Goal: Task Accomplishment & Management: Use online tool/utility

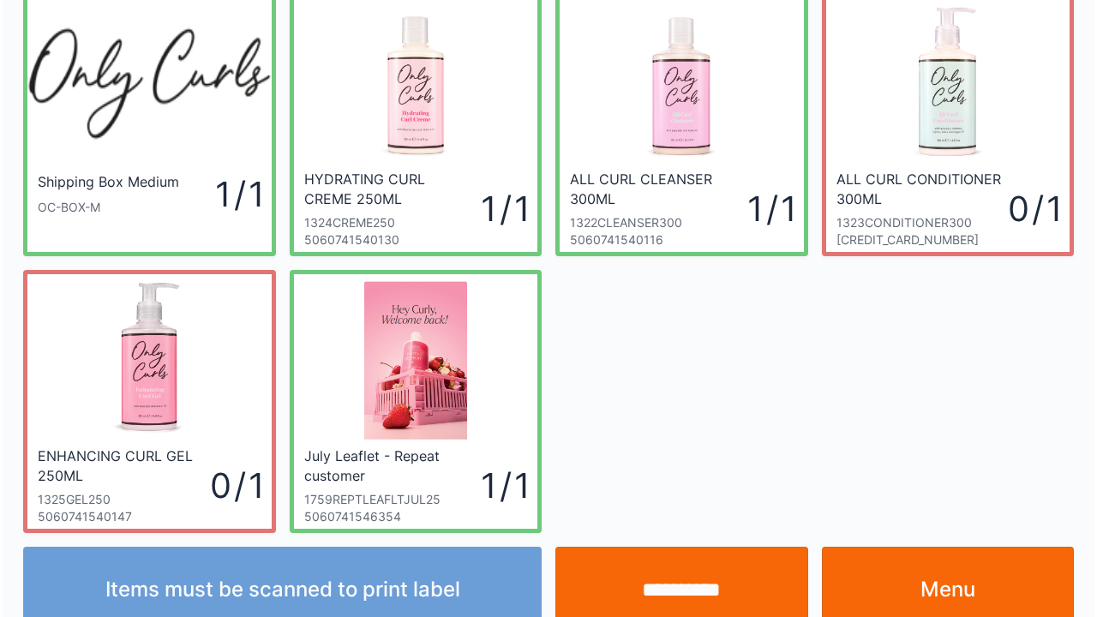
scroll to position [99, 0]
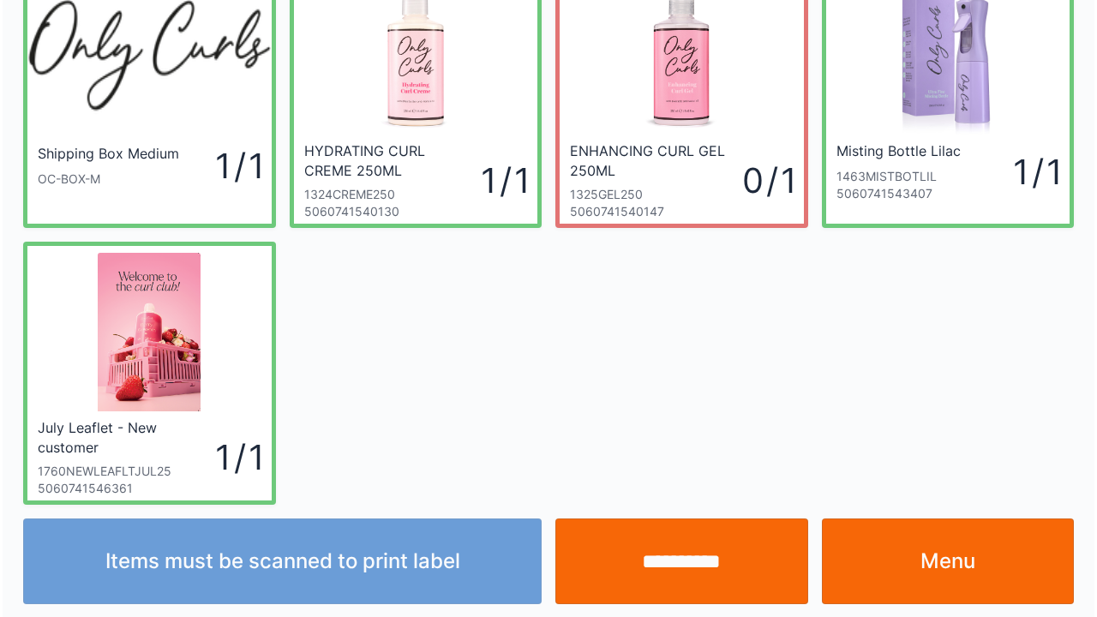
scroll to position [99, 0]
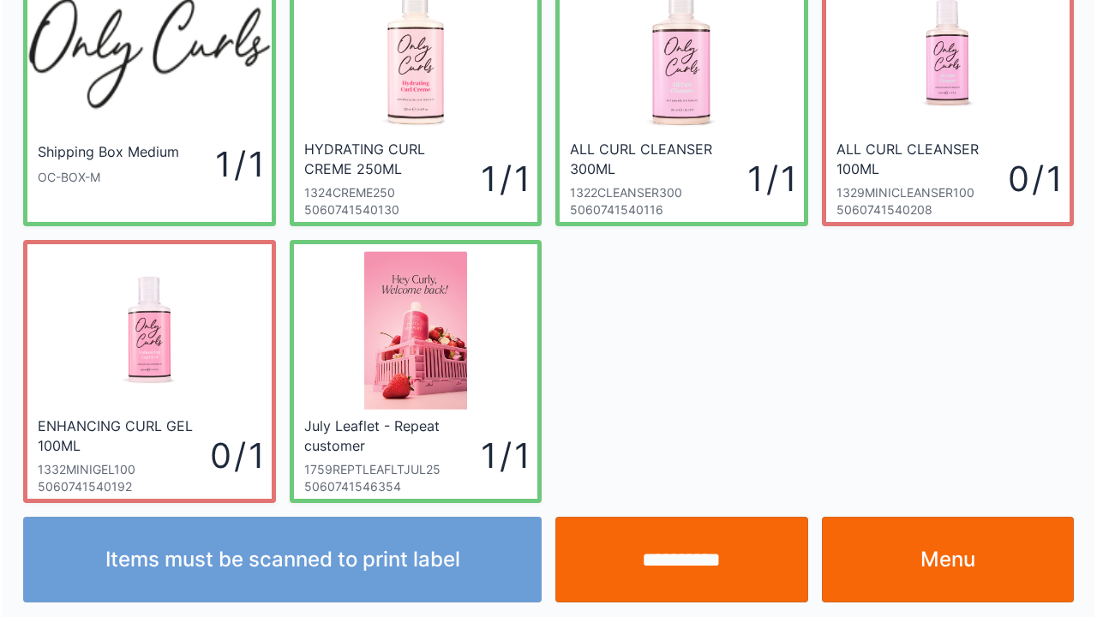
scroll to position [99, 0]
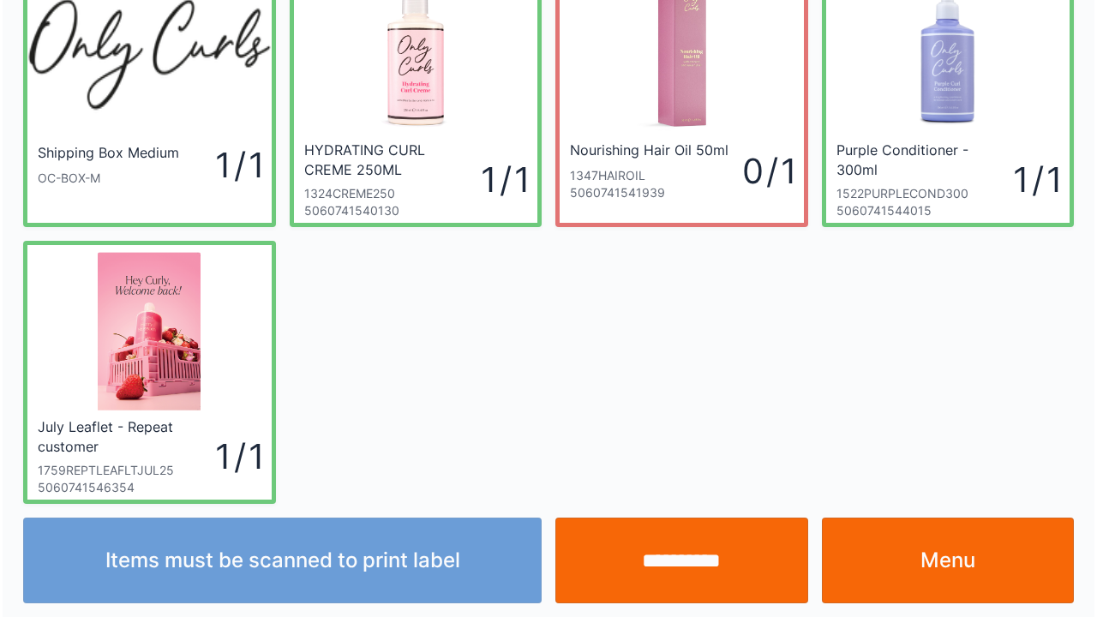
scroll to position [99, 0]
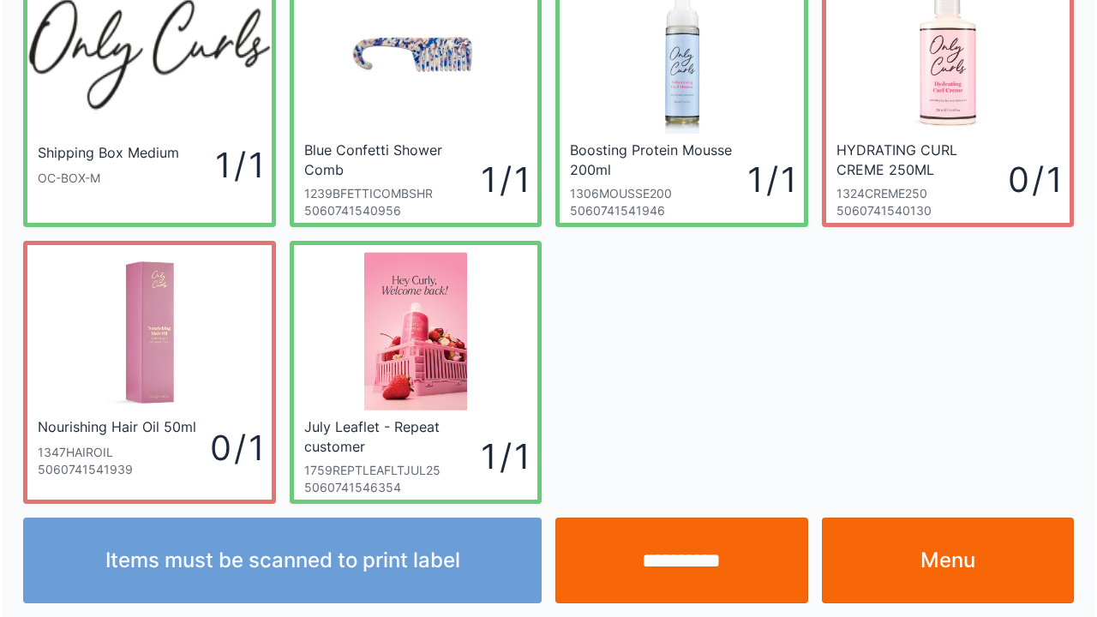
scroll to position [99, 0]
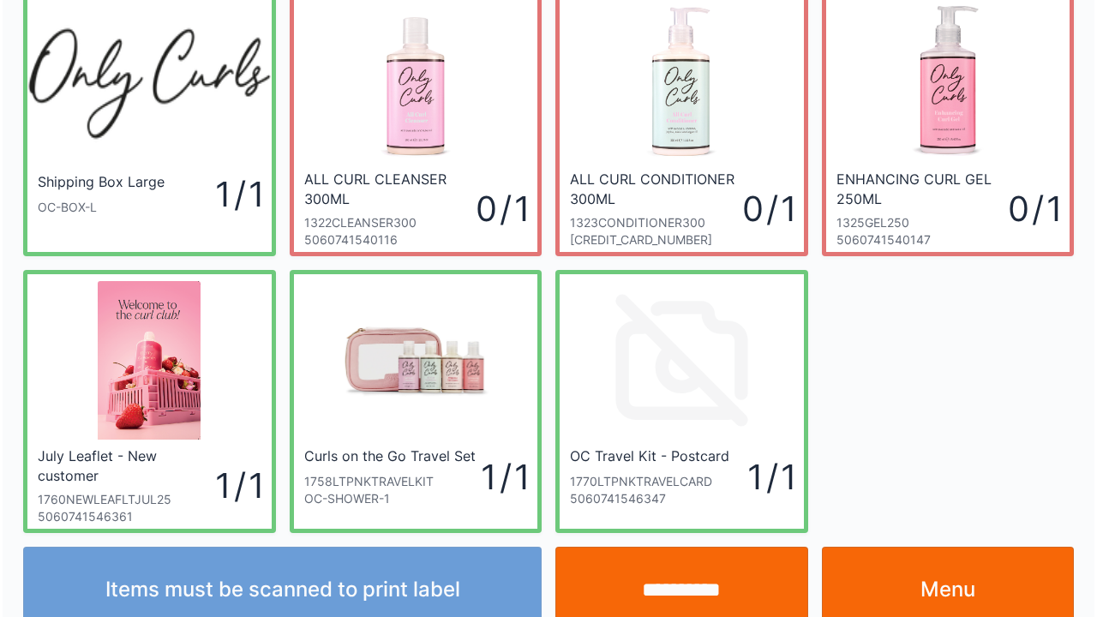
scroll to position [99, 0]
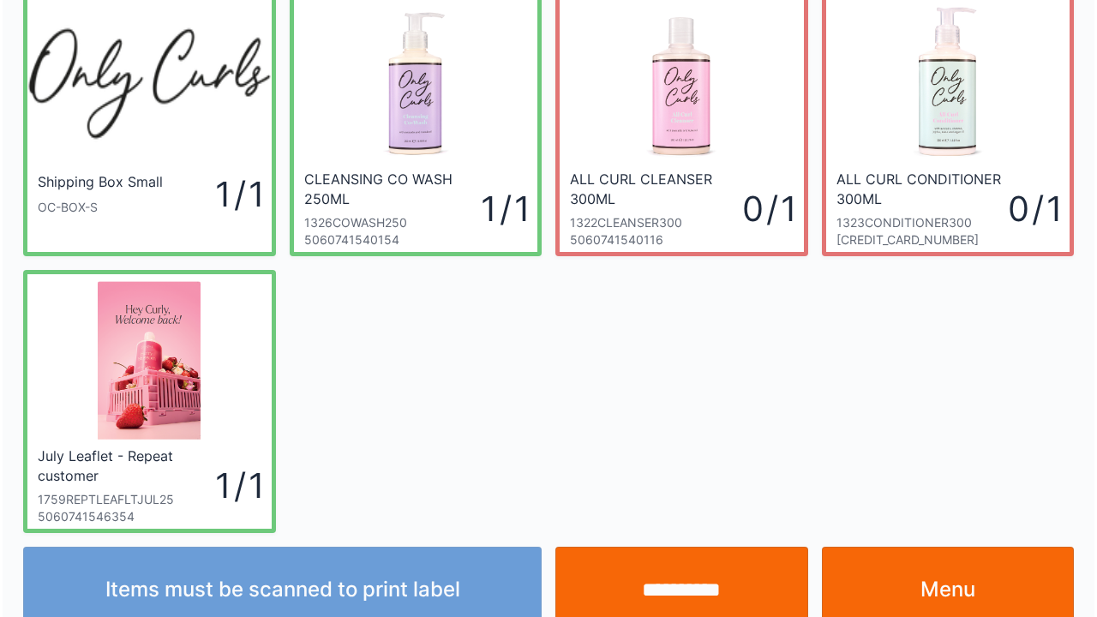
scroll to position [99, 0]
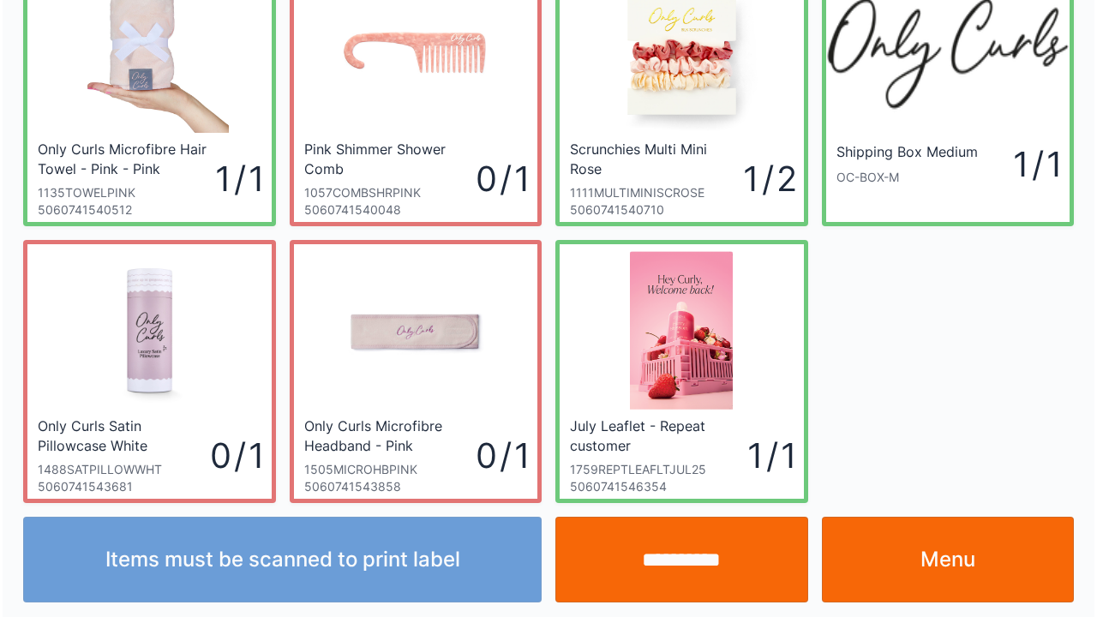
scroll to position [99, 0]
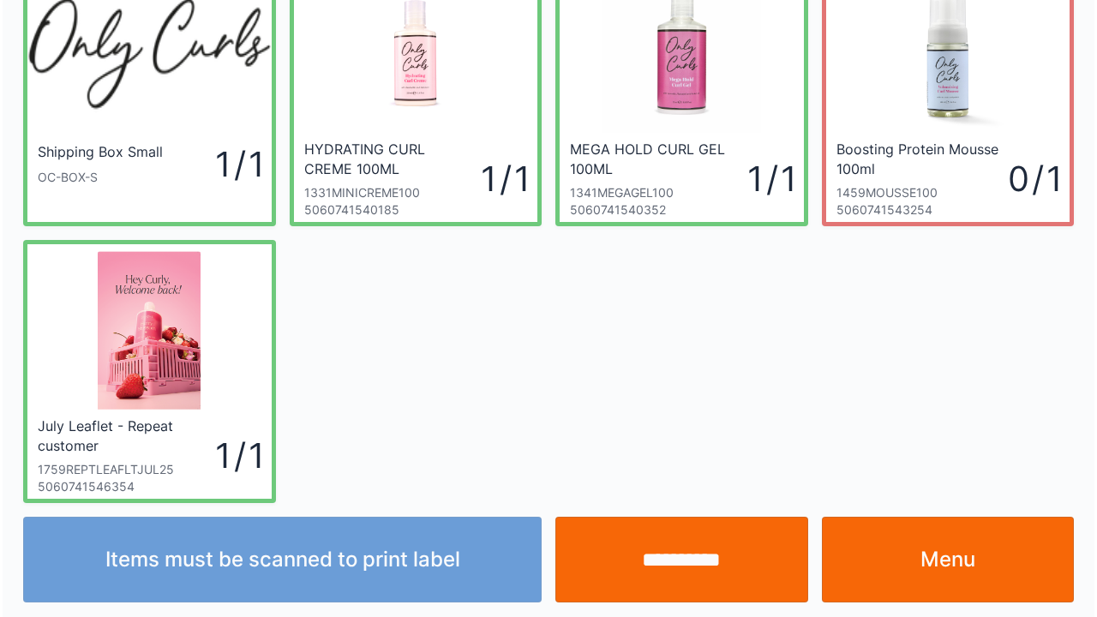
scroll to position [99, 0]
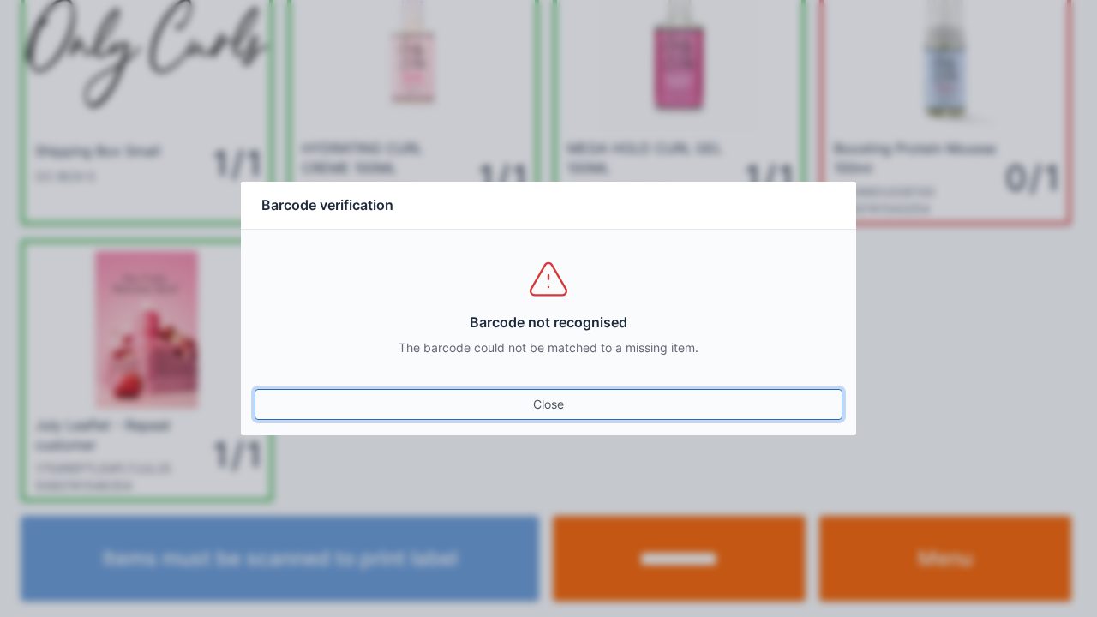
click at [544, 406] on link "Close" at bounding box center [549, 404] width 588 height 31
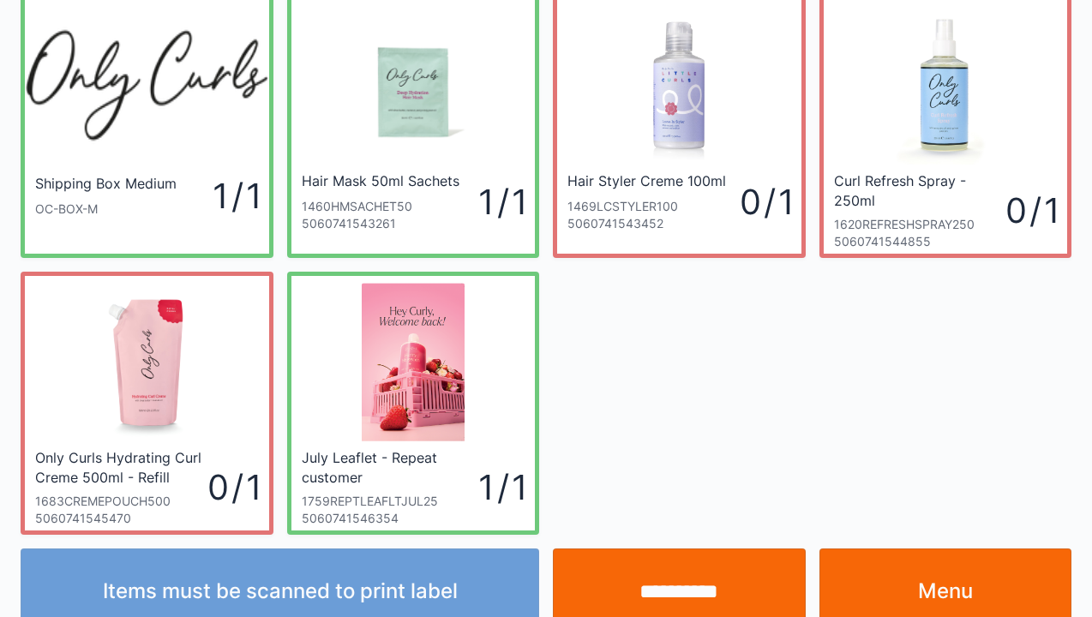
scroll to position [69, 0]
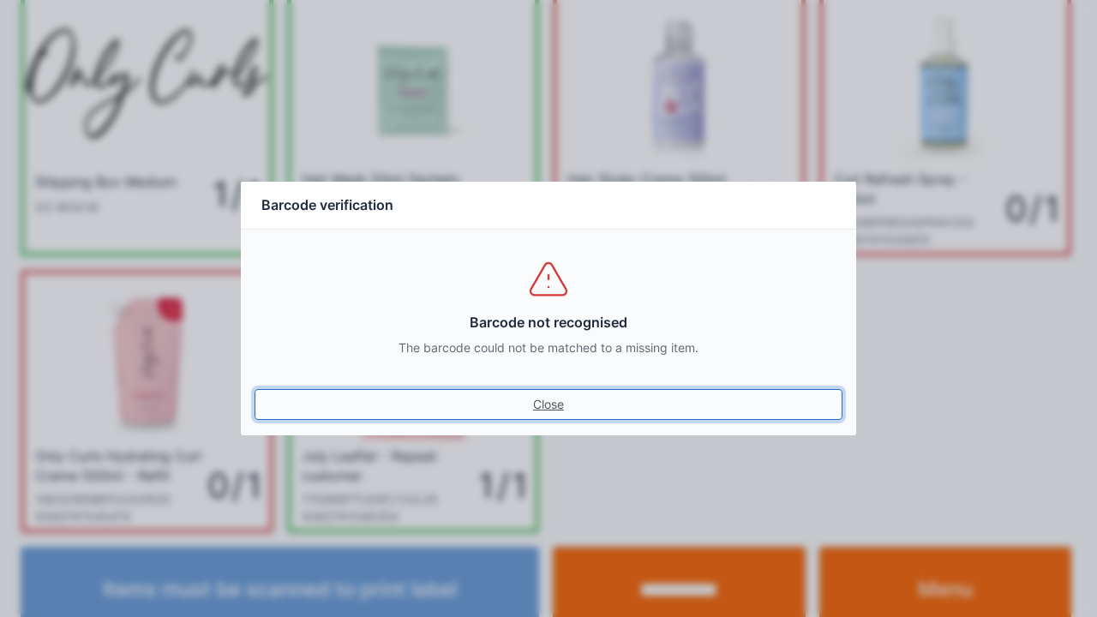
click at [556, 410] on link "Close" at bounding box center [549, 404] width 588 height 31
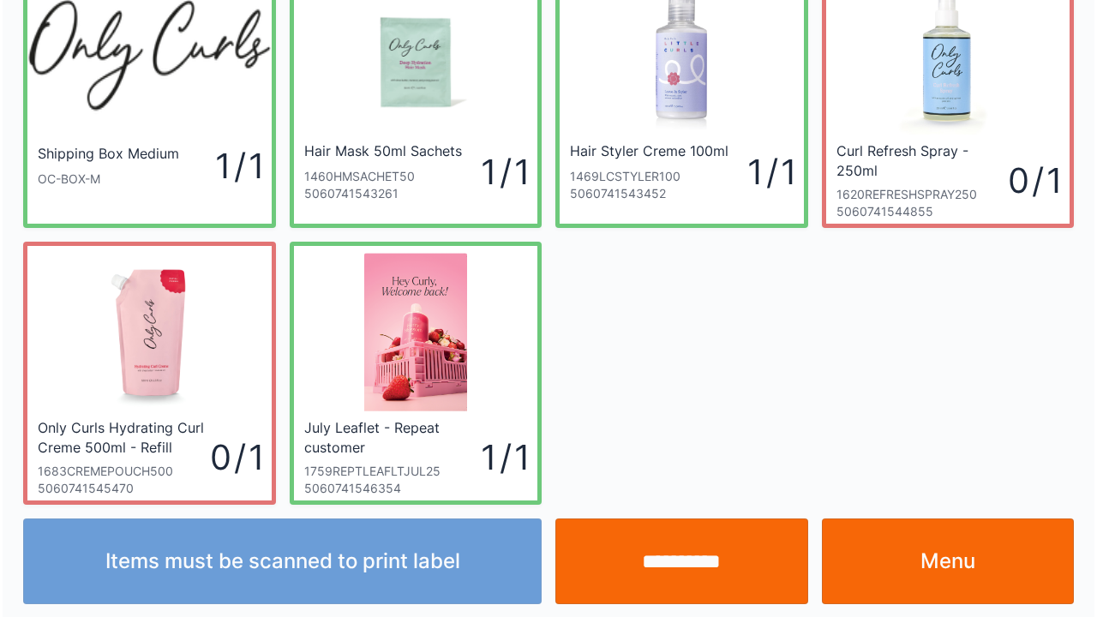
scroll to position [99, 0]
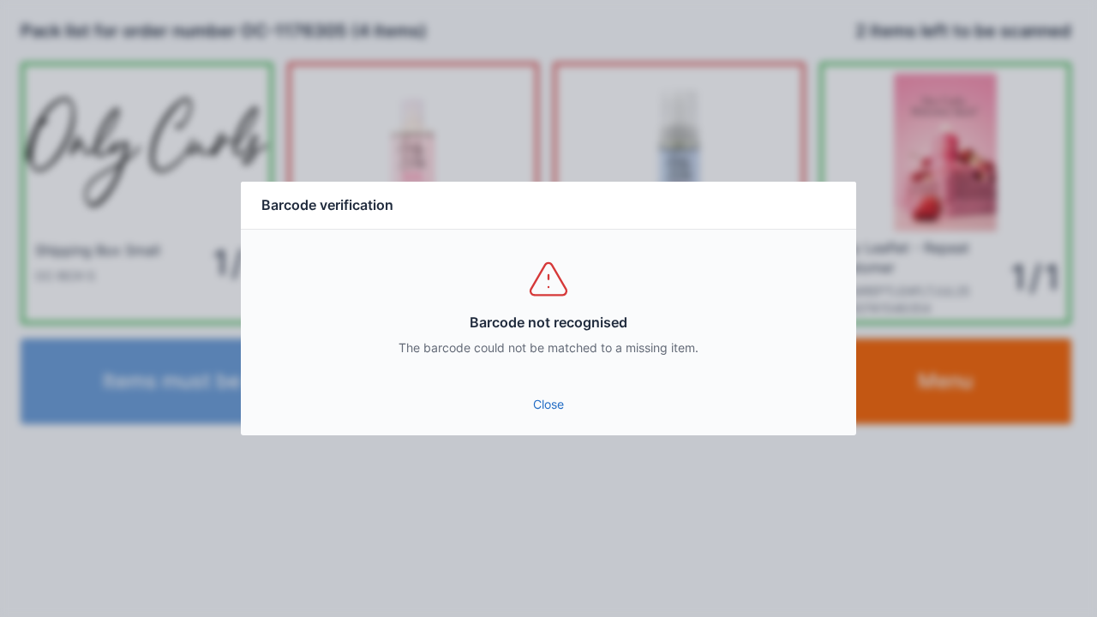
click at [513, 393] on link "Close" at bounding box center [549, 404] width 588 height 31
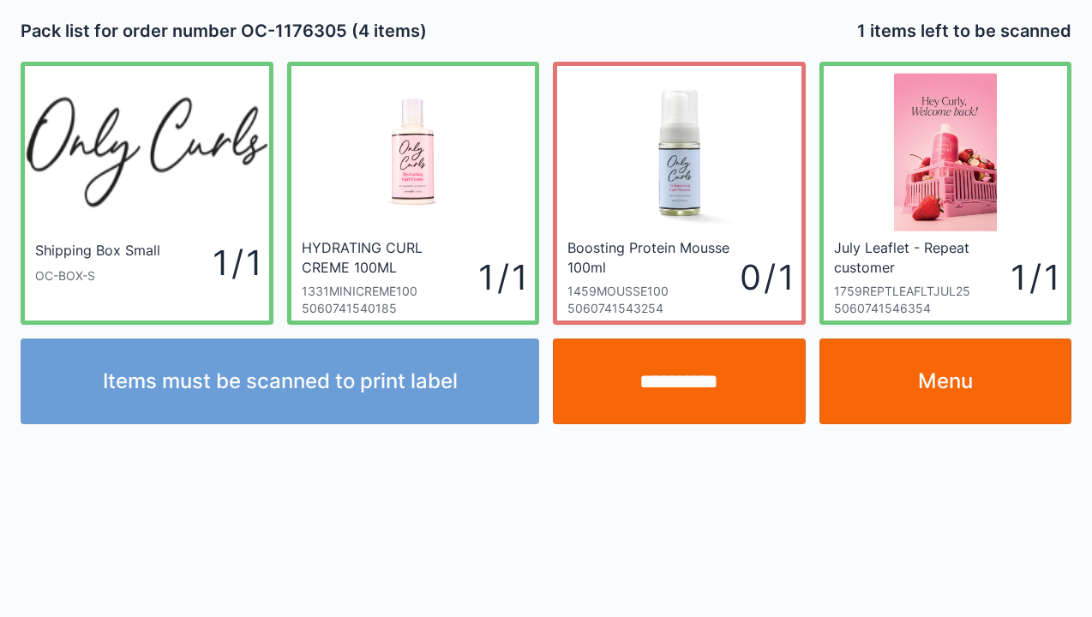
click at [700, 378] on input "**********" at bounding box center [679, 382] width 253 height 86
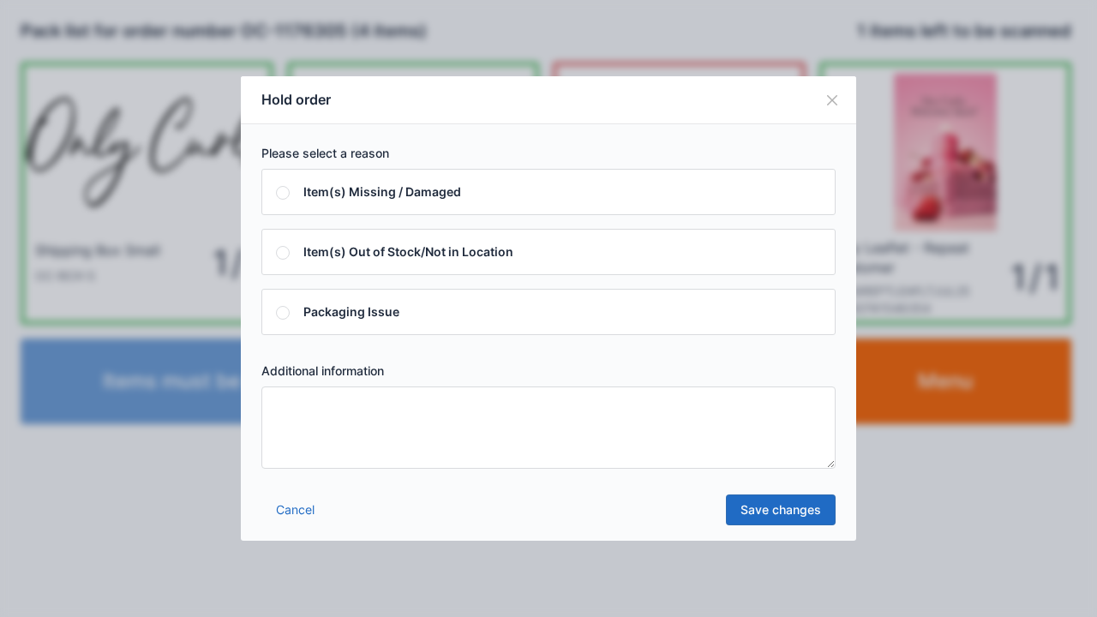
click at [317, 408] on textarea at bounding box center [549, 428] width 574 height 82
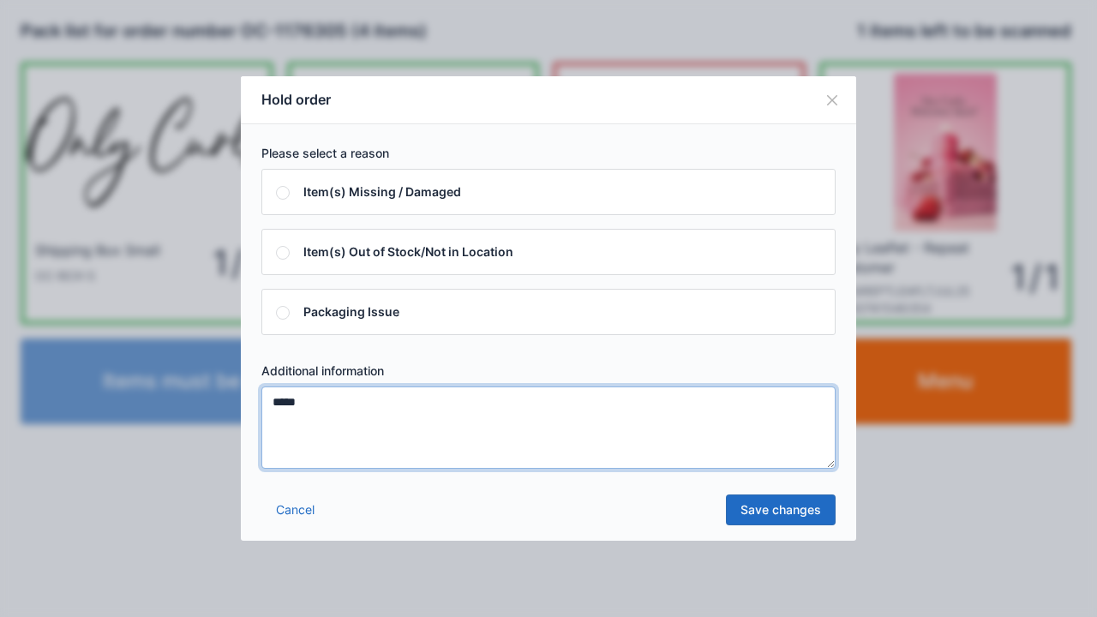
type textarea "*****"
click at [767, 520] on link "Save changes" at bounding box center [781, 510] width 110 height 31
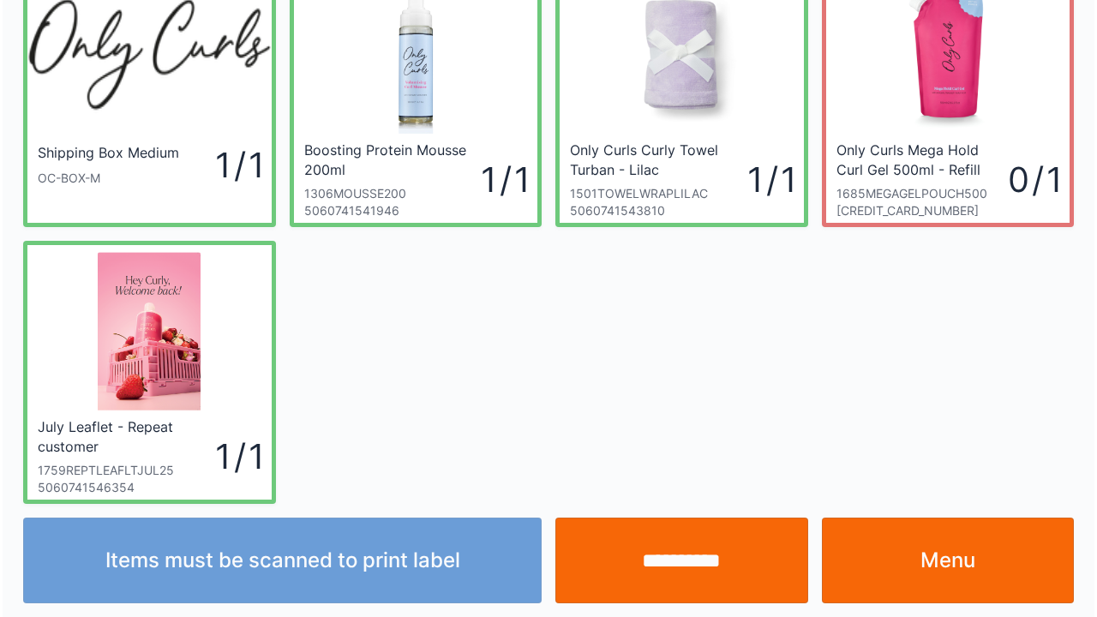
scroll to position [99, 0]
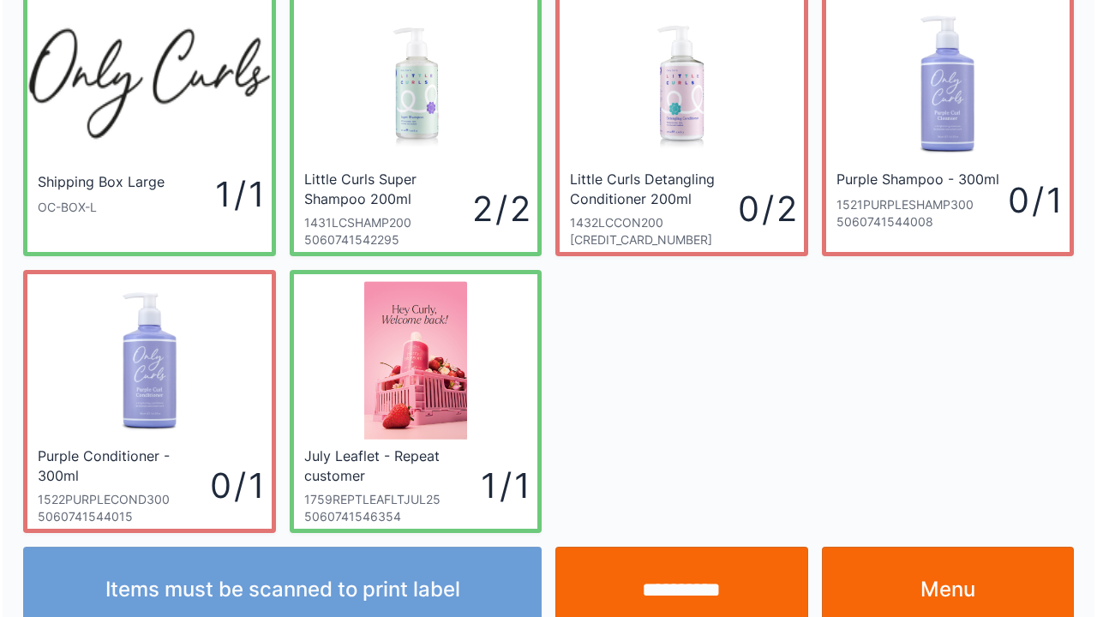
scroll to position [99, 0]
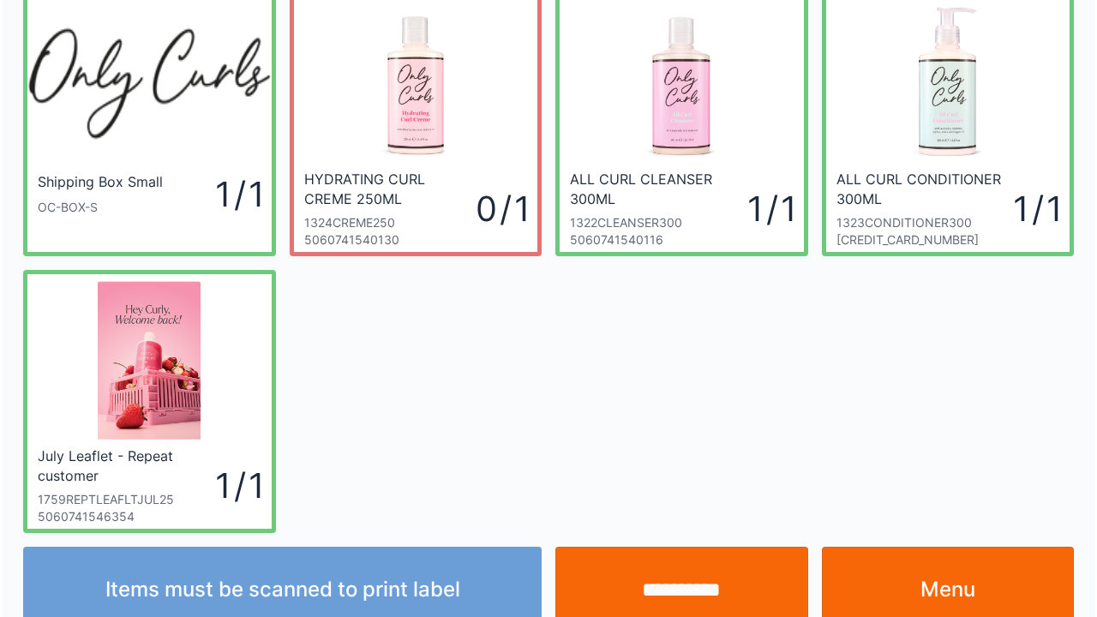
scroll to position [99, 0]
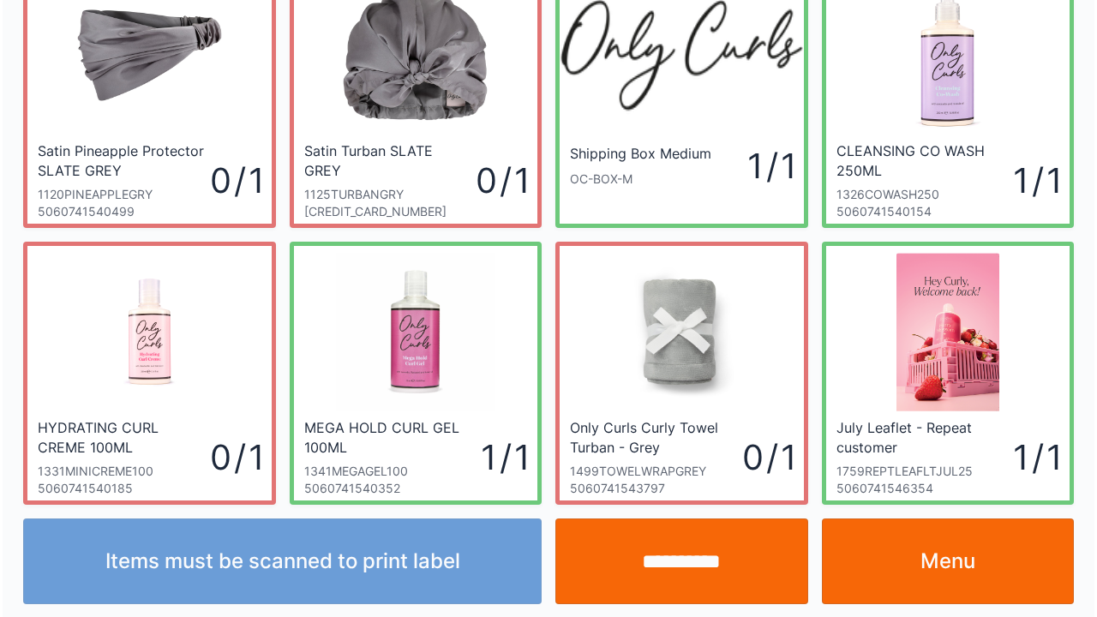
scroll to position [99, 0]
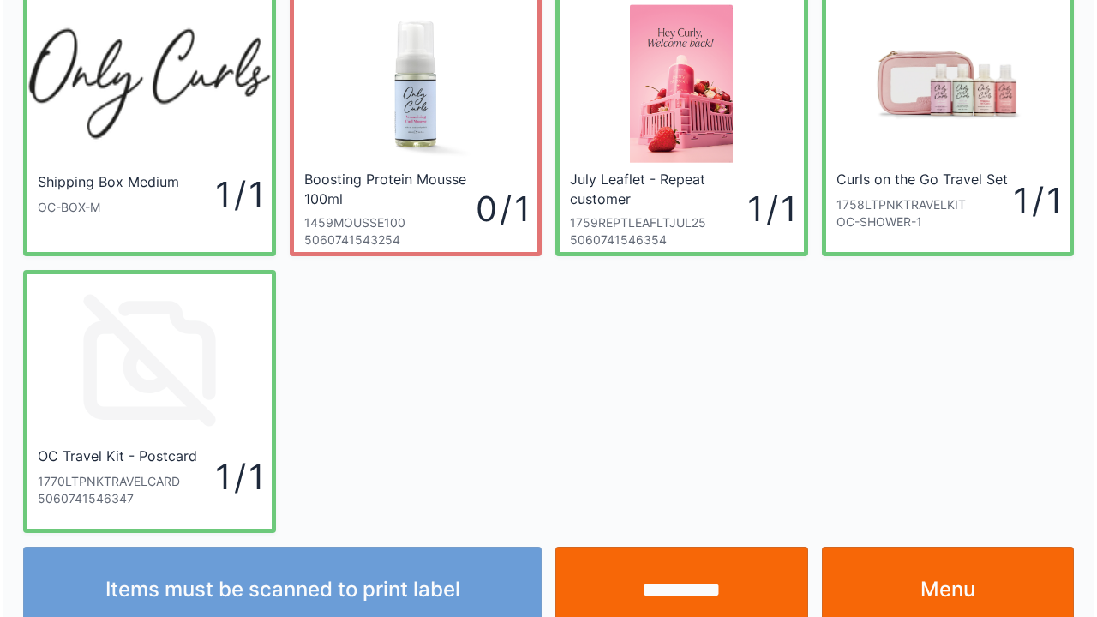
scroll to position [99, 0]
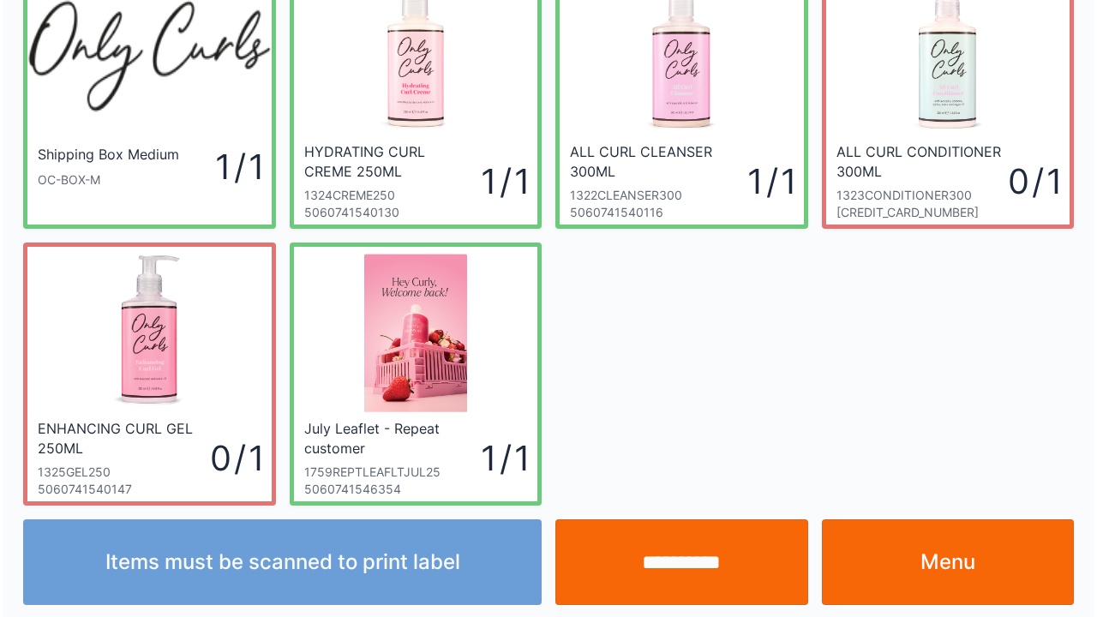
scroll to position [99, 0]
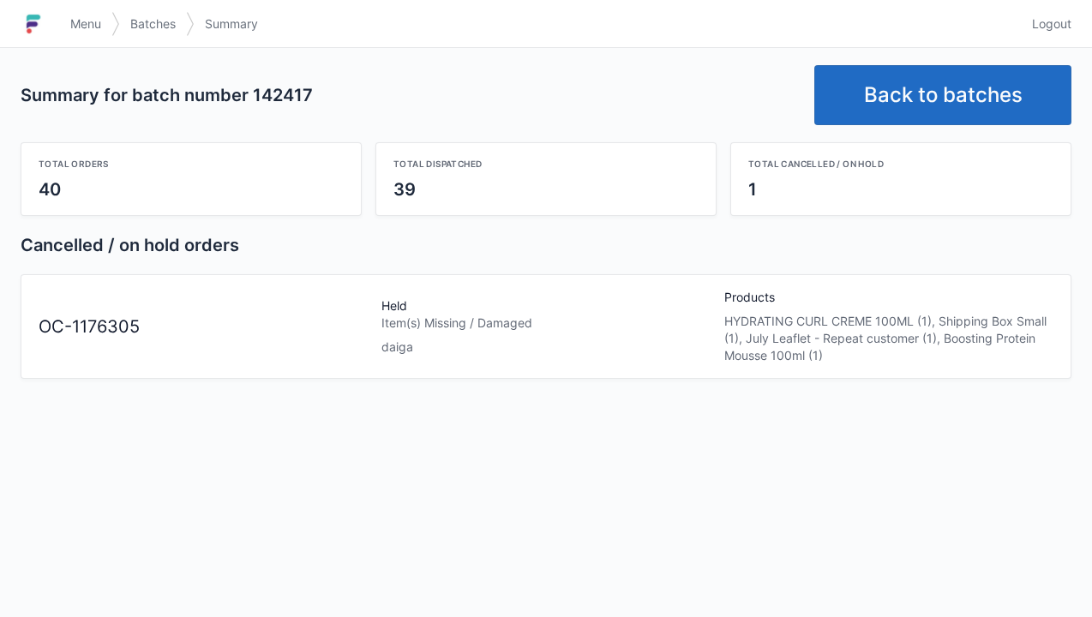
click at [889, 77] on link "Back to batches" at bounding box center [943, 95] width 257 height 60
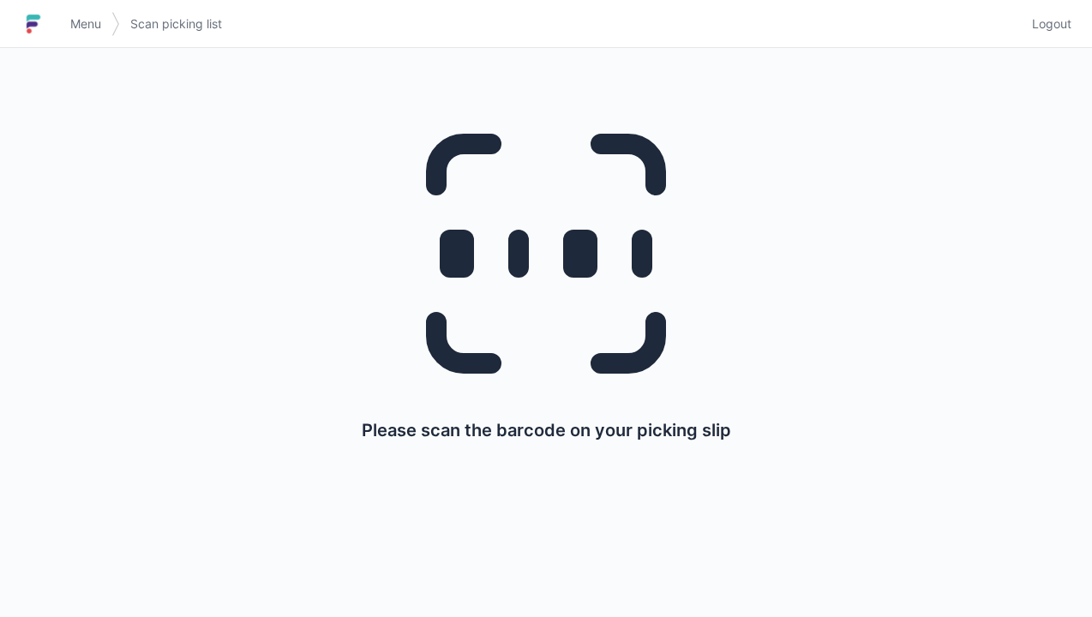
click at [61, 29] on link "Menu" at bounding box center [85, 24] width 51 height 31
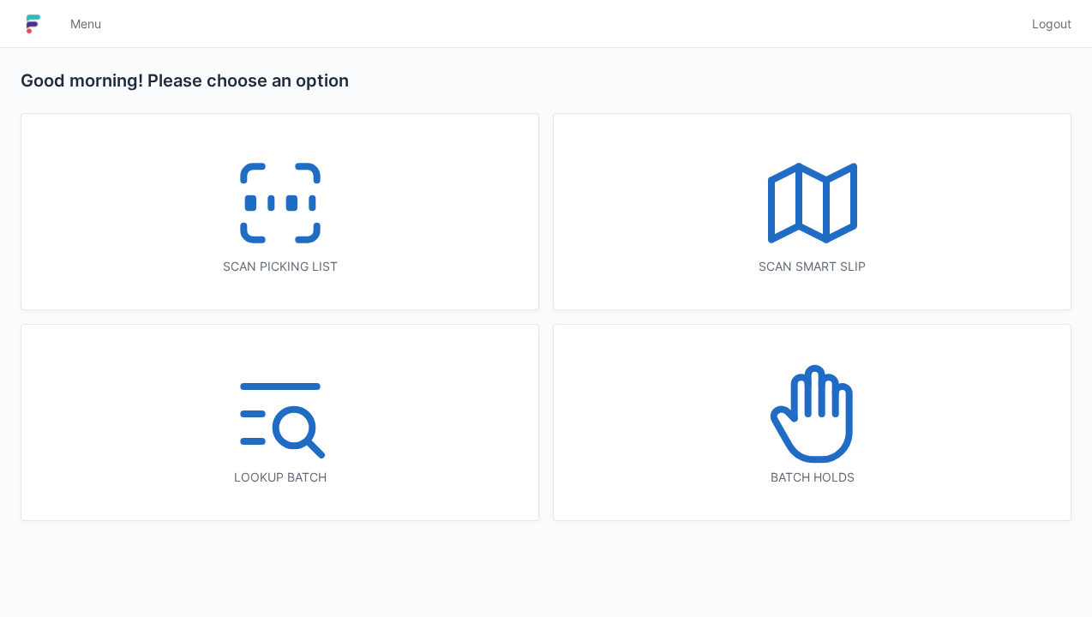
click at [797, 415] on icon at bounding box center [801, 397] width 14 height 41
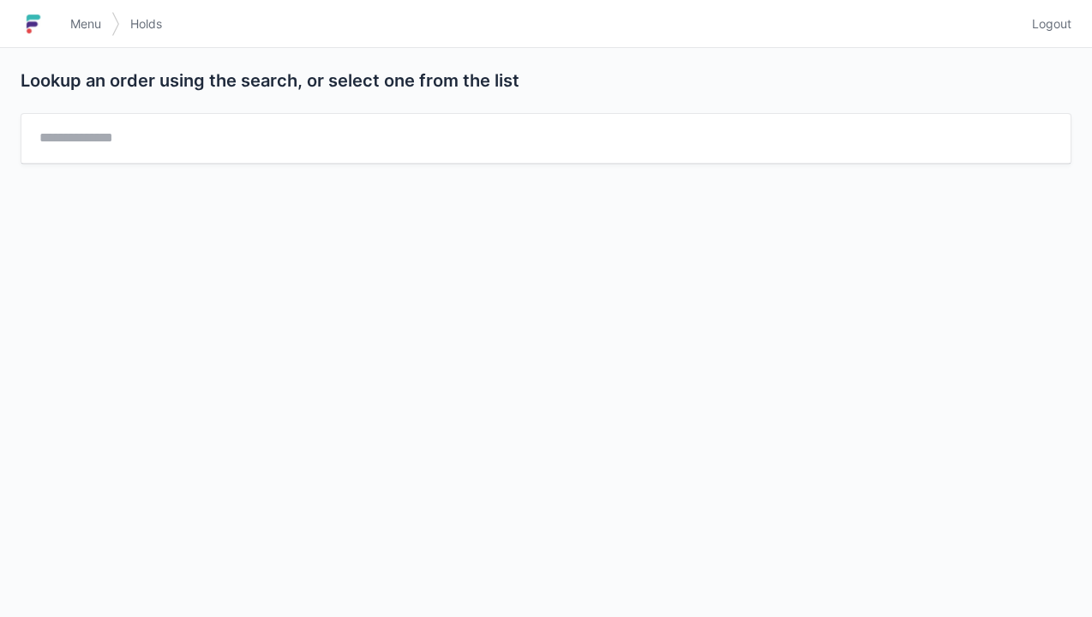
click at [75, 28] on span "Menu" at bounding box center [85, 23] width 31 height 17
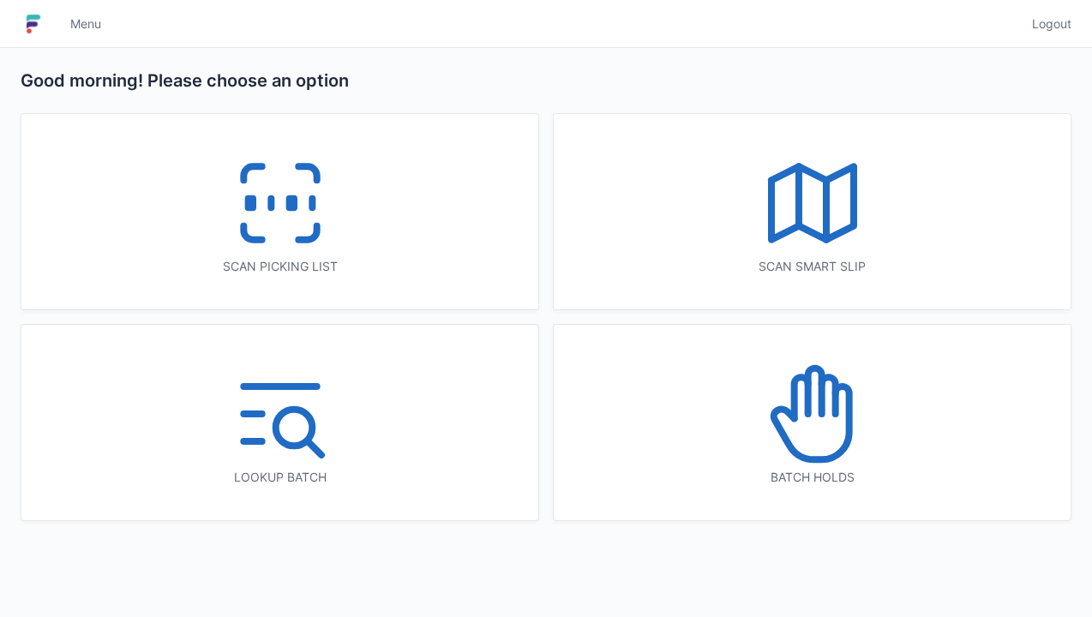
click at [833, 410] on icon at bounding box center [828, 395] width 14 height 37
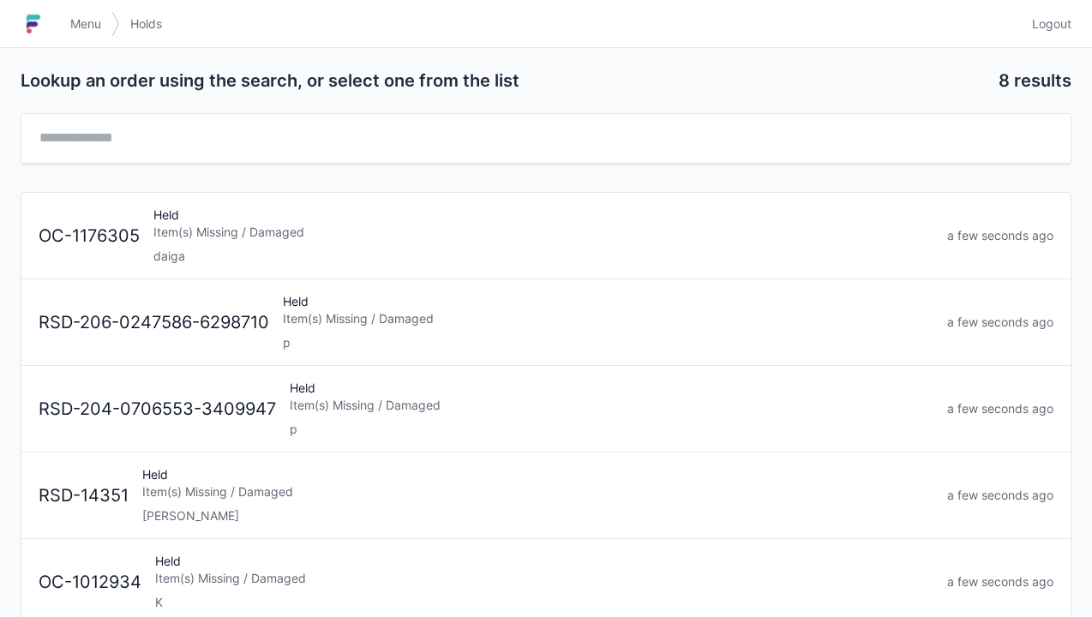
click at [167, 226] on div "Item(s) Missing / Damaged" at bounding box center [543, 232] width 780 height 17
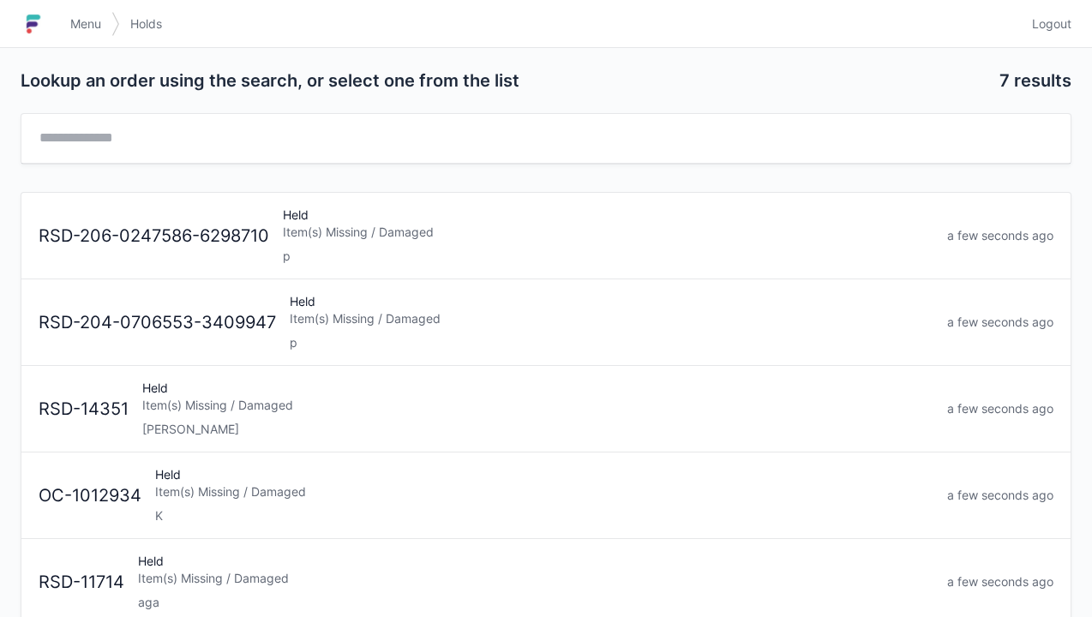
click at [71, 27] on span "Menu" at bounding box center [85, 23] width 31 height 17
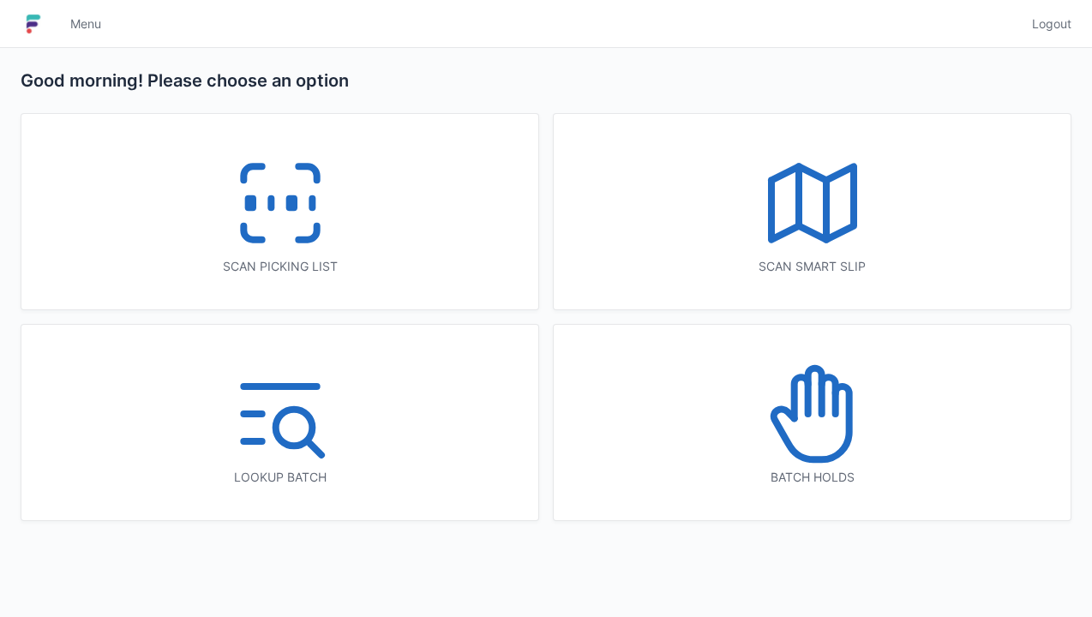
click at [288, 223] on icon at bounding box center [281, 203] width 110 height 110
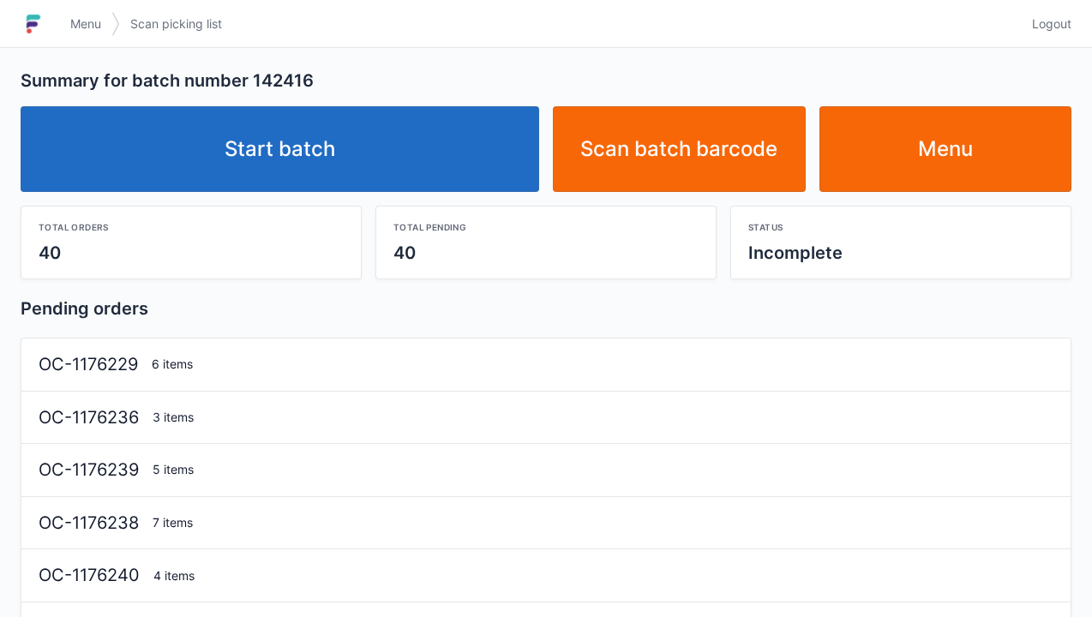
click at [321, 147] on link "Start batch" at bounding box center [280, 149] width 519 height 86
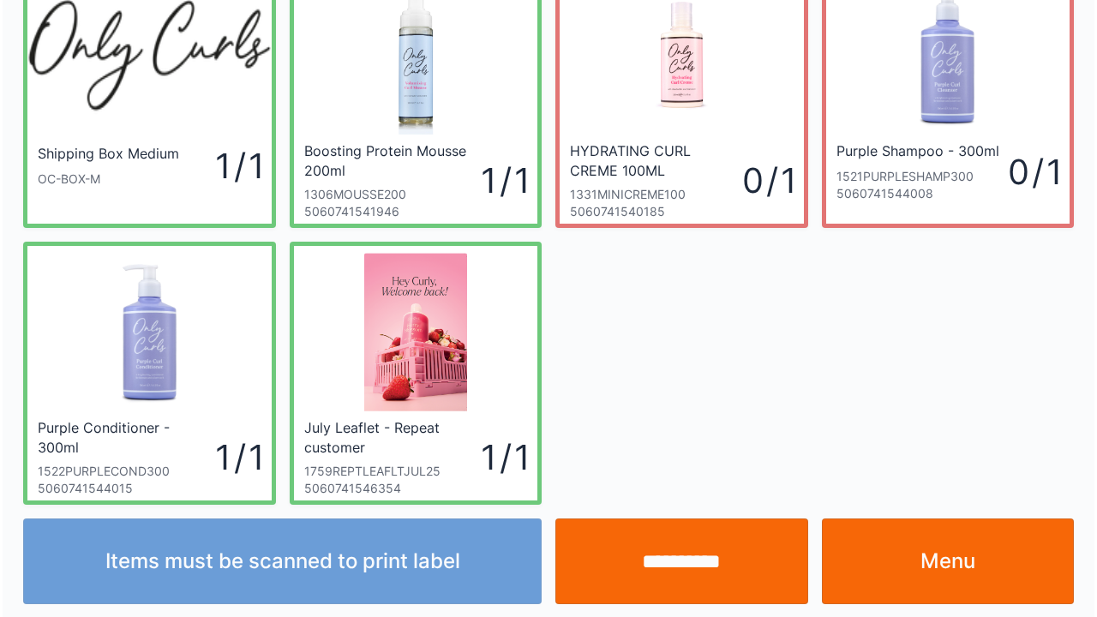
scroll to position [99, 0]
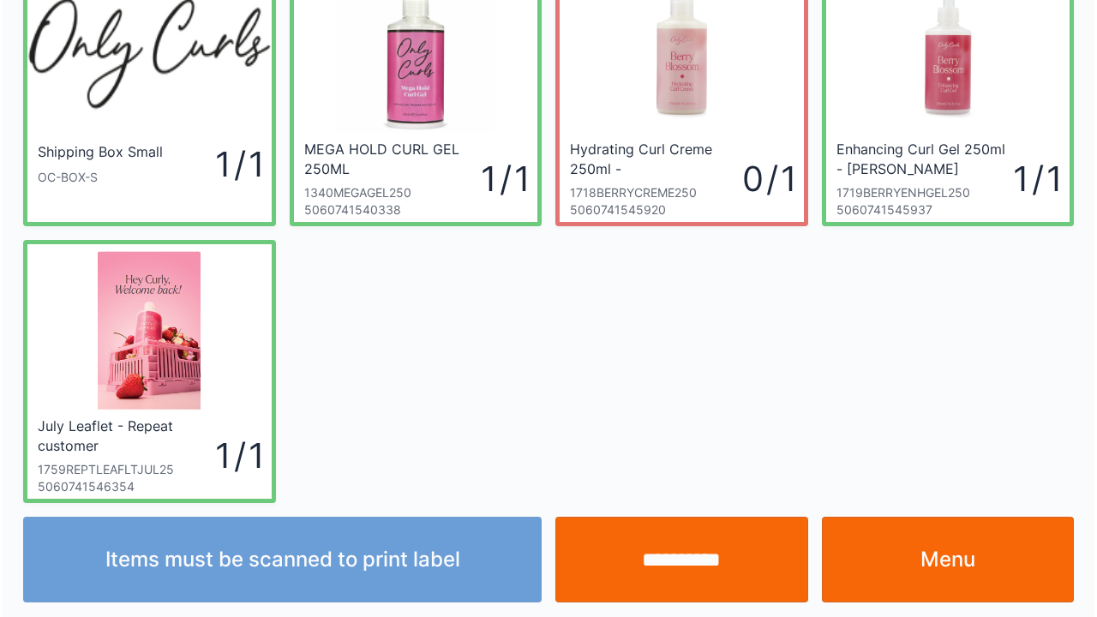
scroll to position [99, 0]
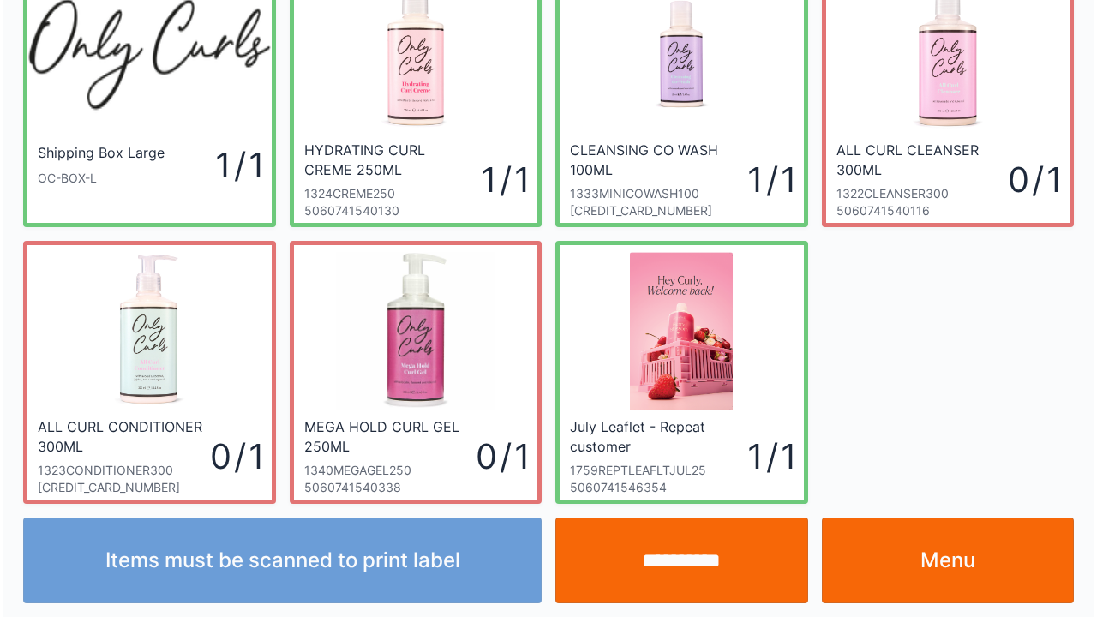
scroll to position [99, 0]
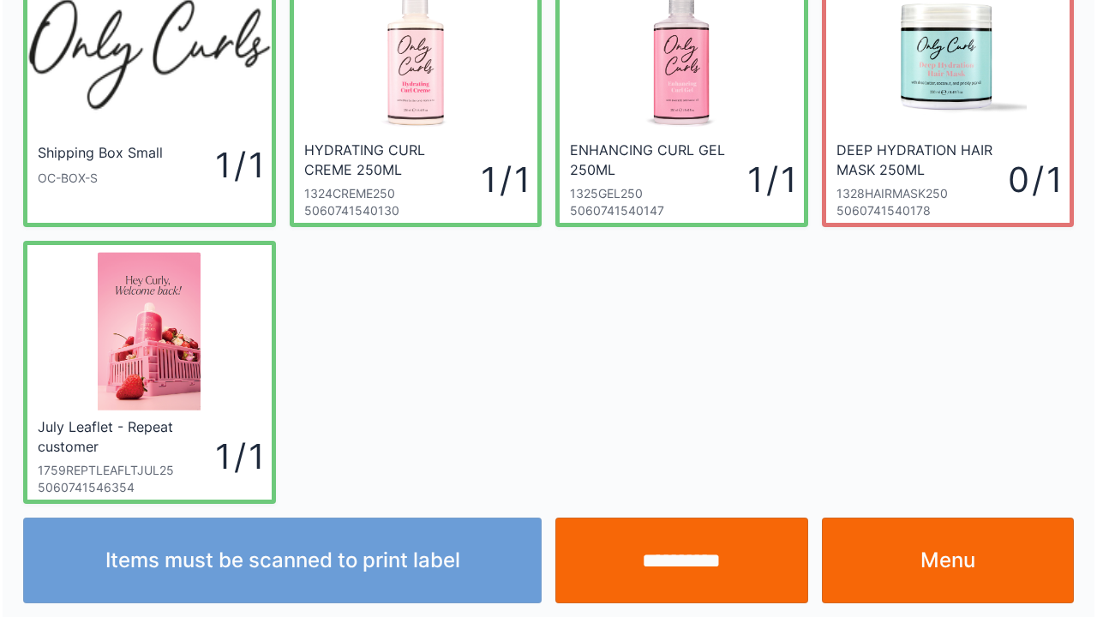
scroll to position [99, 0]
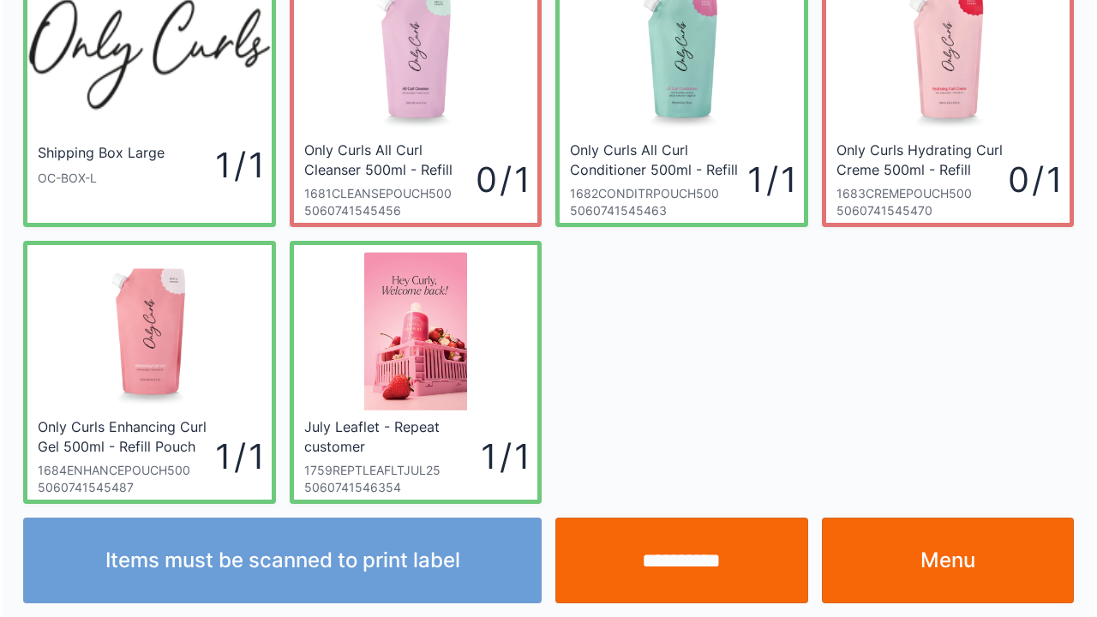
scroll to position [99, 0]
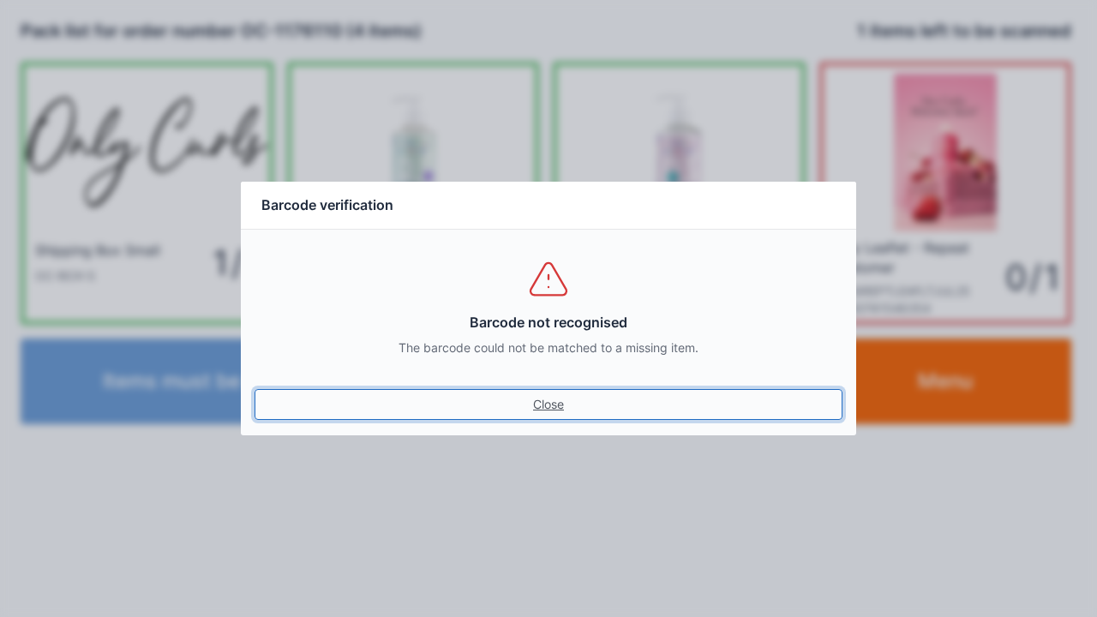
click at [544, 417] on link "Close" at bounding box center [549, 404] width 588 height 31
click at [532, 418] on link "Close" at bounding box center [549, 404] width 588 height 31
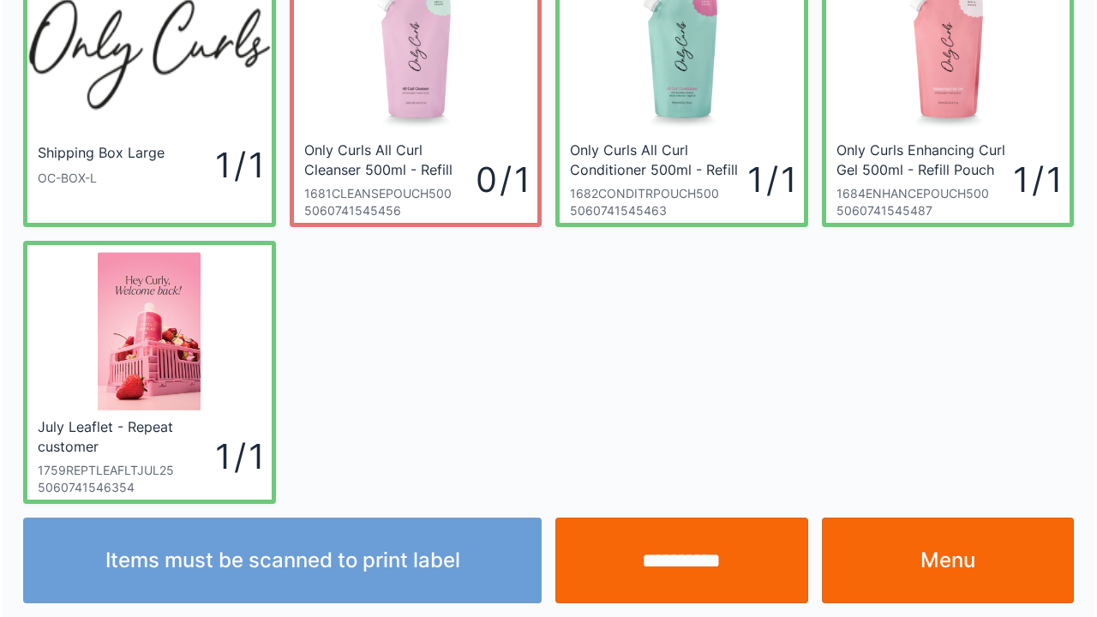
scroll to position [99, 0]
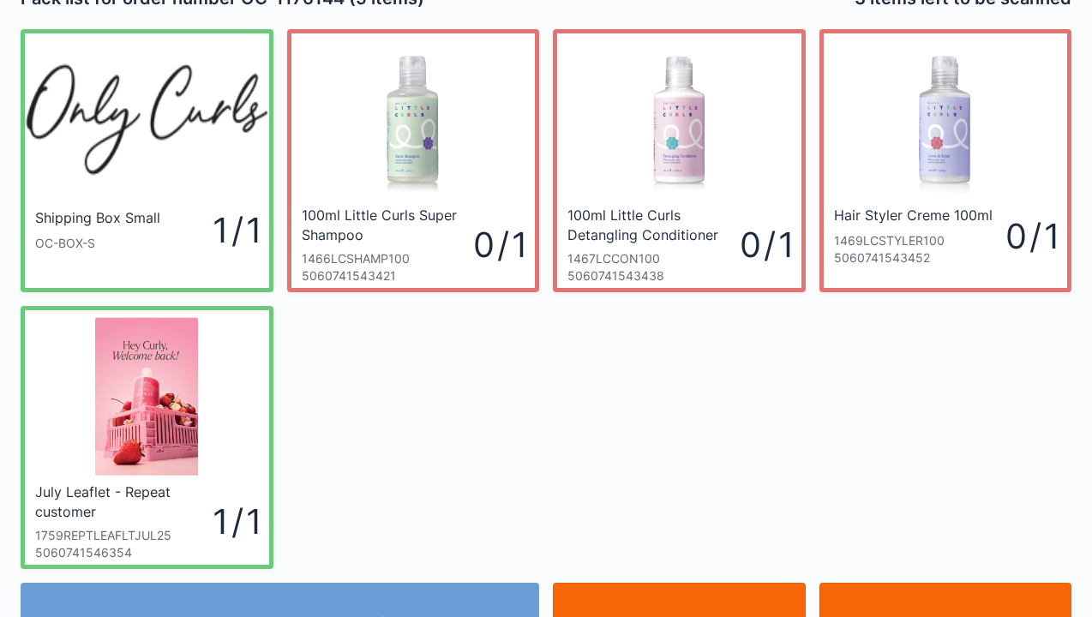
scroll to position [34, 0]
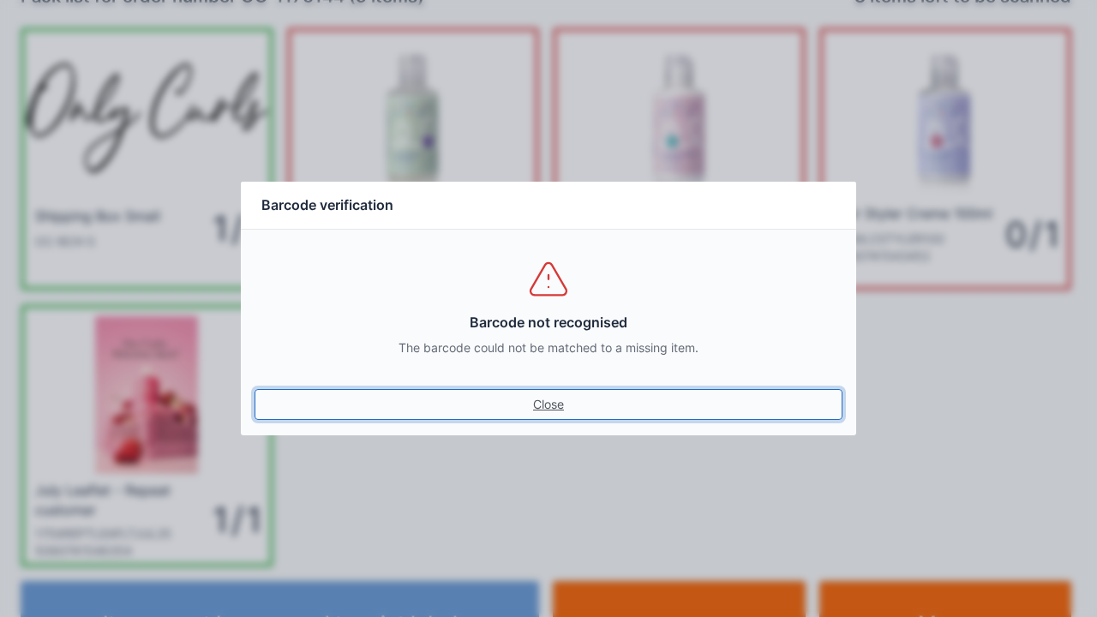
click at [561, 401] on link "Close" at bounding box center [549, 404] width 588 height 31
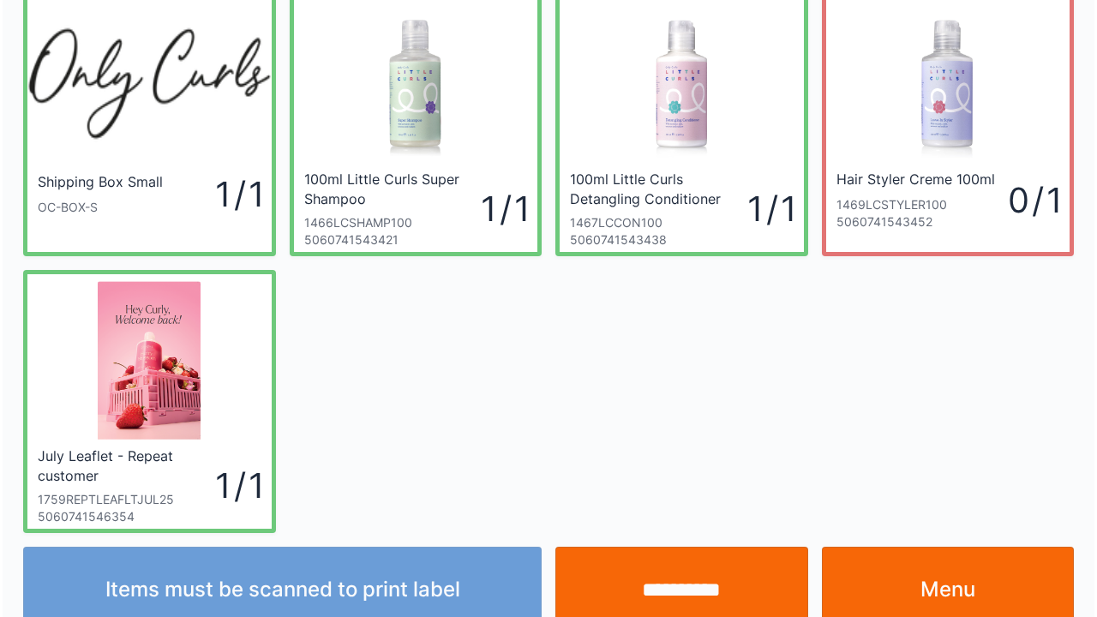
scroll to position [99, 0]
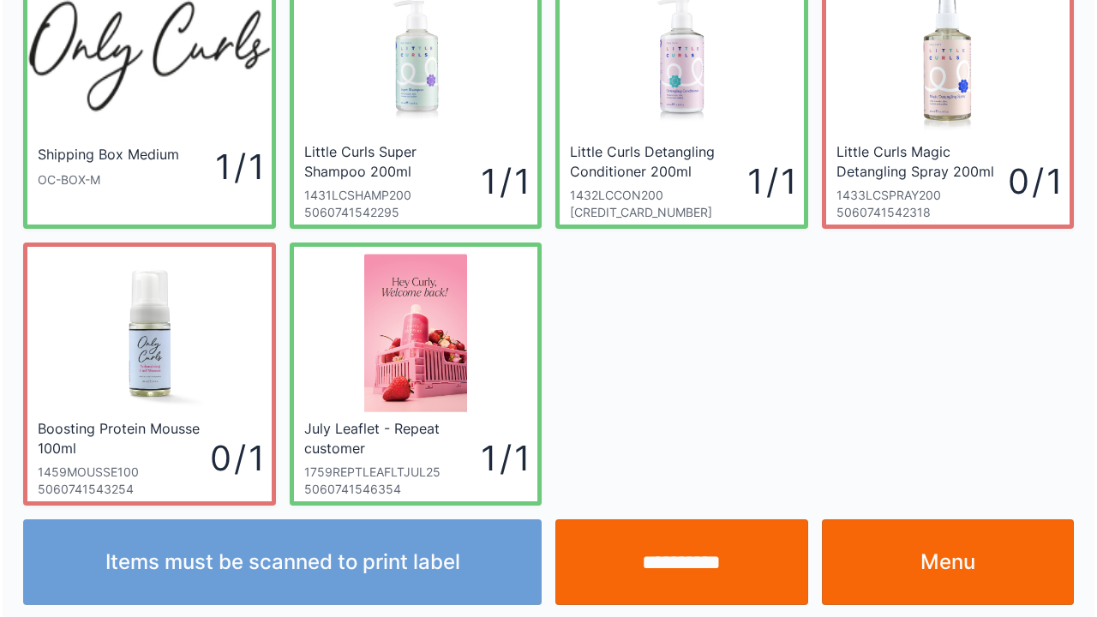
scroll to position [99, 0]
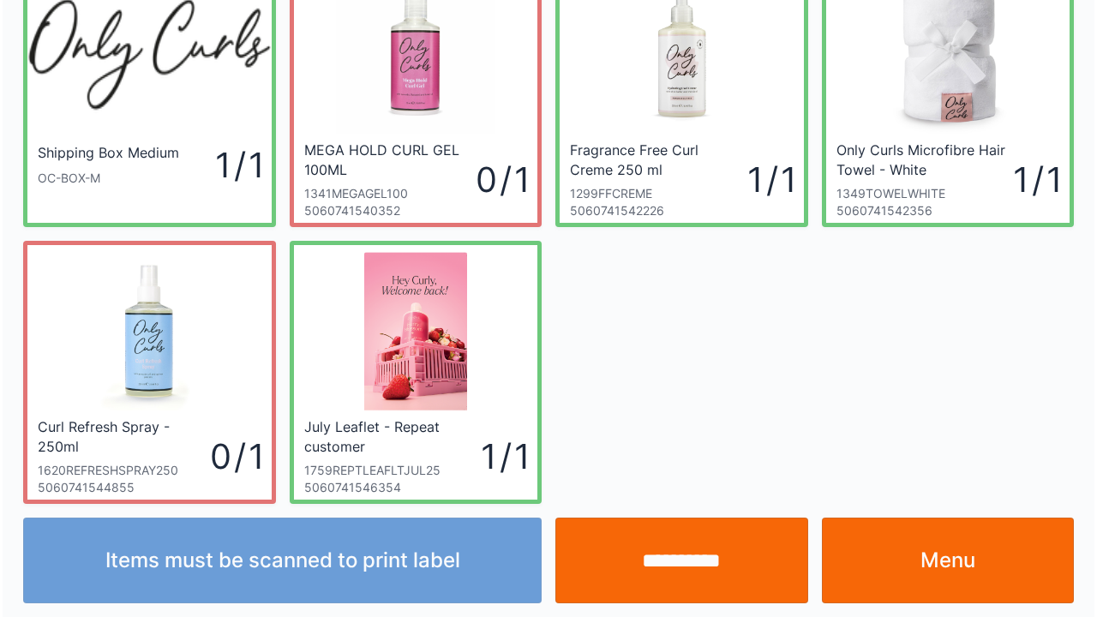
scroll to position [99, 0]
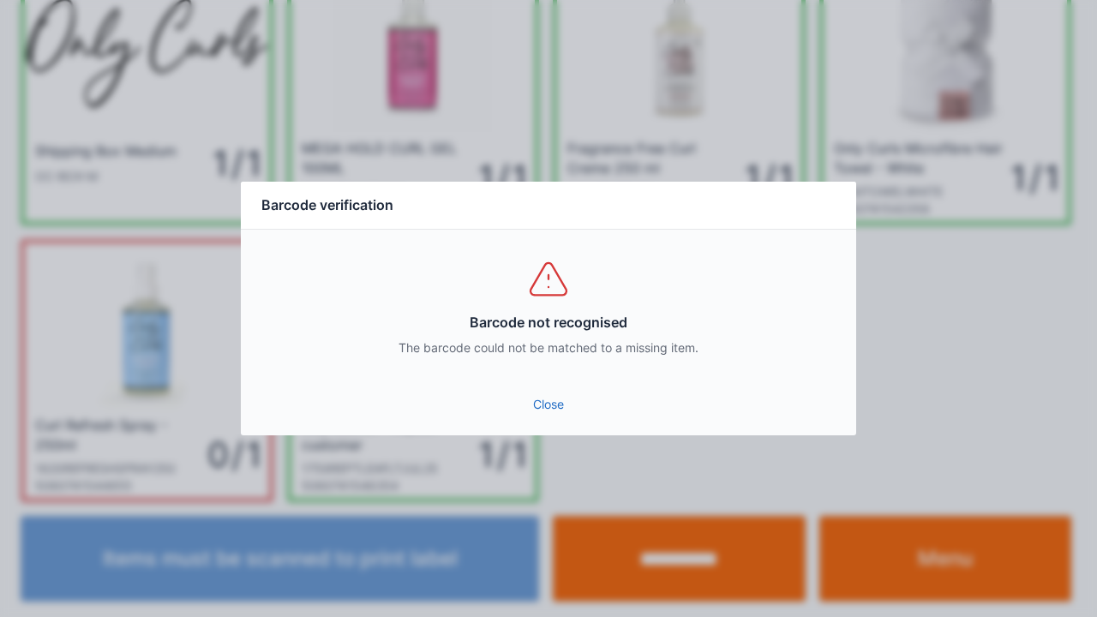
click at [549, 405] on link "Close" at bounding box center [549, 404] width 588 height 31
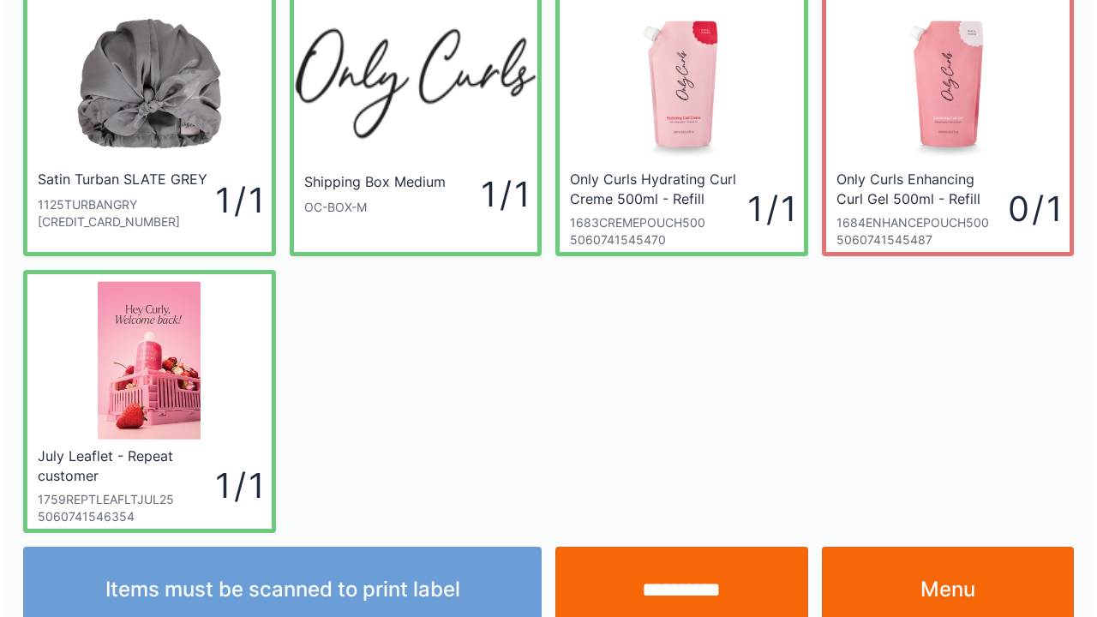
scroll to position [99, 0]
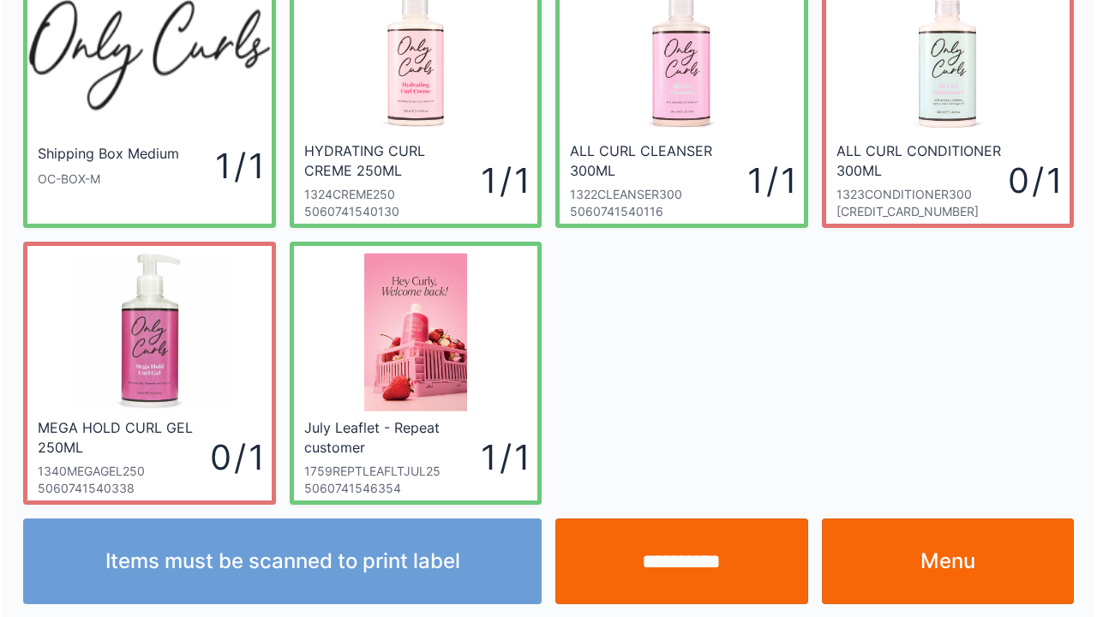
scroll to position [99, 0]
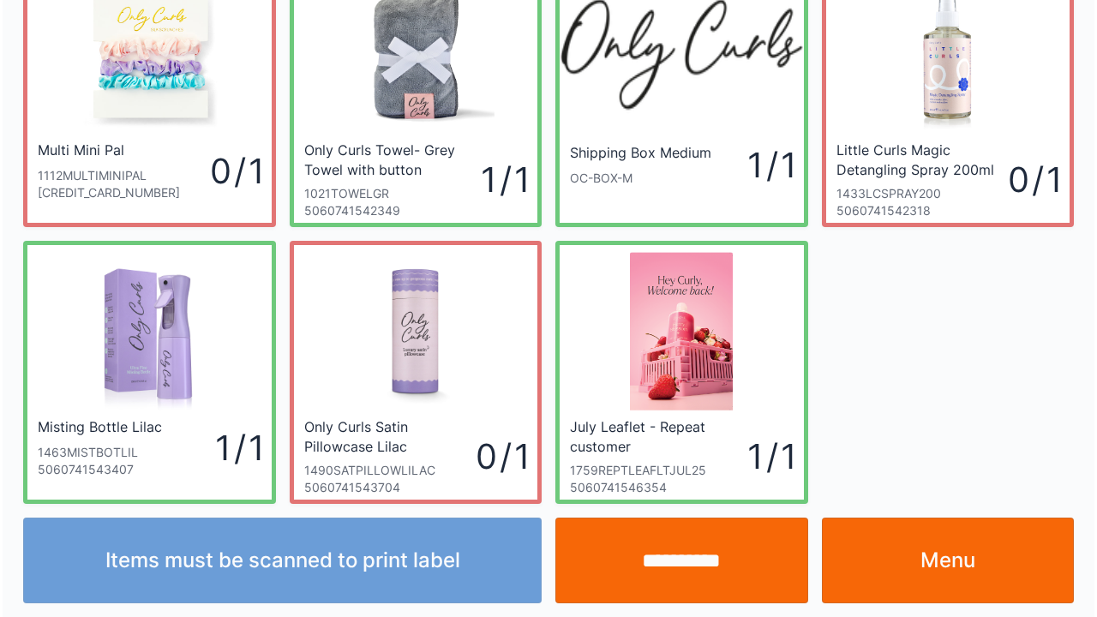
scroll to position [99, 0]
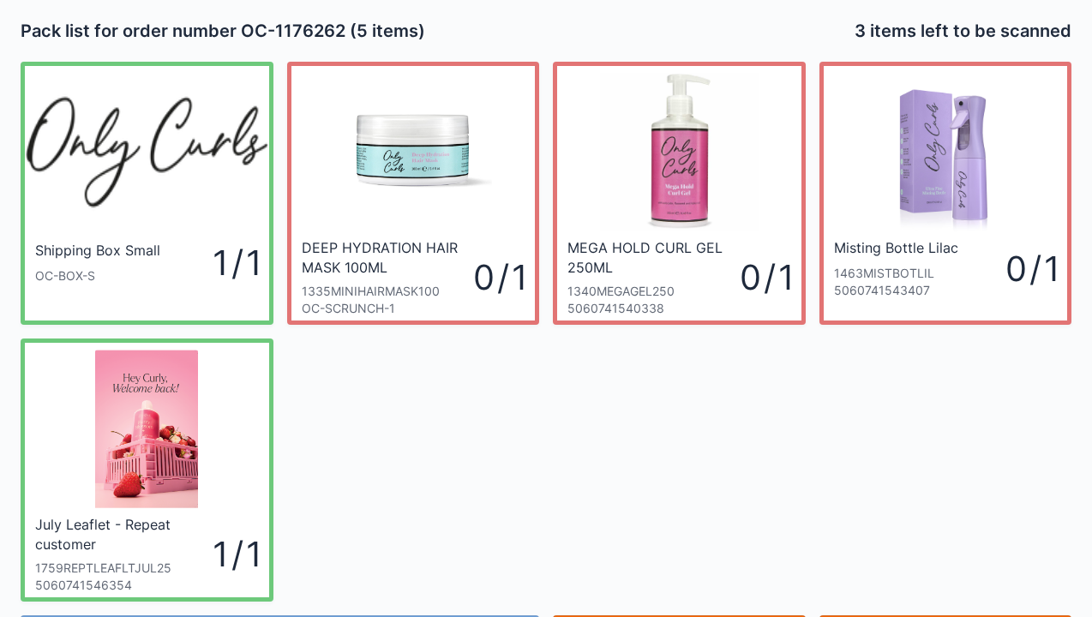
scroll to position [34, 0]
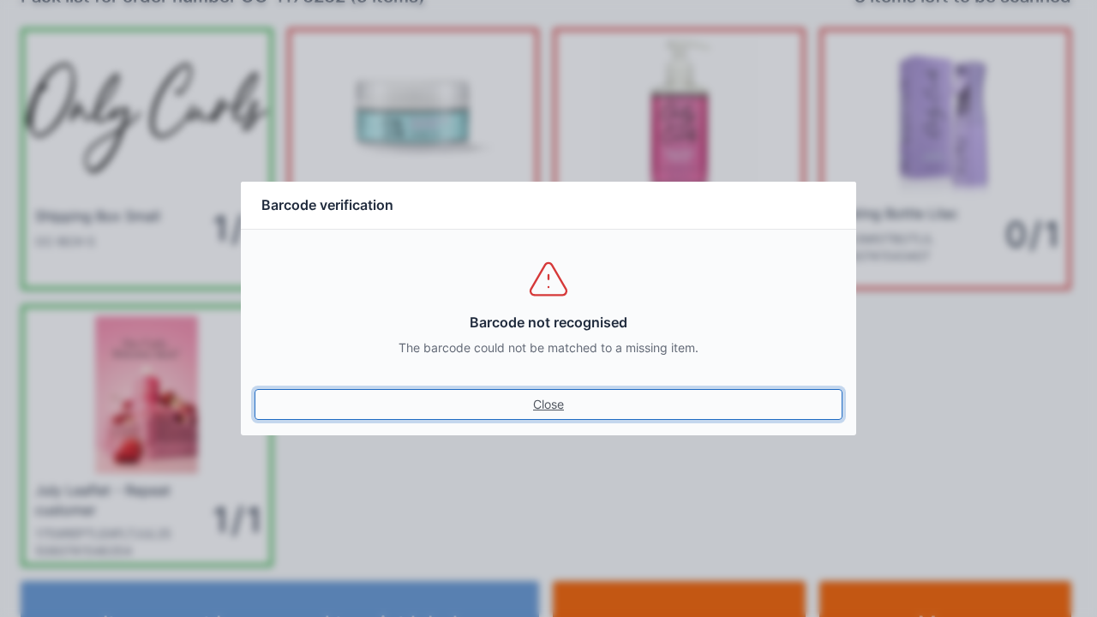
click at [557, 400] on link "Close" at bounding box center [549, 404] width 588 height 31
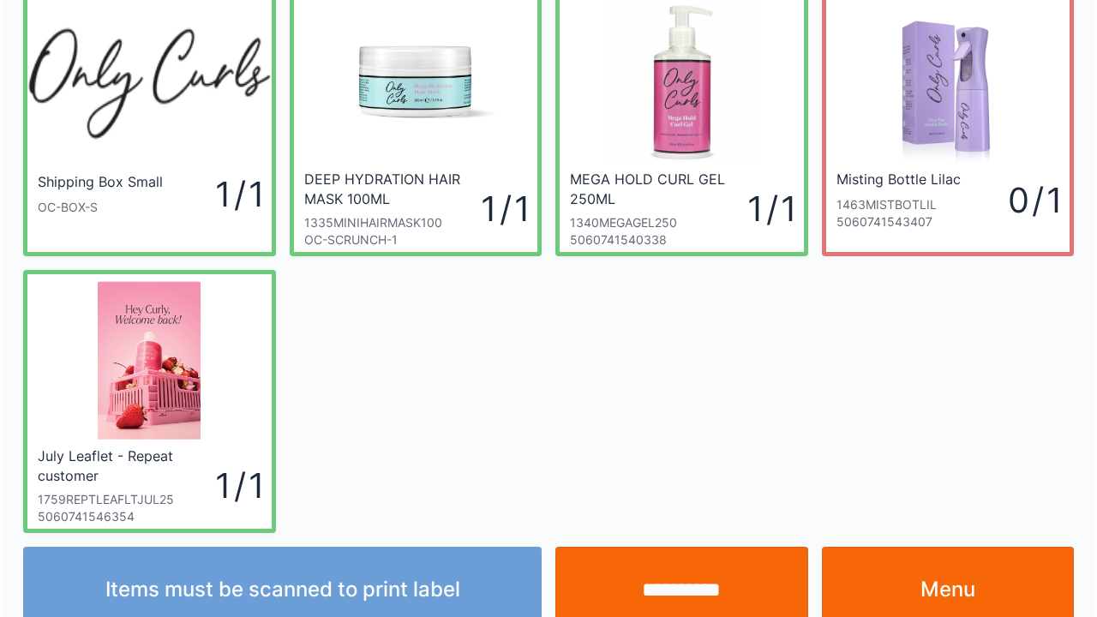
scroll to position [99, 0]
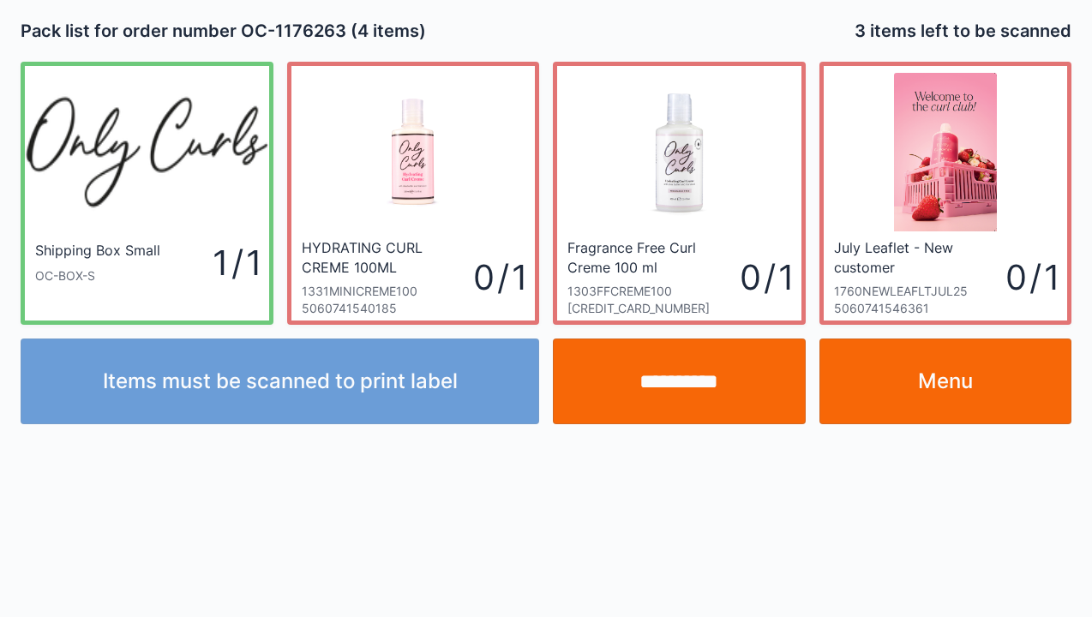
click at [941, 368] on link "Menu" at bounding box center [946, 382] width 253 height 86
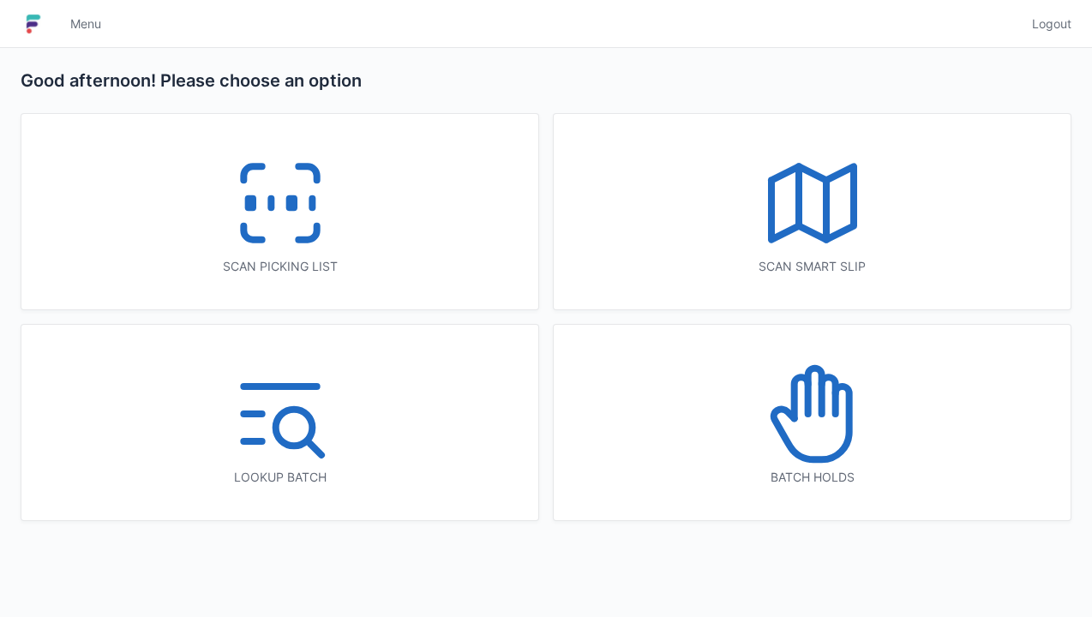
click at [271, 207] on line at bounding box center [271, 203] width 0 height 9
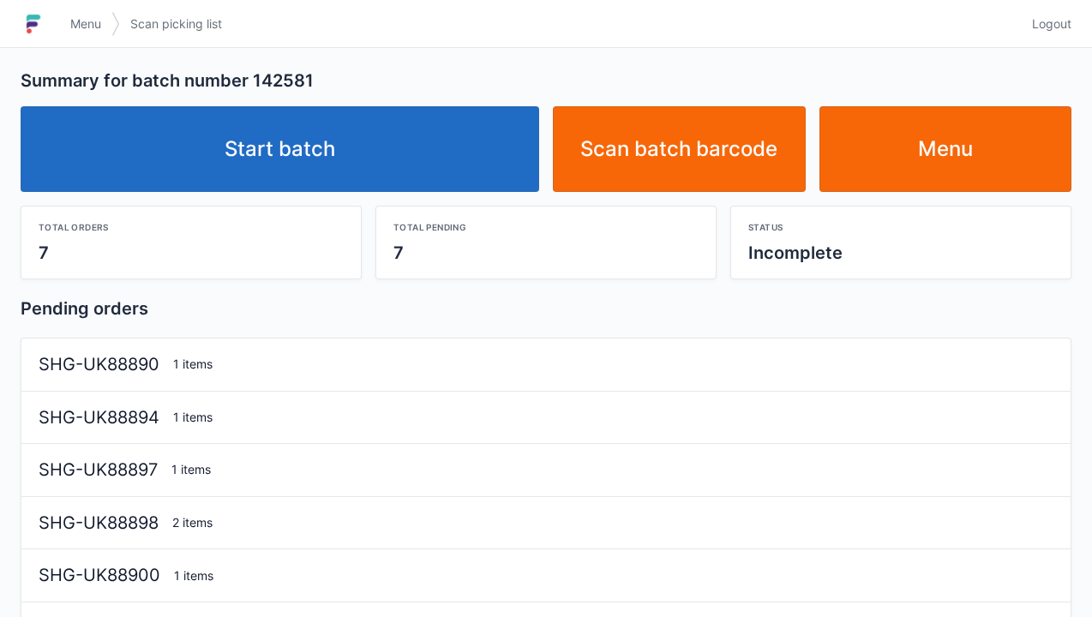
click at [342, 134] on link "Start batch" at bounding box center [280, 149] width 519 height 86
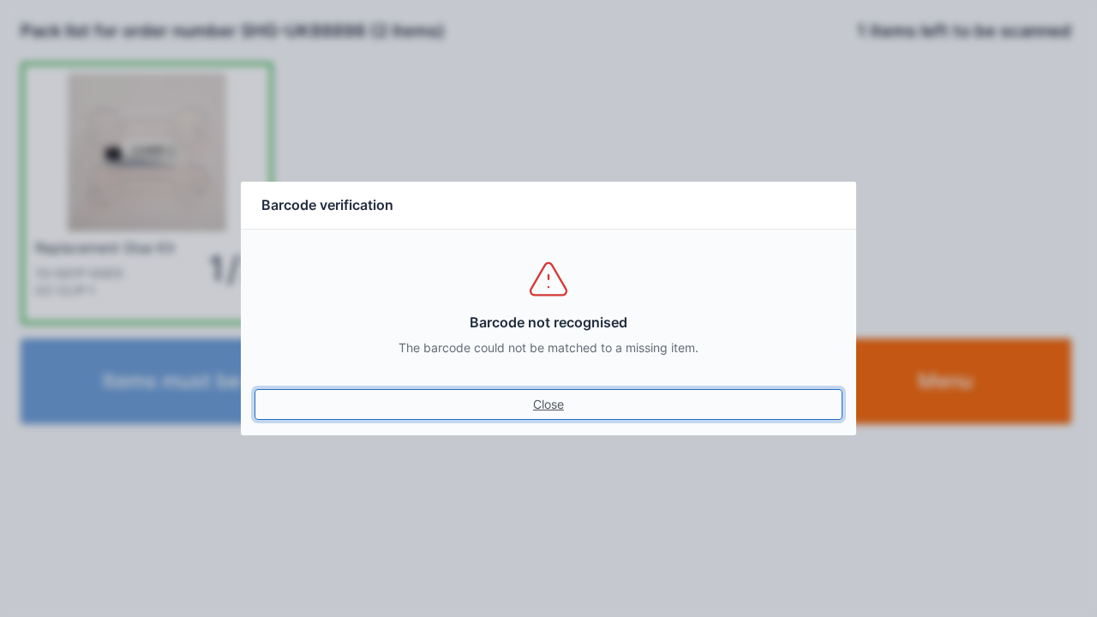
click at [549, 400] on link "Close" at bounding box center [549, 404] width 588 height 31
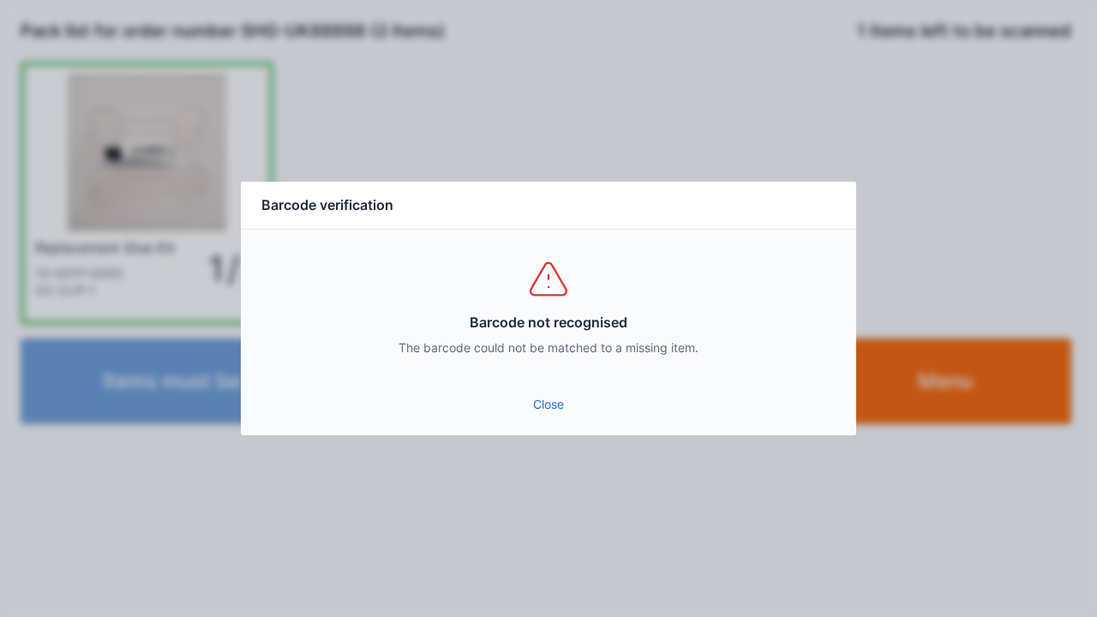
click at [550, 411] on link "Close" at bounding box center [549, 404] width 588 height 31
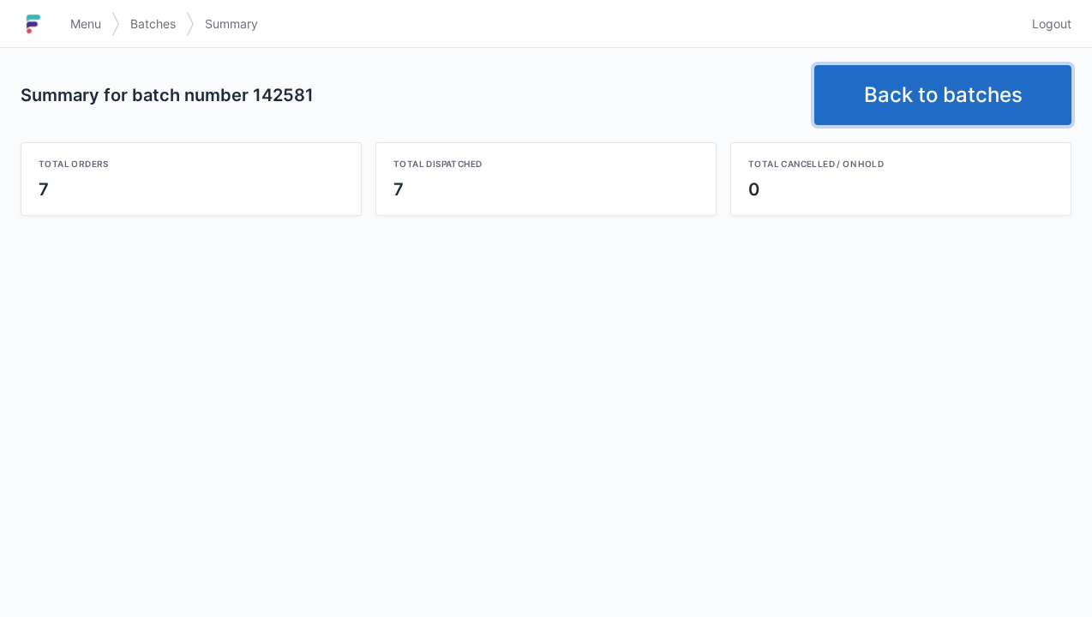
click at [914, 114] on link "Back to batches" at bounding box center [943, 95] width 257 height 60
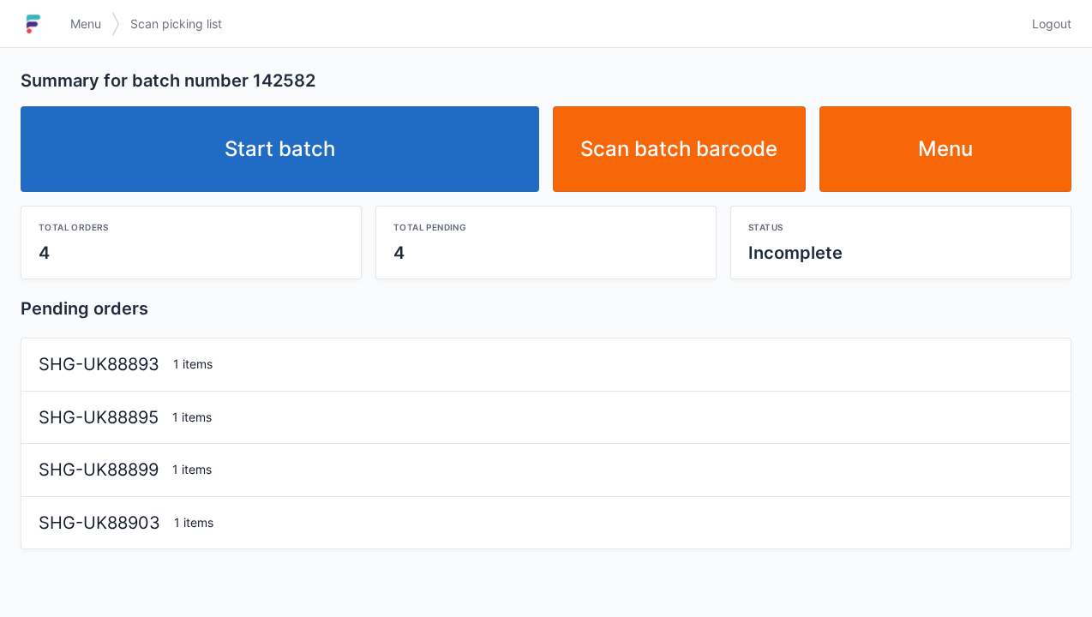
click at [328, 152] on link "Start batch" at bounding box center [280, 149] width 519 height 86
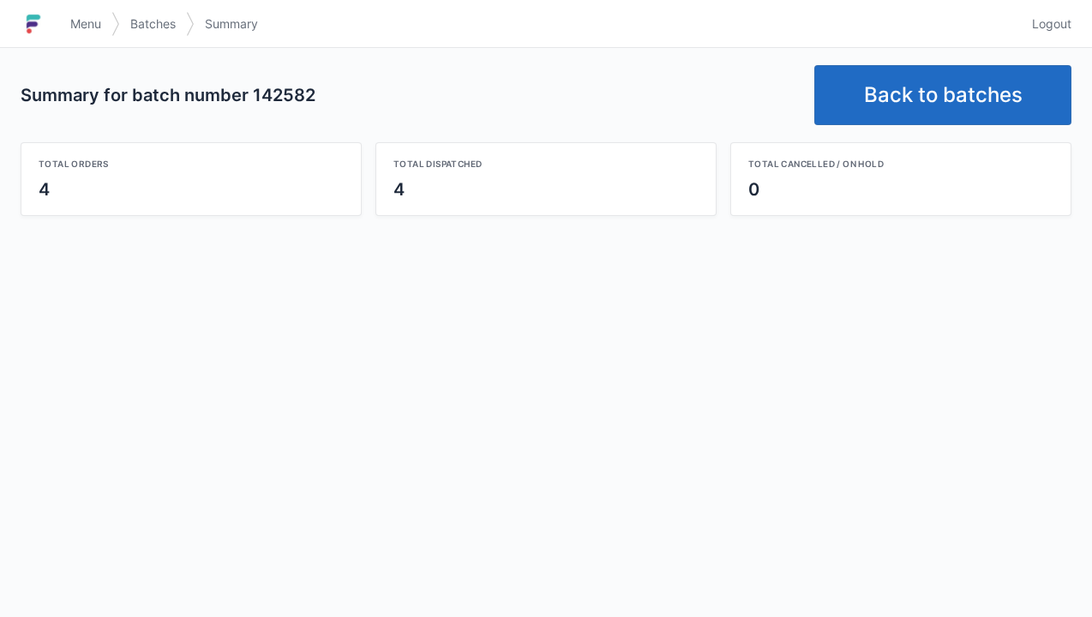
click at [905, 98] on link "Back to batches" at bounding box center [943, 95] width 257 height 60
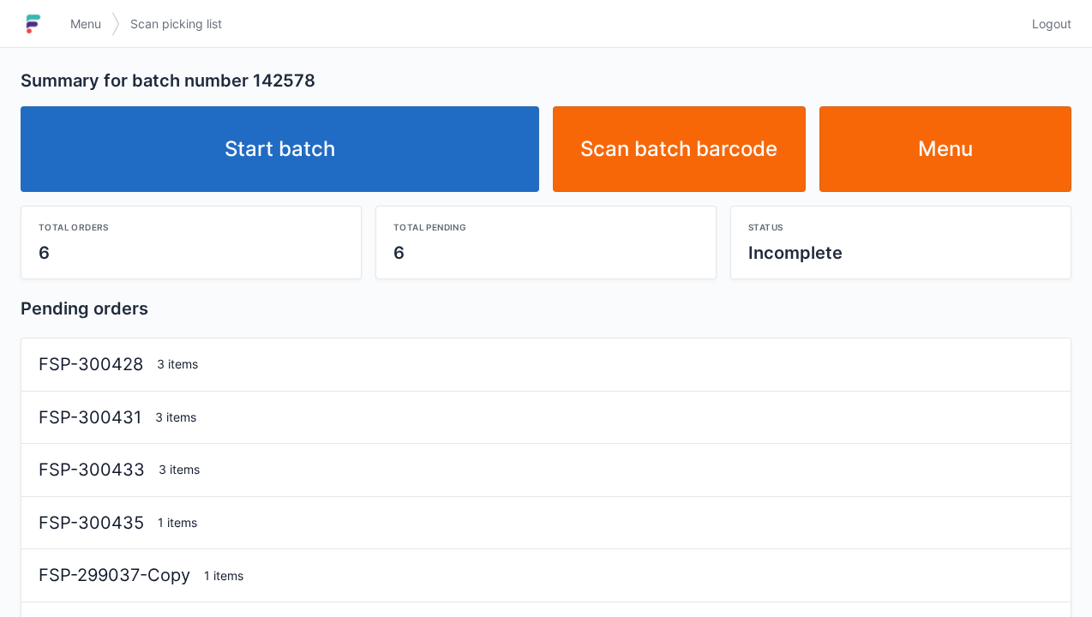
click at [309, 157] on link "Start batch" at bounding box center [280, 149] width 519 height 86
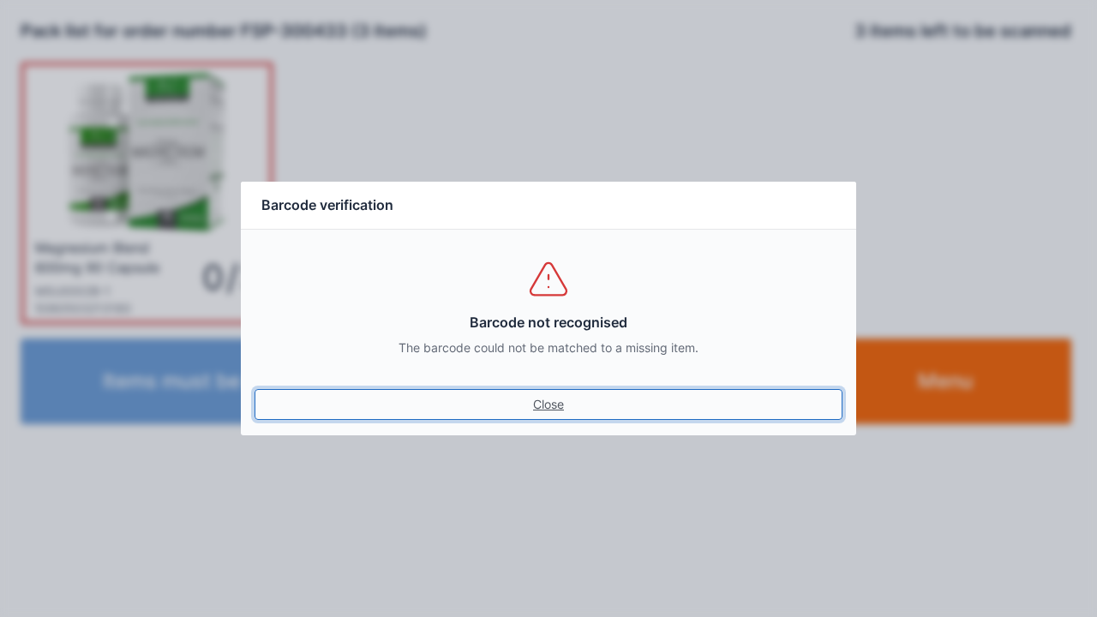
click at [545, 412] on link "Close" at bounding box center [549, 404] width 588 height 31
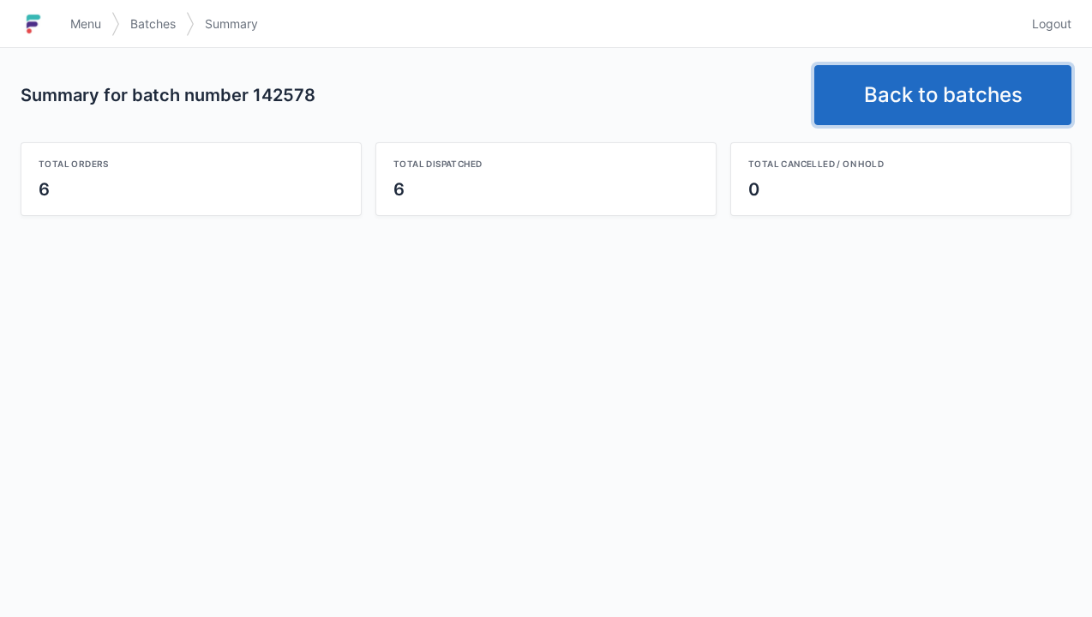
click at [911, 100] on link "Back to batches" at bounding box center [943, 95] width 257 height 60
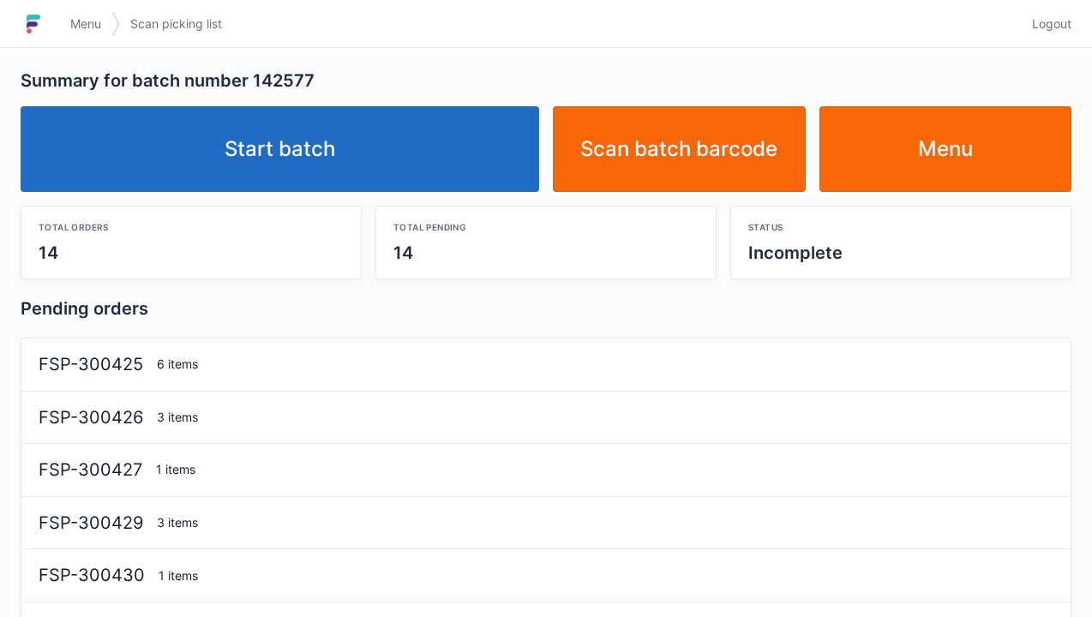
click at [265, 130] on link "Start batch" at bounding box center [280, 149] width 519 height 86
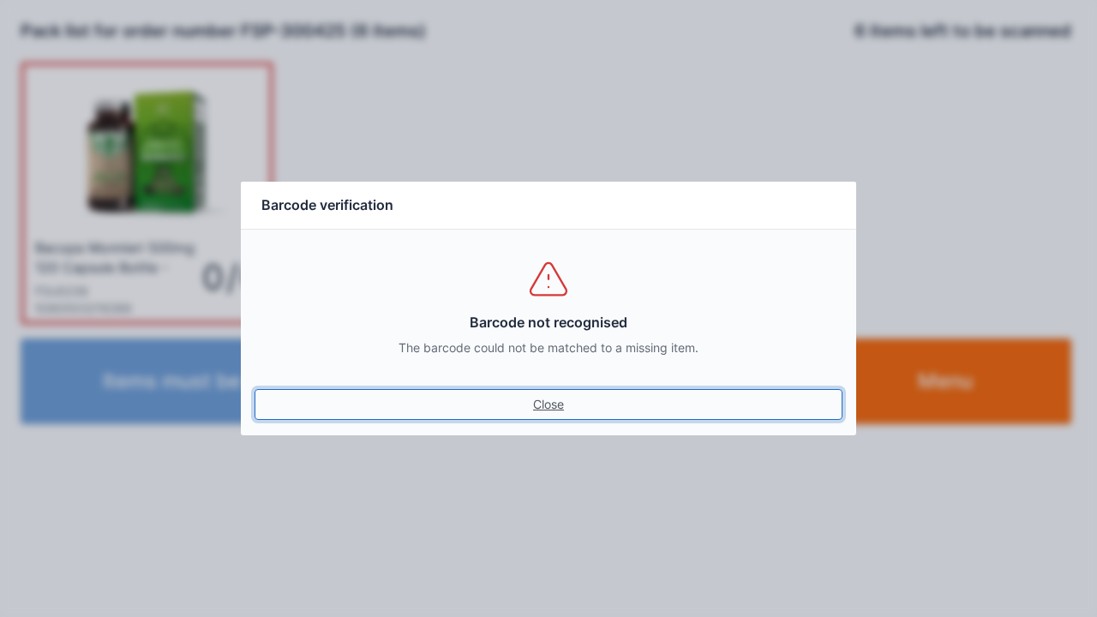
click at [537, 416] on link "Close" at bounding box center [549, 404] width 588 height 31
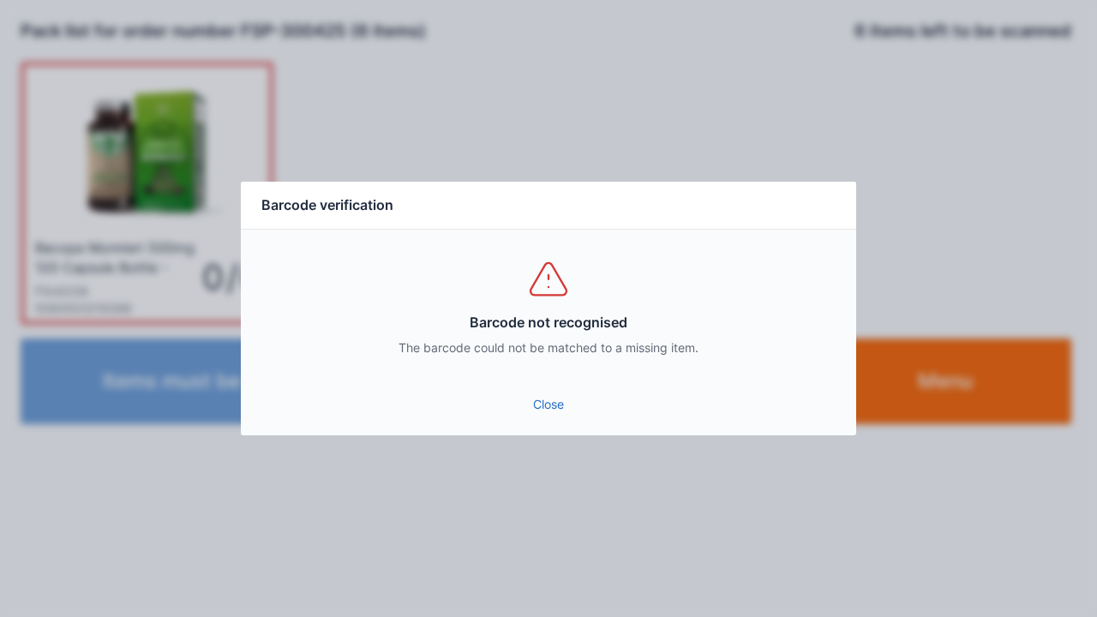
click at [526, 418] on link "Close" at bounding box center [549, 404] width 588 height 31
click at [552, 412] on link "Close" at bounding box center [549, 404] width 588 height 31
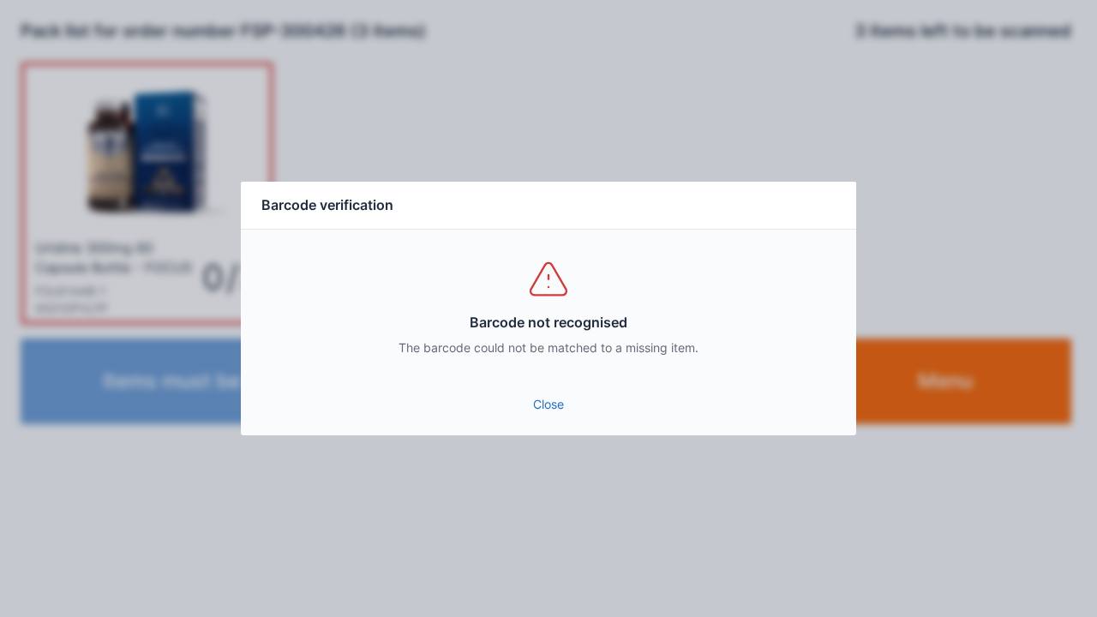
click at [542, 403] on link "Close" at bounding box center [549, 404] width 588 height 31
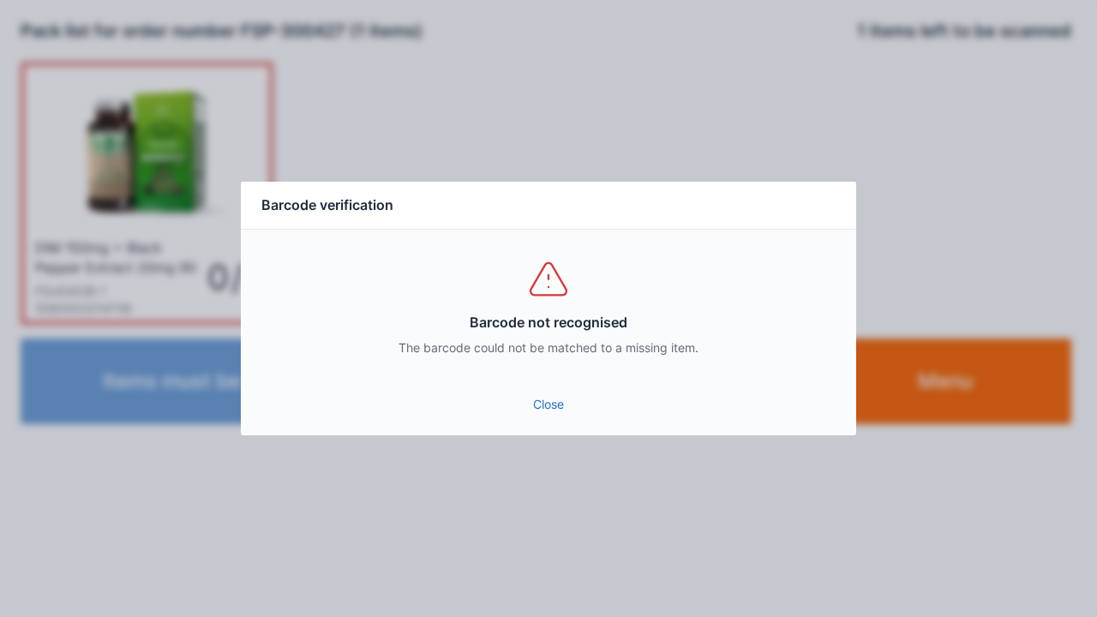
click at [538, 400] on link "Close" at bounding box center [549, 404] width 588 height 31
click at [548, 410] on link "Close" at bounding box center [549, 404] width 588 height 31
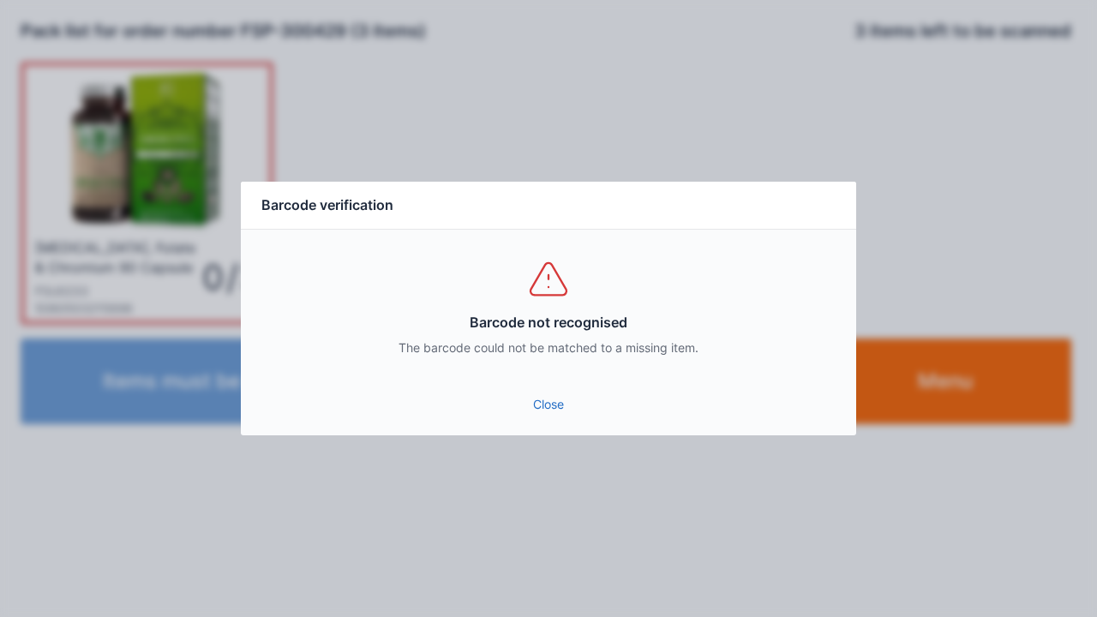
click at [547, 418] on link "Close" at bounding box center [549, 404] width 588 height 31
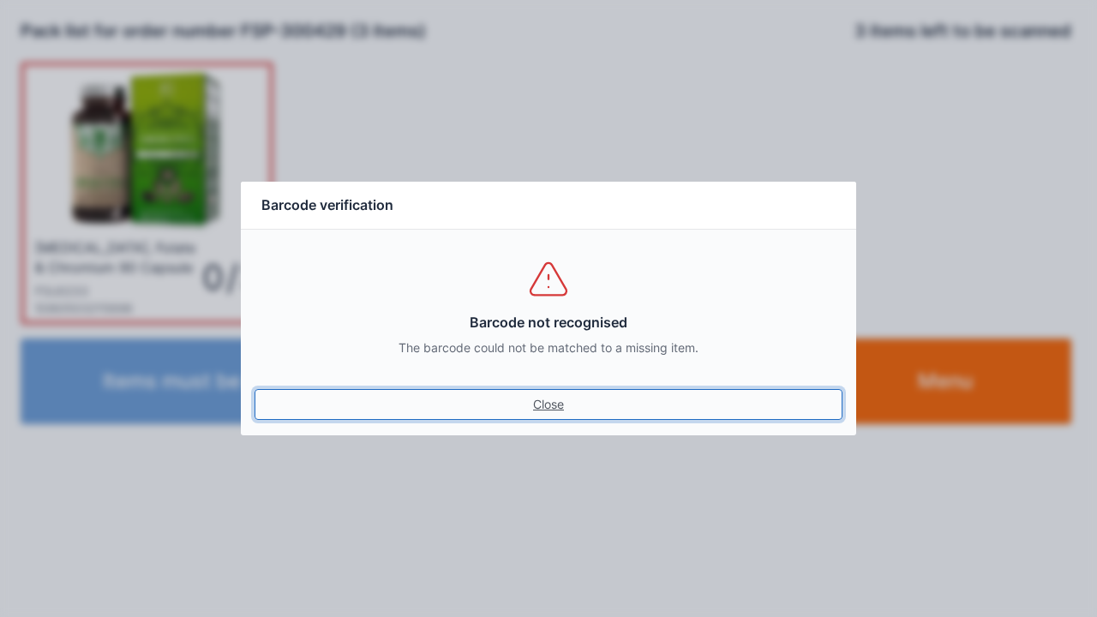
click at [544, 415] on link "Close" at bounding box center [549, 404] width 588 height 31
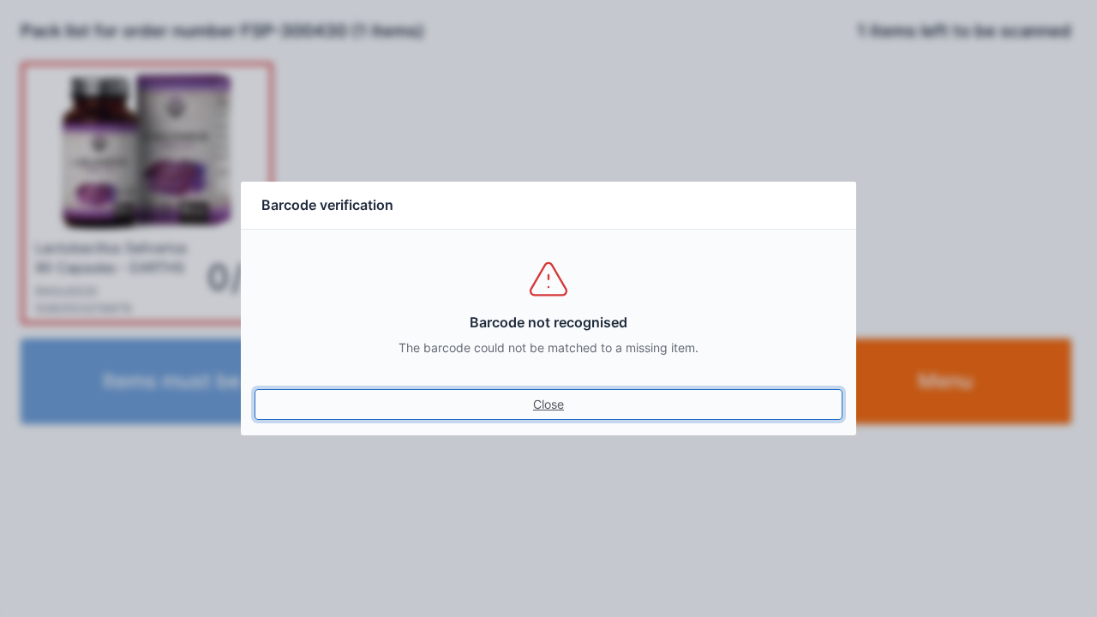
click at [539, 412] on link "Close" at bounding box center [549, 404] width 588 height 31
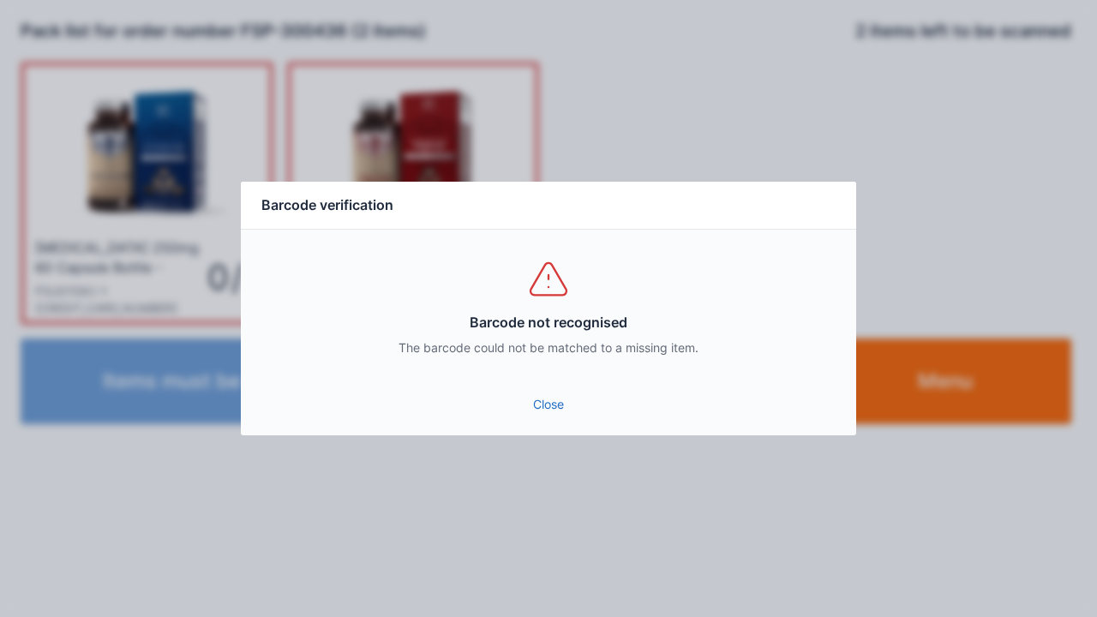
click at [532, 415] on link "Close" at bounding box center [549, 404] width 588 height 31
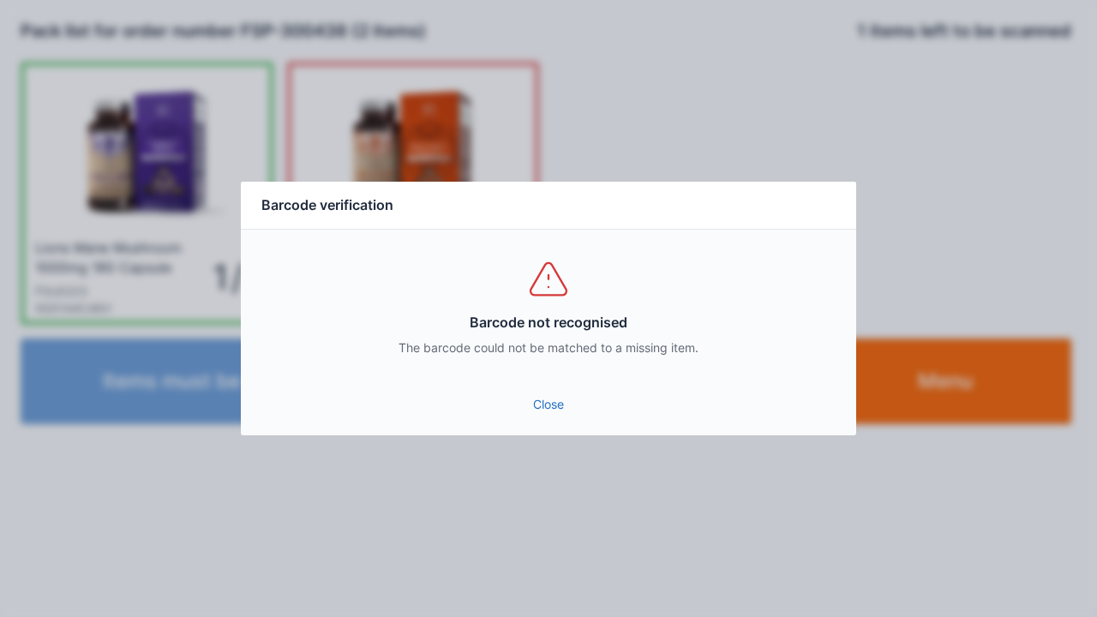
click at [553, 411] on link "Close" at bounding box center [549, 404] width 588 height 31
click at [551, 413] on link "Close" at bounding box center [549, 404] width 588 height 31
click at [530, 429] on div "Close" at bounding box center [549, 409] width 616 height 51
click at [540, 432] on div "Close" at bounding box center [549, 409] width 616 height 51
click at [556, 417] on link "Close" at bounding box center [549, 404] width 588 height 31
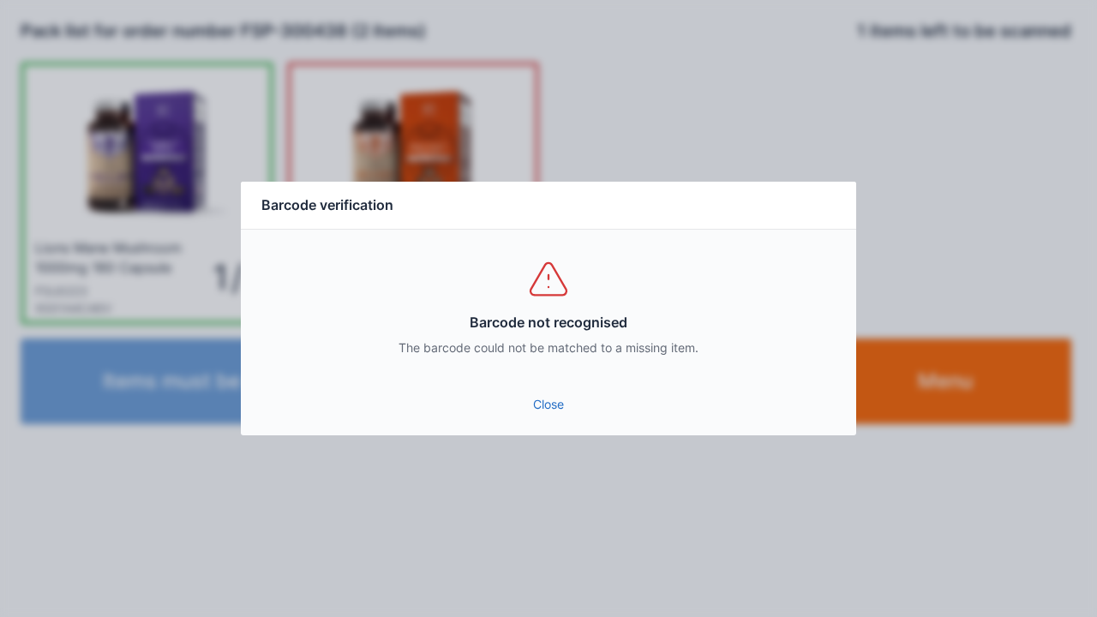
click at [544, 432] on div "Close" at bounding box center [549, 409] width 616 height 51
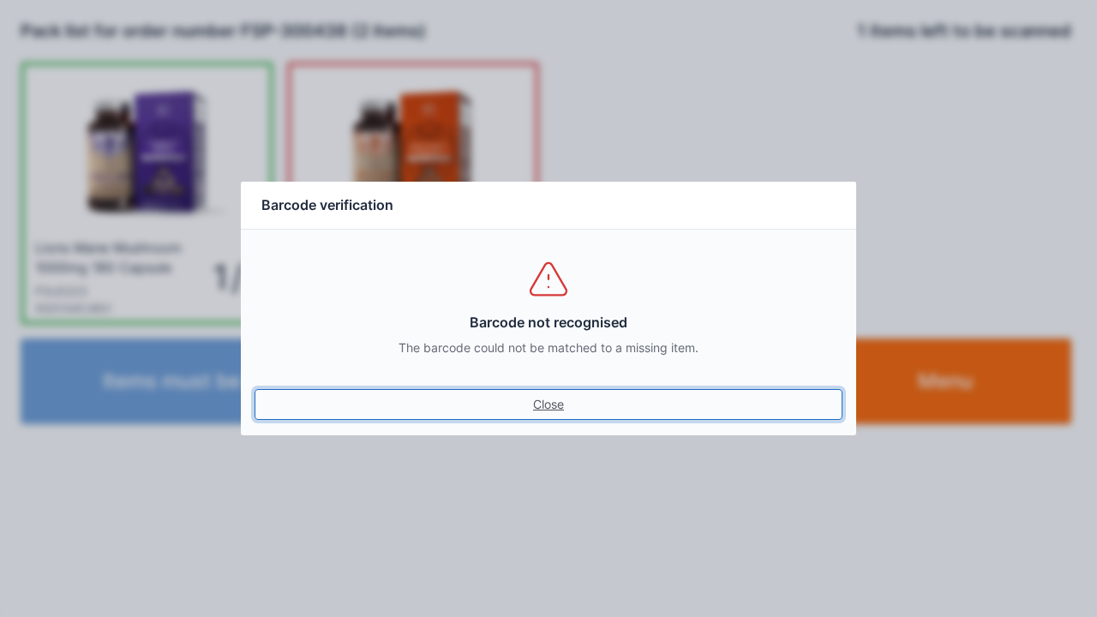
click at [559, 414] on link "Close" at bounding box center [549, 404] width 588 height 31
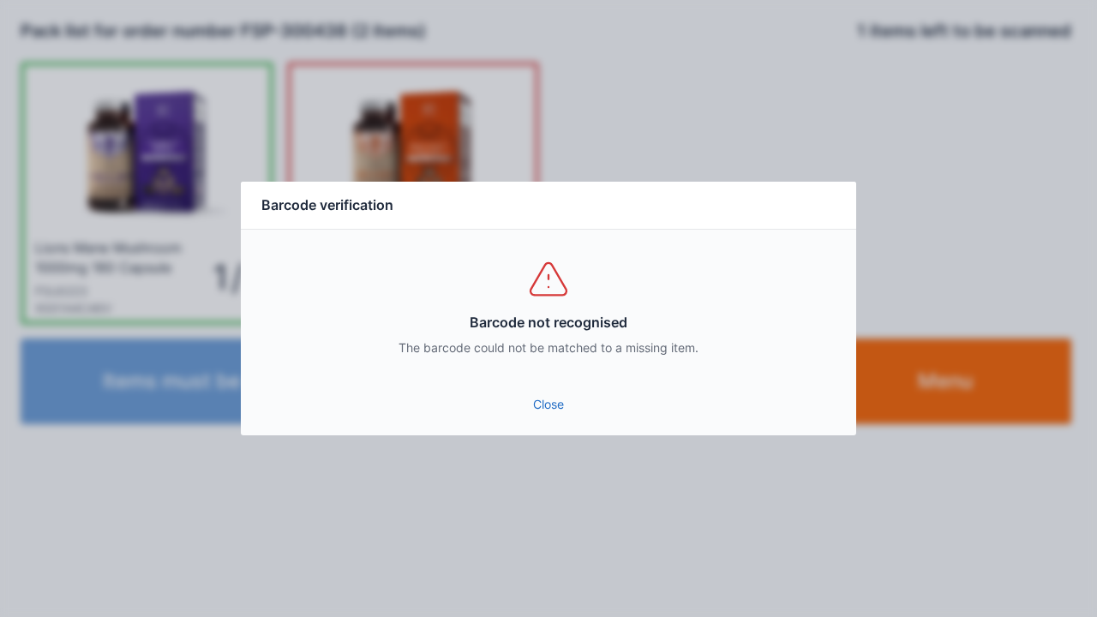
click at [547, 412] on link "Close" at bounding box center [549, 404] width 588 height 31
click at [556, 418] on link "Close" at bounding box center [549, 404] width 588 height 31
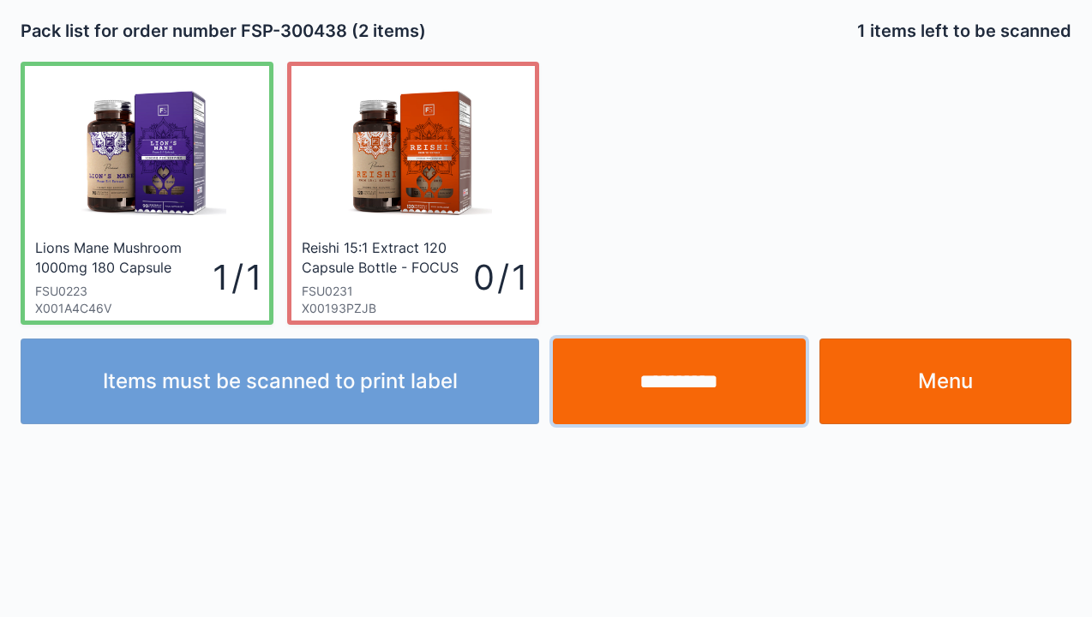
click at [683, 373] on input "**********" at bounding box center [679, 382] width 253 height 86
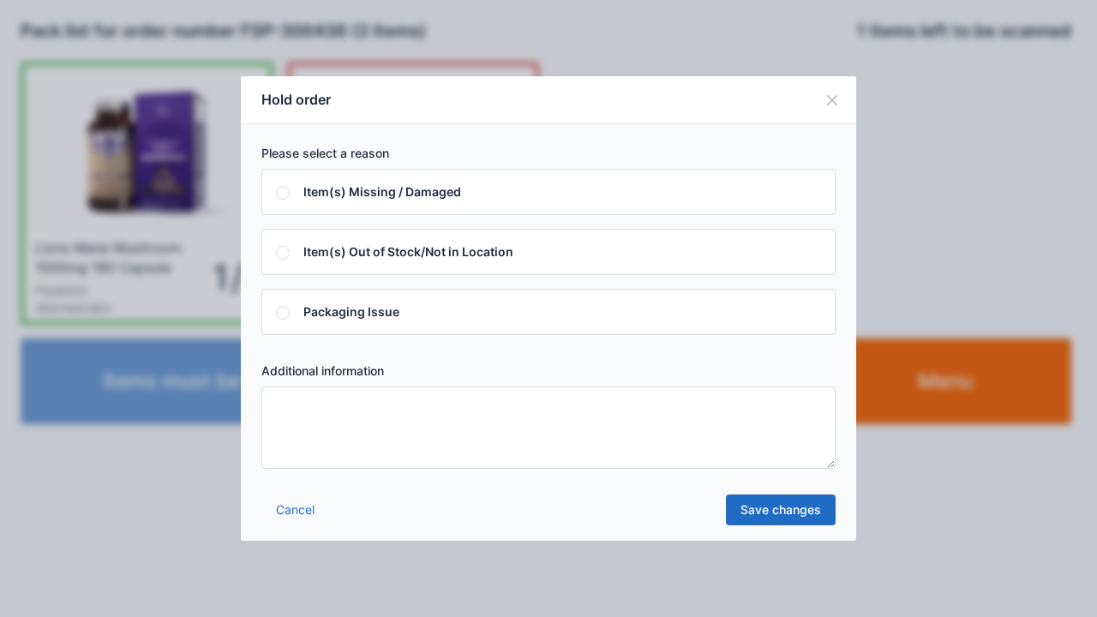
click at [297, 406] on textarea at bounding box center [549, 428] width 574 height 82
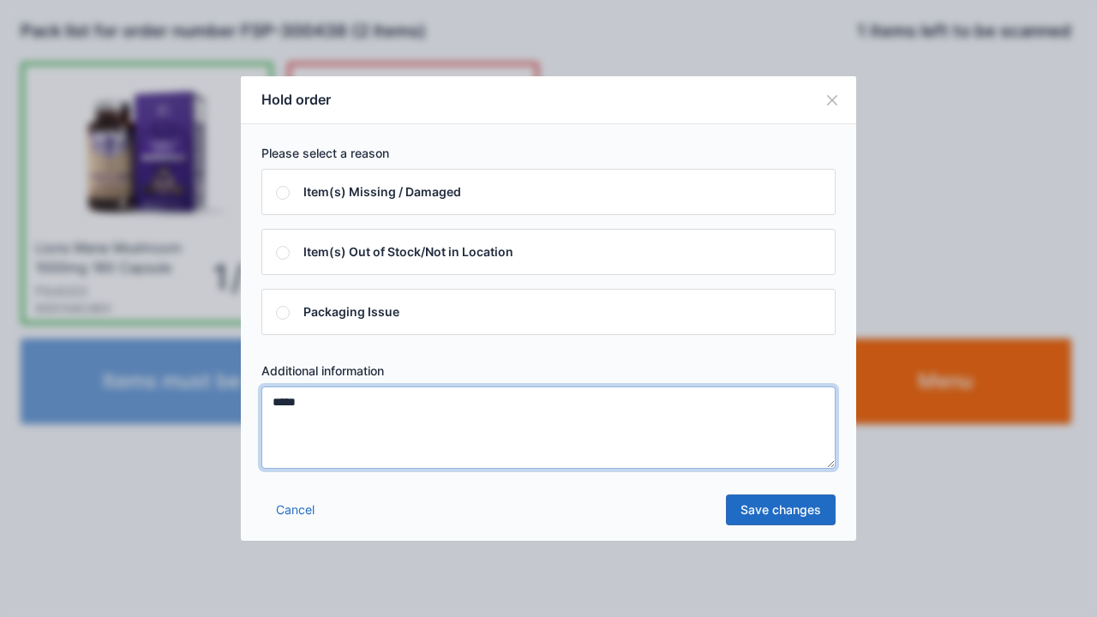
type textarea "*****"
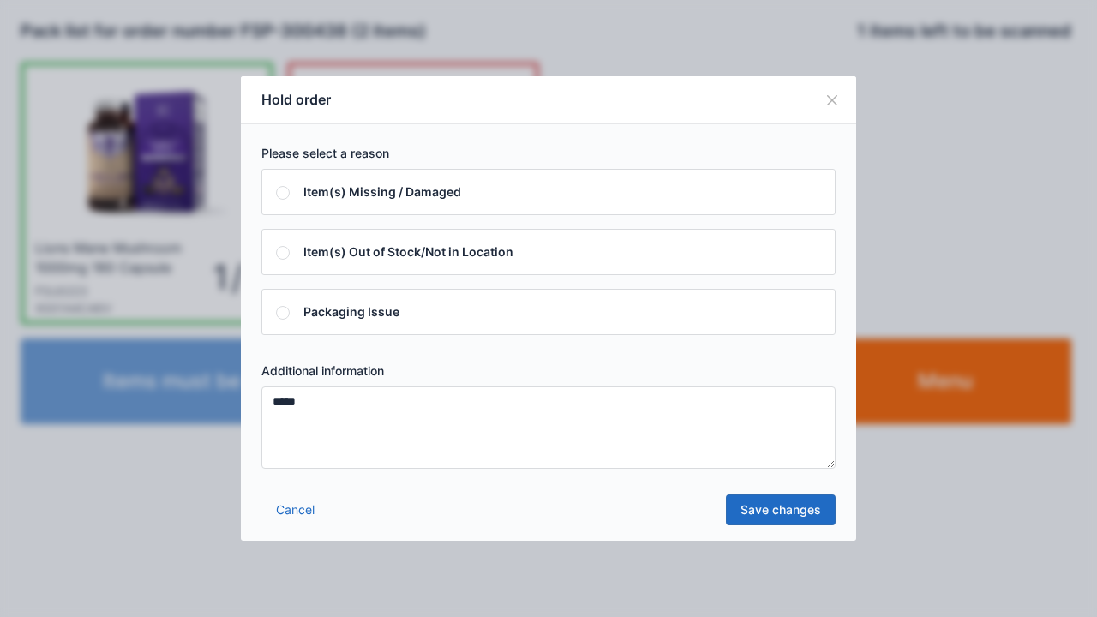
click at [778, 510] on link "Save changes" at bounding box center [781, 510] width 110 height 31
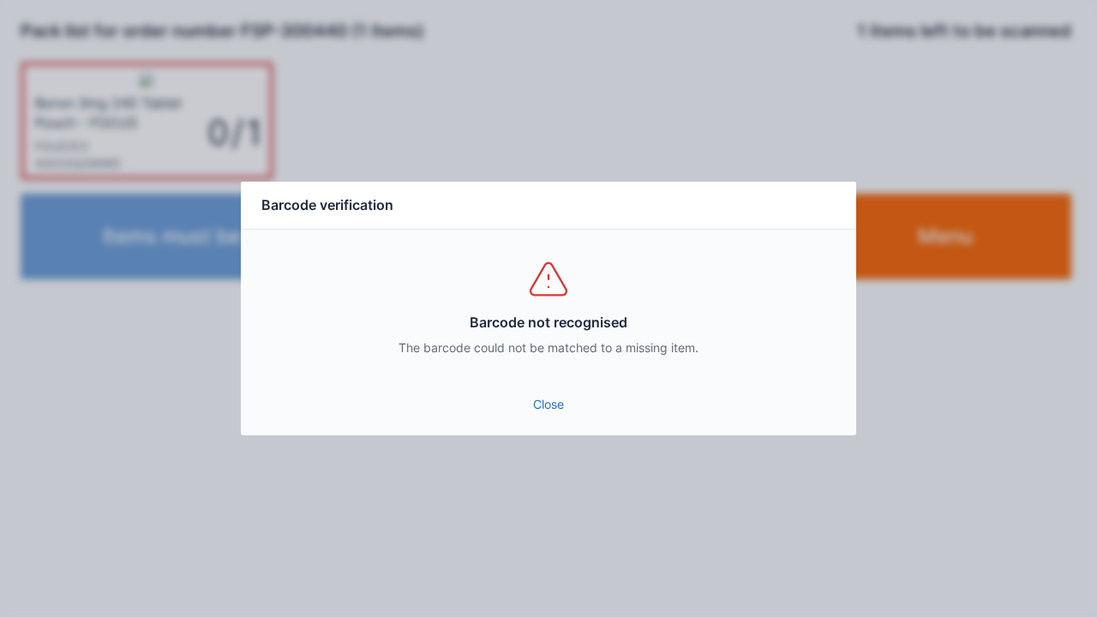
click at [569, 413] on link "Close" at bounding box center [549, 404] width 588 height 31
click at [549, 418] on link "Close" at bounding box center [549, 404] width 588 height 31
click at [548, 405] on link "Close" at bounding box center [549, 404] width 588 height 31
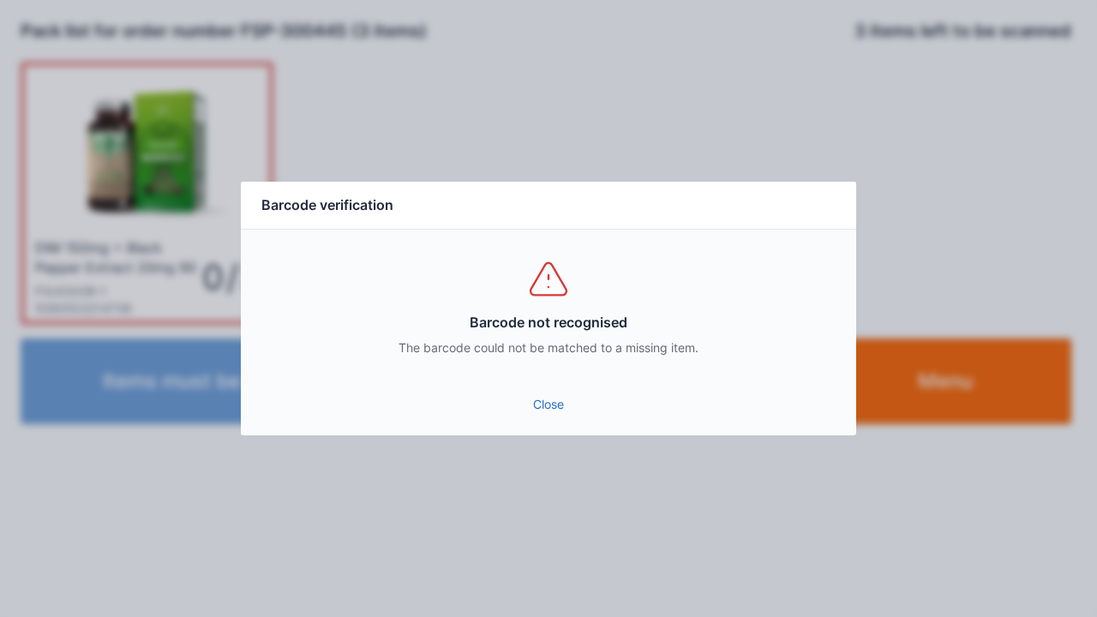
click at [526, 406] on link "Close" at bounding box center [549, 404] width 588 height 31
click at [518, 391] on link "Close" at bounding box center [549, 404] width 588 height 31
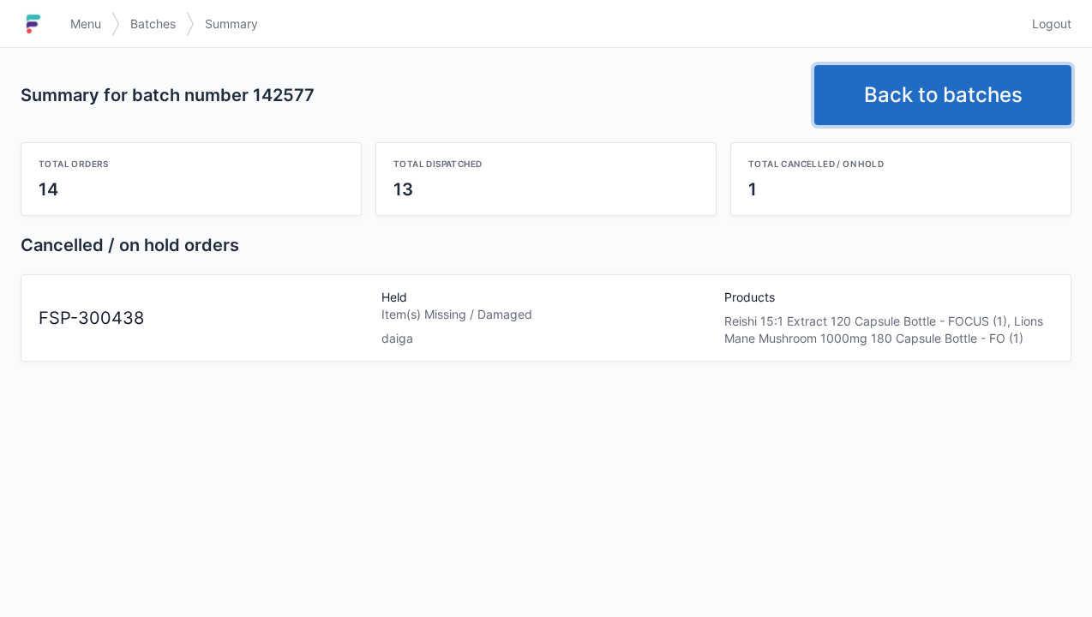
click at [915, 99] on link "Back to batches" at bounding box center [943, 95] width 257 height 60
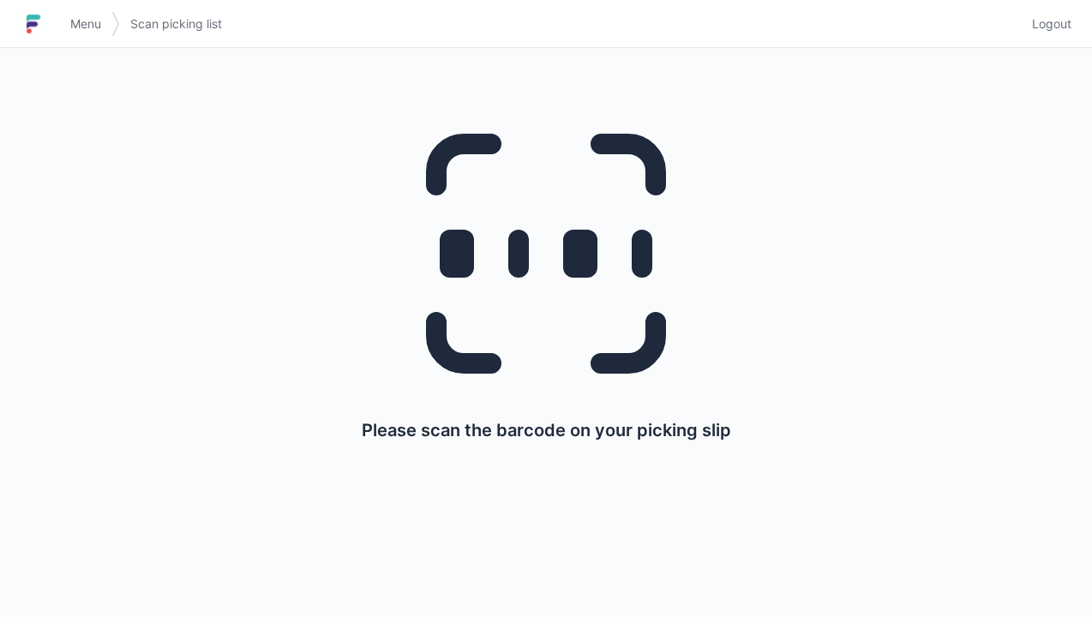
click at [64, 14] on link "Menu" at bounding box center [85, 24] width 51 height 31
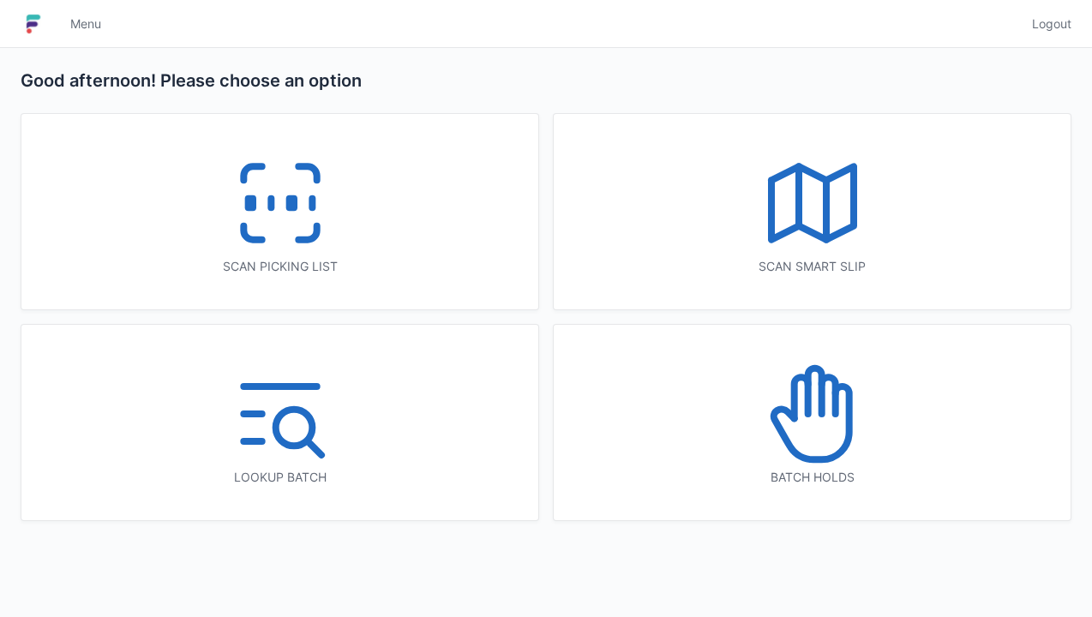
click at [816, 412] on icon at bounding box center [813, 414] width 110 height 110
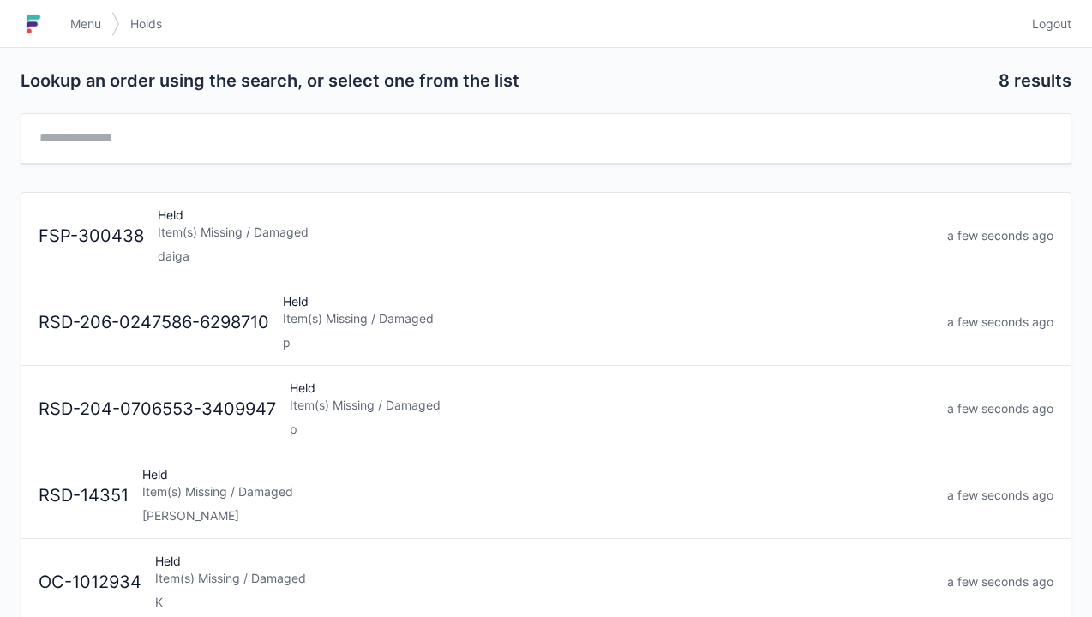
click at [195, 219] on div "Held Item(s) Missing / Damaged daiga" at bounding box center [546, 236] width 790 height 58
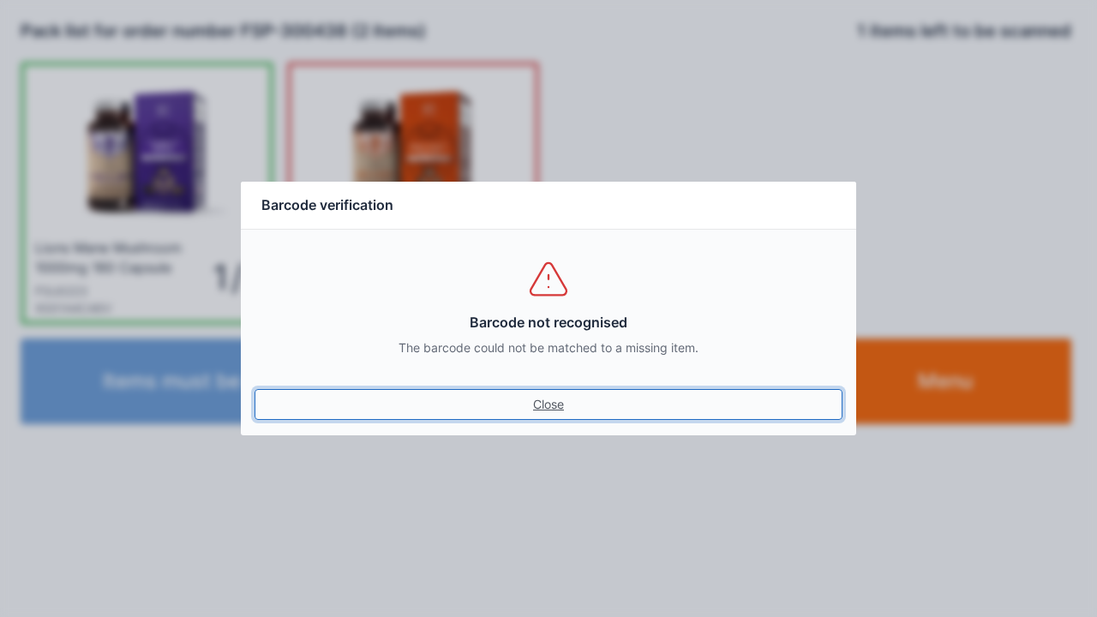
click at [559, 412] on link "Close" at bounding box center [549, 404] width 588 height 31
click at [550, 405] on link "Close" at bounding box center [549, 404] width 588 height 31
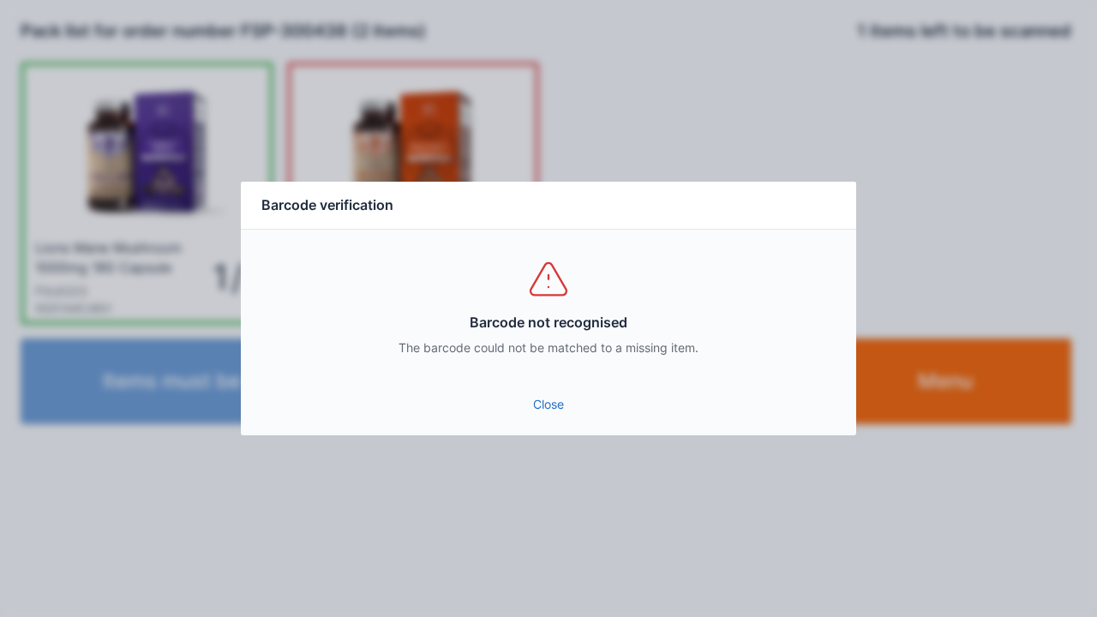
click at [551, 406] on link "Close" at bounding box center [549, 404] width 588 height 31
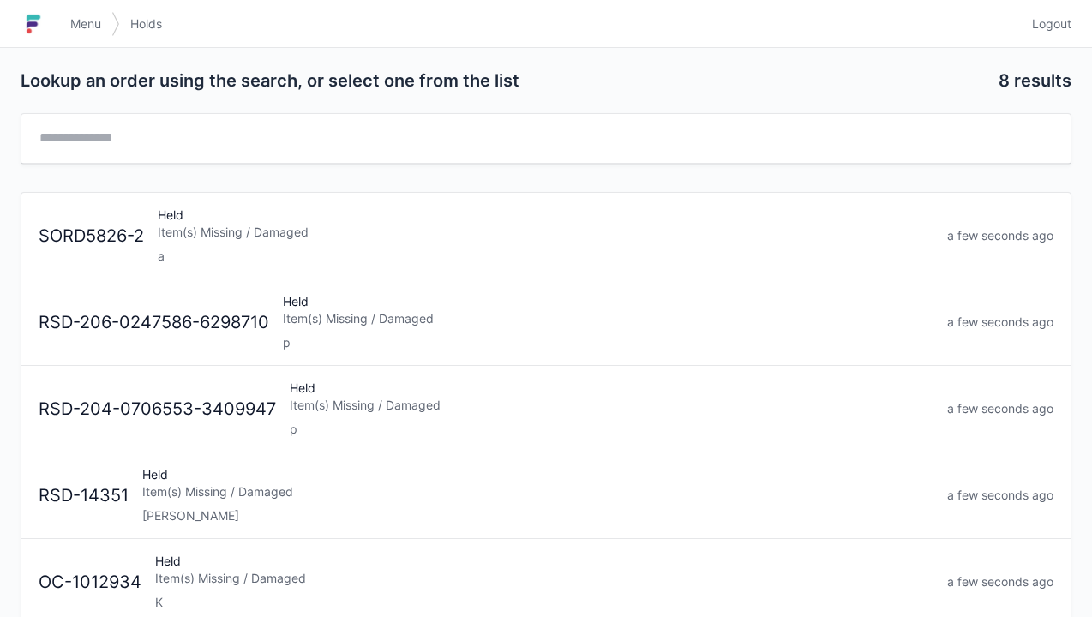
click at [75, 29] on span "Menu" at bounding box center [85, 23] width 31 height 17
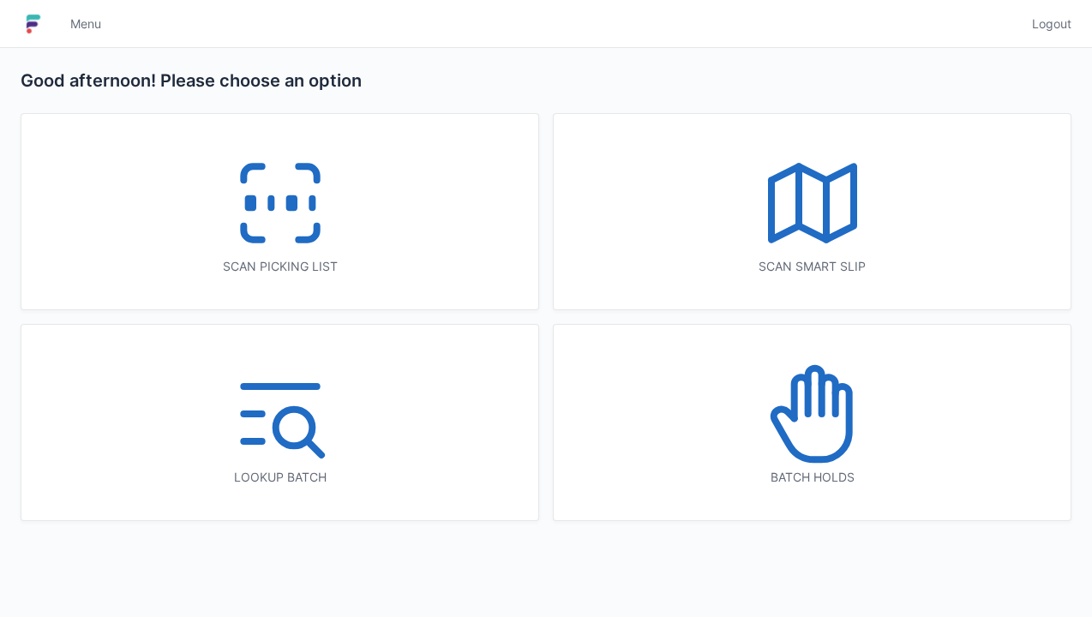
click at [272, 211] on icon at bounding box center [281, 203] width 110 height 110
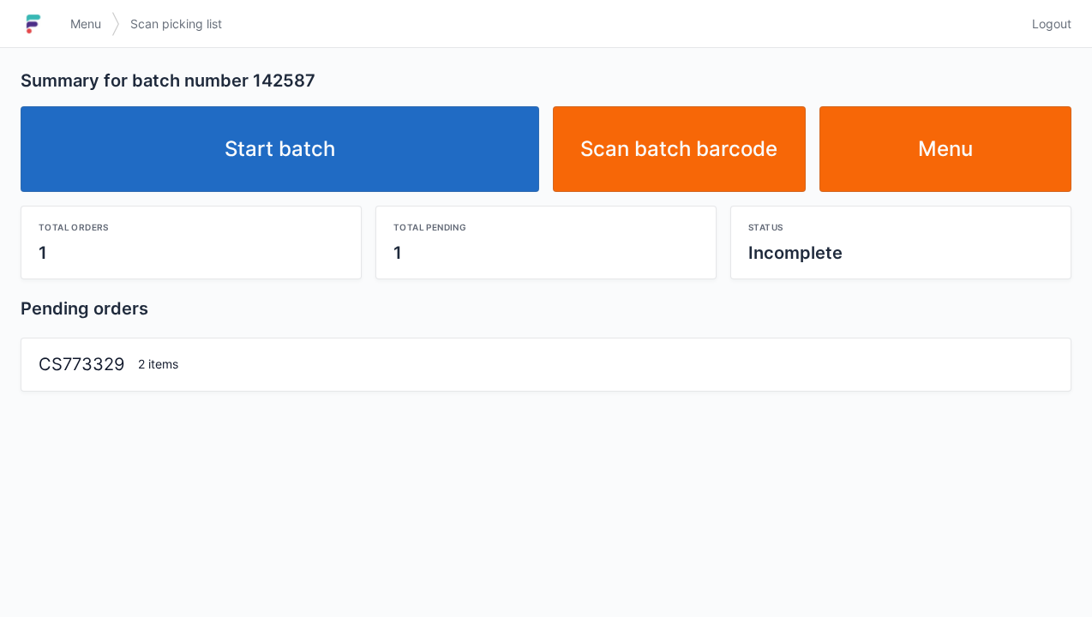
click at [307, 159] on link "Start batch" at bounding box center [280, 149] width 519 height 86
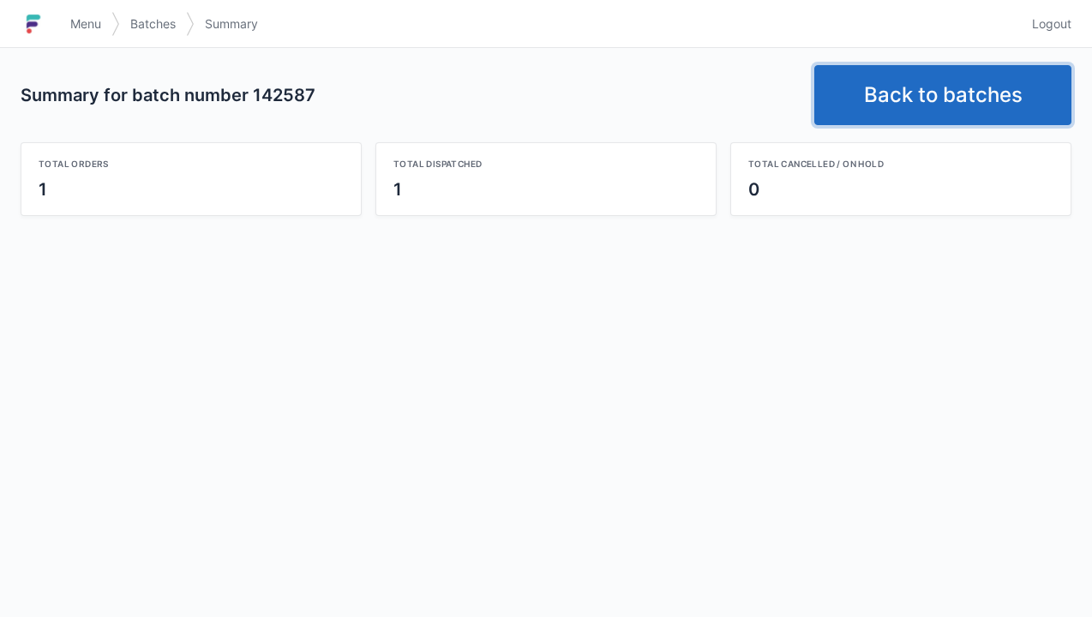
click at [925, 99] on link "Back to batches" at bounding box center [943, 95] width 257 height 60
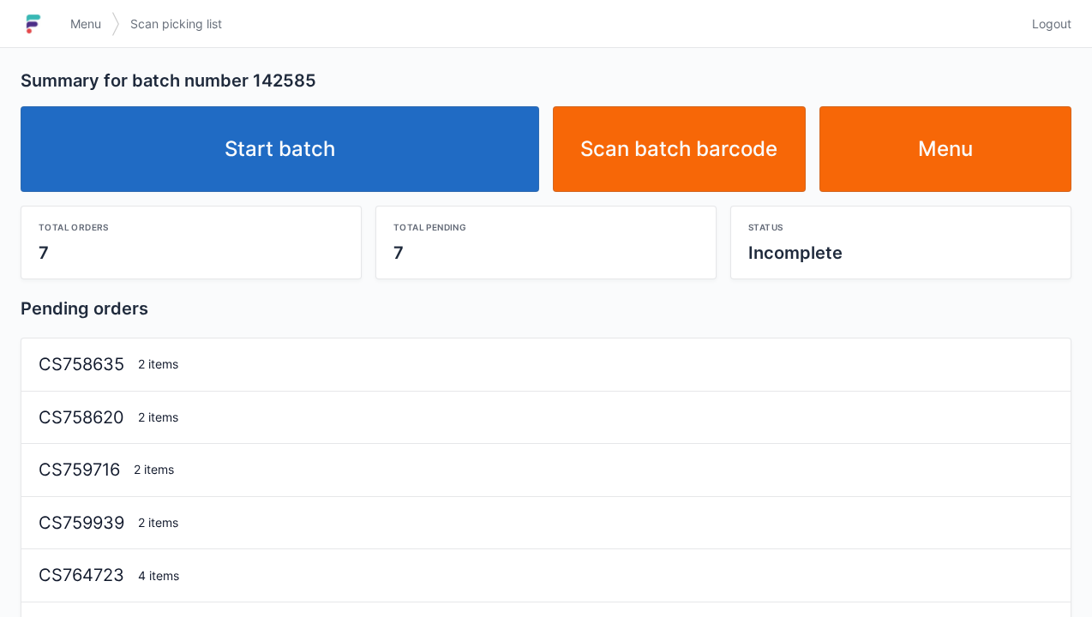
click at [293, 146] on link "Start batch" at bounding box center [280, 149] width 519 height 86
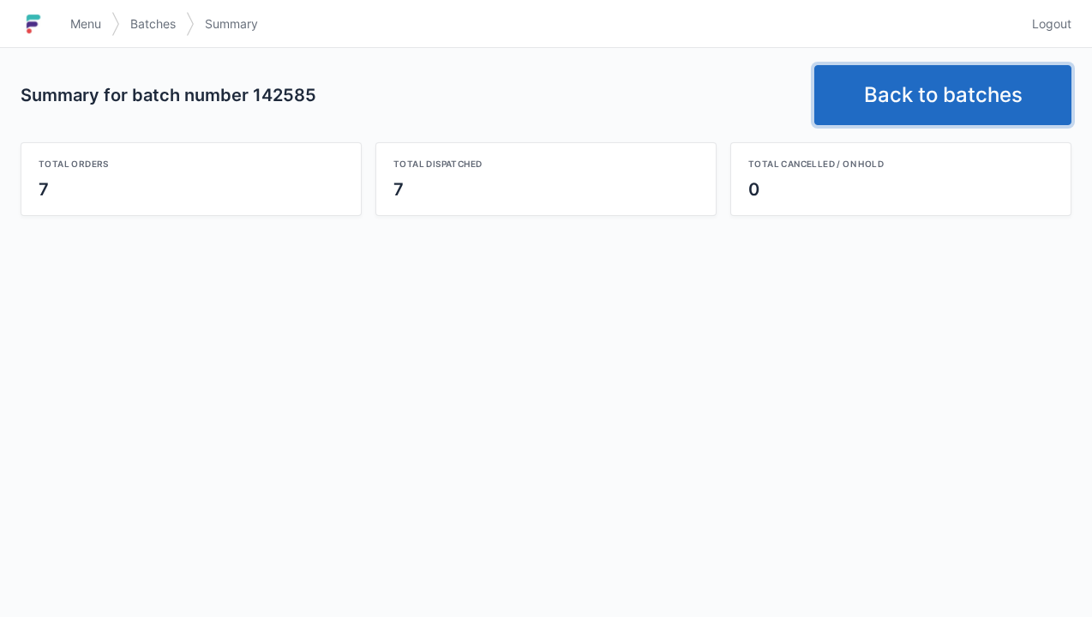
click at [927, 80] on link "Back to batches" at bounding box center [943, 95] width 257 height 60
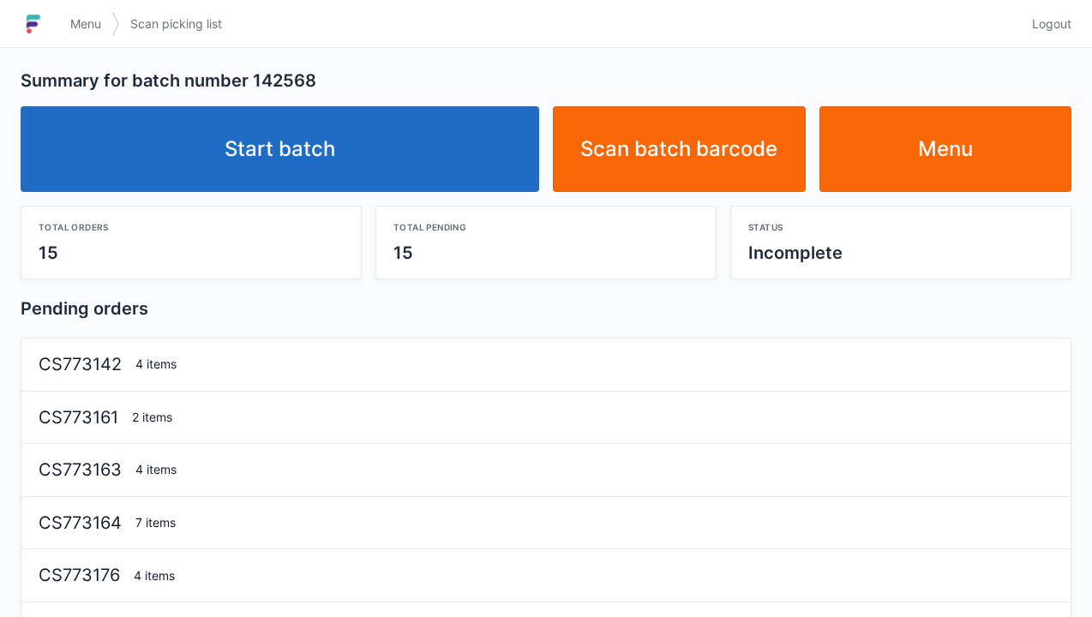
click at [303, 147] on link "Start batch" at bounding box center [280, 149] width 519 height 86
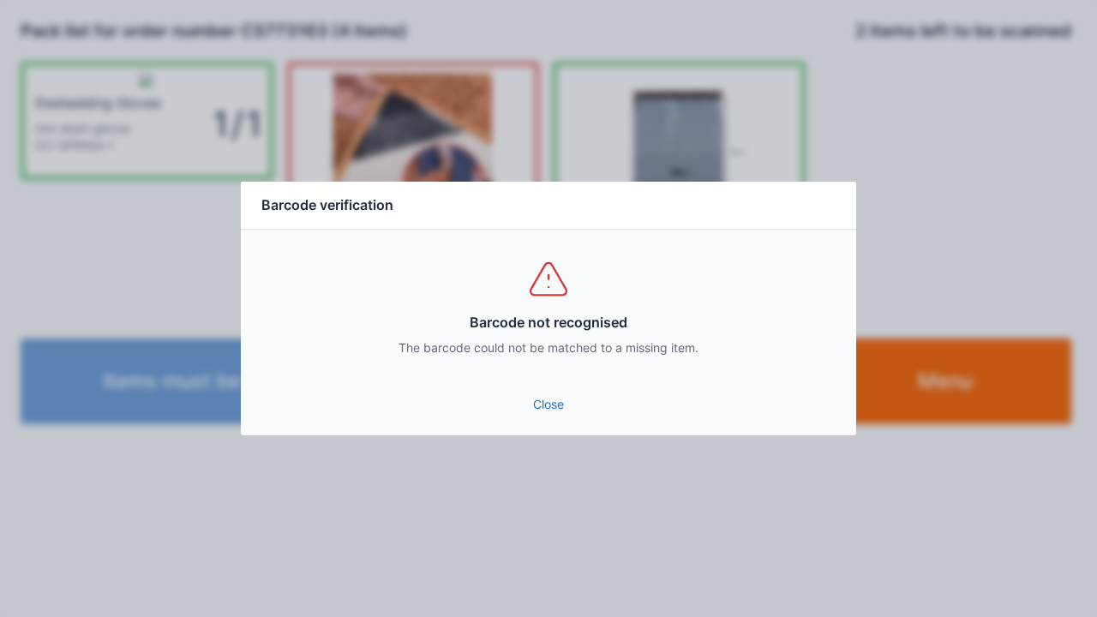
click at [555, 432] on div "Close" at bounding box center [549, 409] width 616 height 51
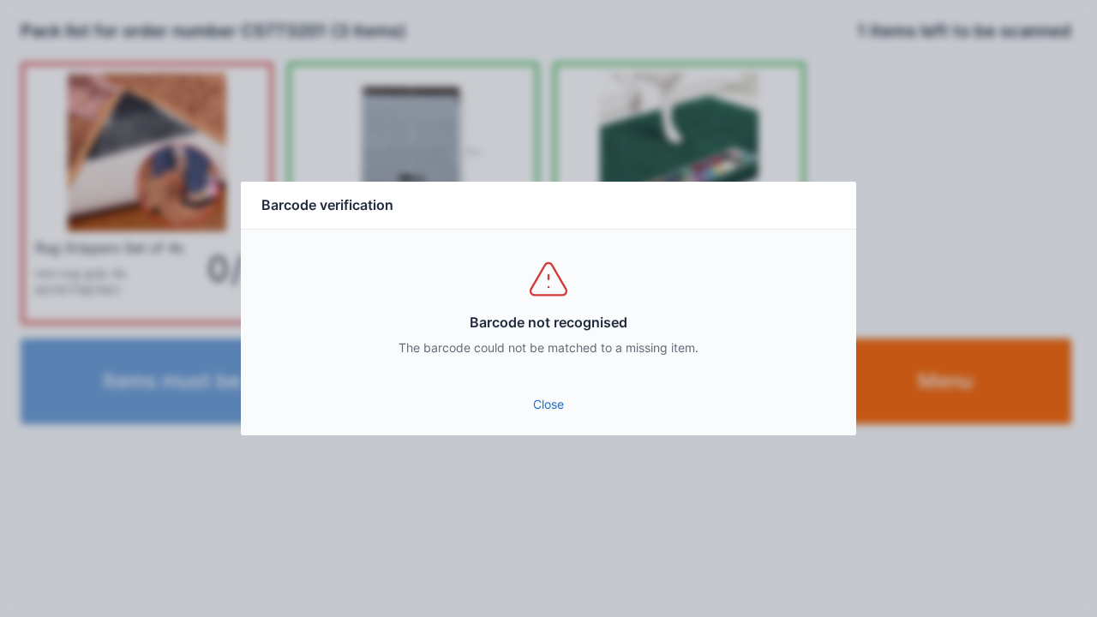
click at [554, 408] on link "Close" at bounding box center [549, 404] width 588 height 31
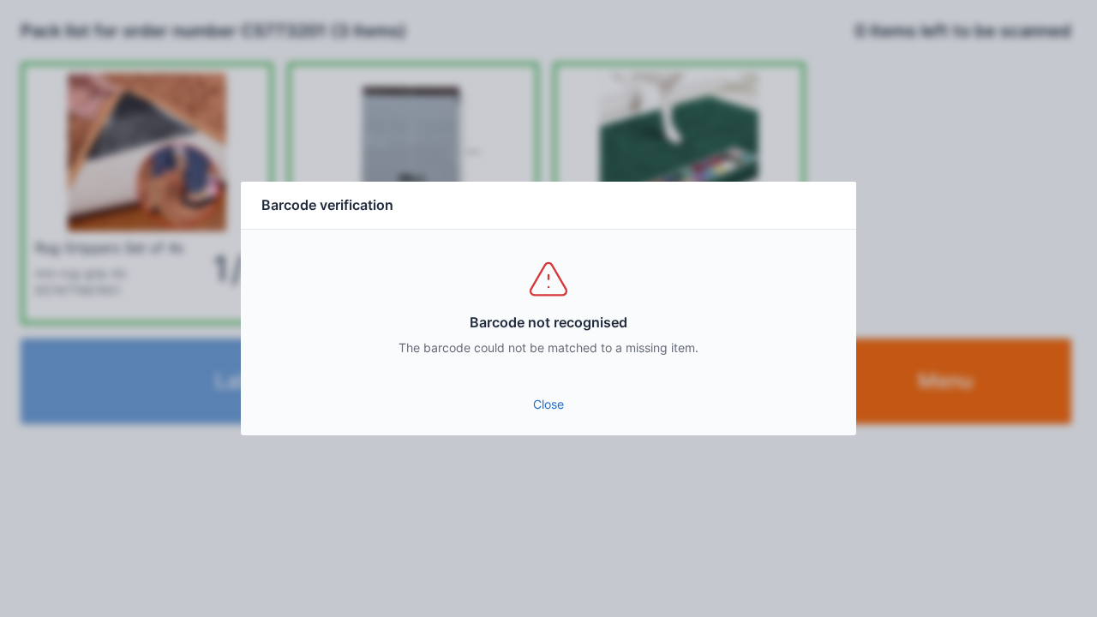
click at [520, 393] on link "Close" at bounding box center [549, 404] width 588 height 31
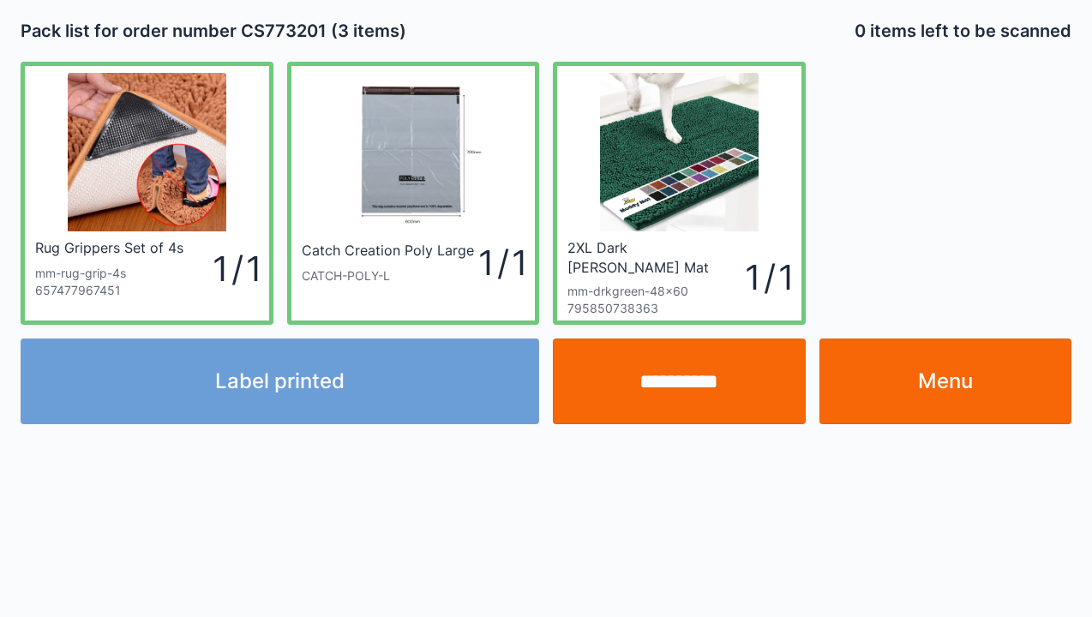
click at [945, 384] on link "Menu" at bounding box center [946, 382] width 253 height 86
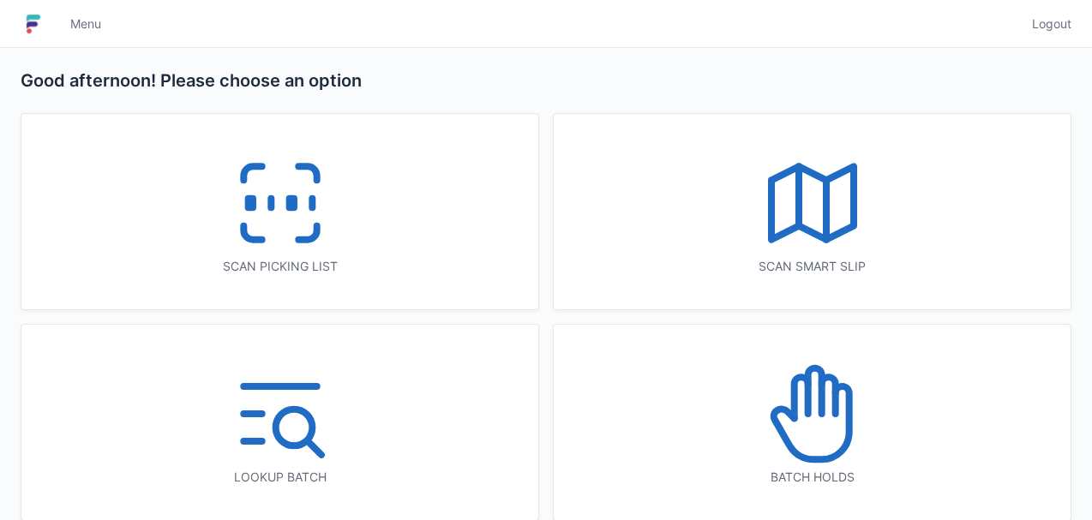
click at [284, 209] on icon at bounding box center [281, 203] width 110 height 110
click at [319, 204] on icon at bounding box center [281, 203] width 110 height 110
click at [299, 227] on icon at bounding box center [281, 203] width 110 height 110
click at [307, 247] on icon at bounding box center [281, 203] width 110 height 110
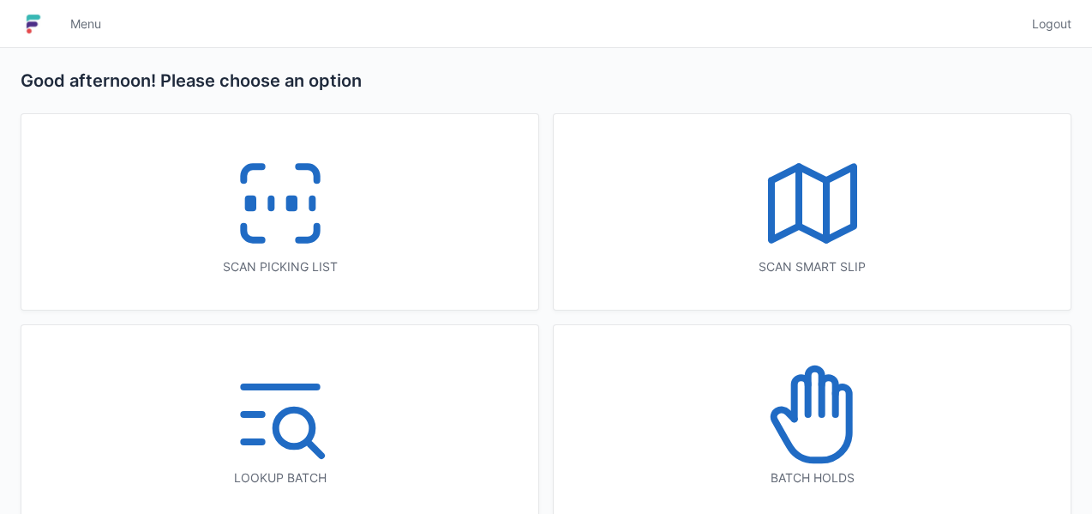
click at [325, 232] on icon at bounding box center [281, 203] width 110 height 110
click at [331, 220] on icon at bounding box center [281, 203] width 110 height 110
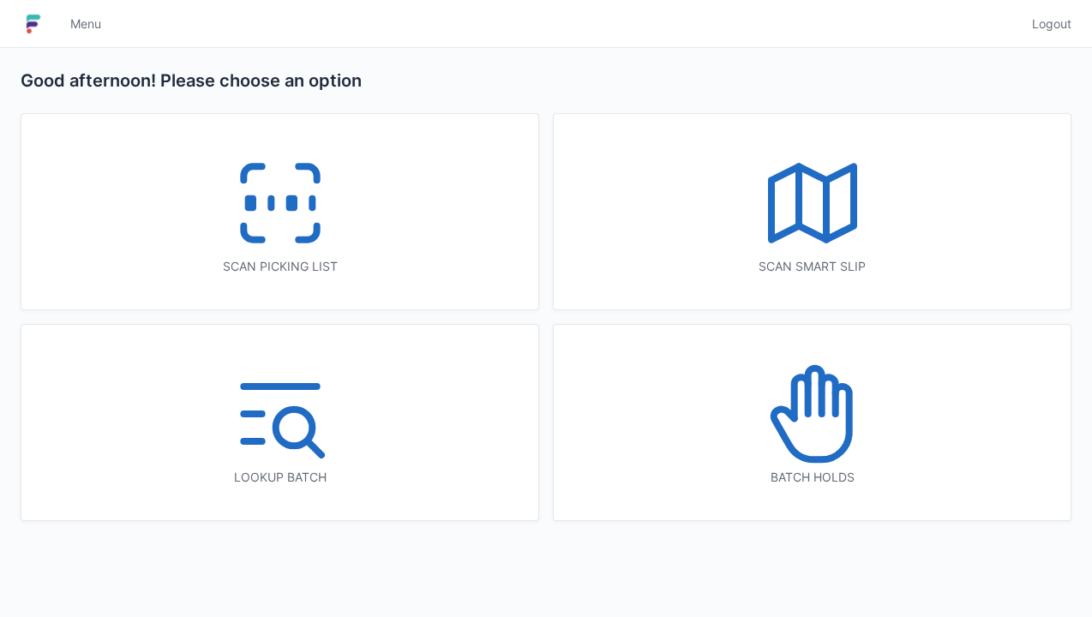
click at [289, 202] on rect at bounding box center [291, 203] width 4 height 9
click at [1058, 17] on span "Logout" at bounding box center [1051, 23] width 39 height 17
click at [271, 199] on line at bounding box center [271, 203] width 0 height 9
click at [1059, 20] on span "Logout" at bounding box center [1051, 23] width 39 height 17
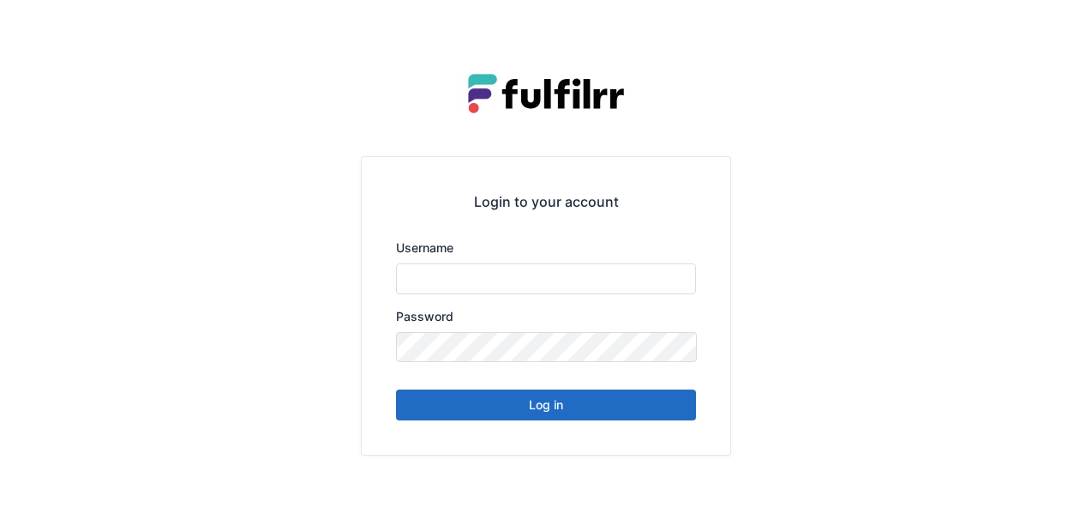
type input "******"
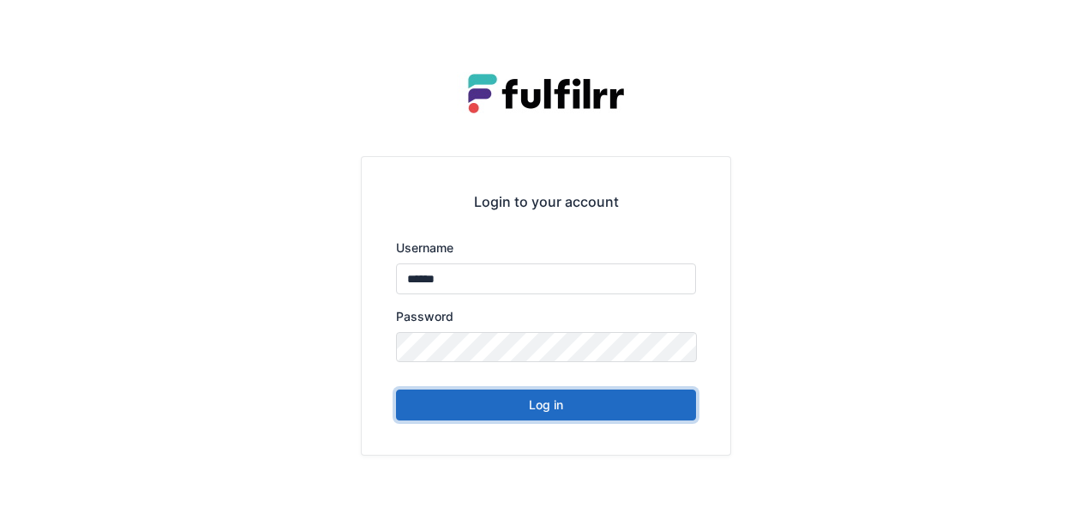
click at [518, 410] on button "Log in" at bounding box center [546, 404] width 300 height 31
click at [583, 401] on button "Log in" at bounding box center [546, 404] width 300 height 31
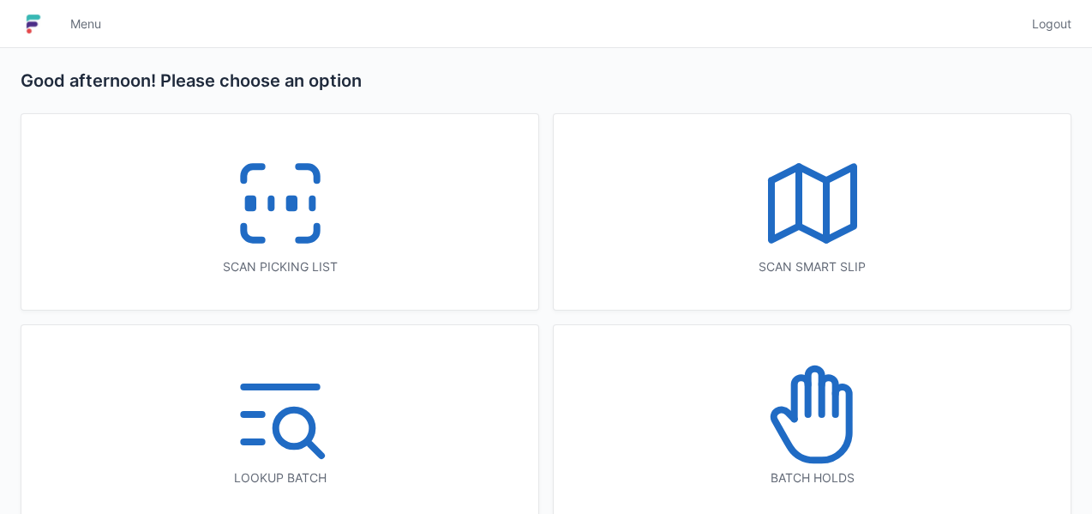
click at [276, 209] on icon at bounding box center [281, 203] width 110 height 110
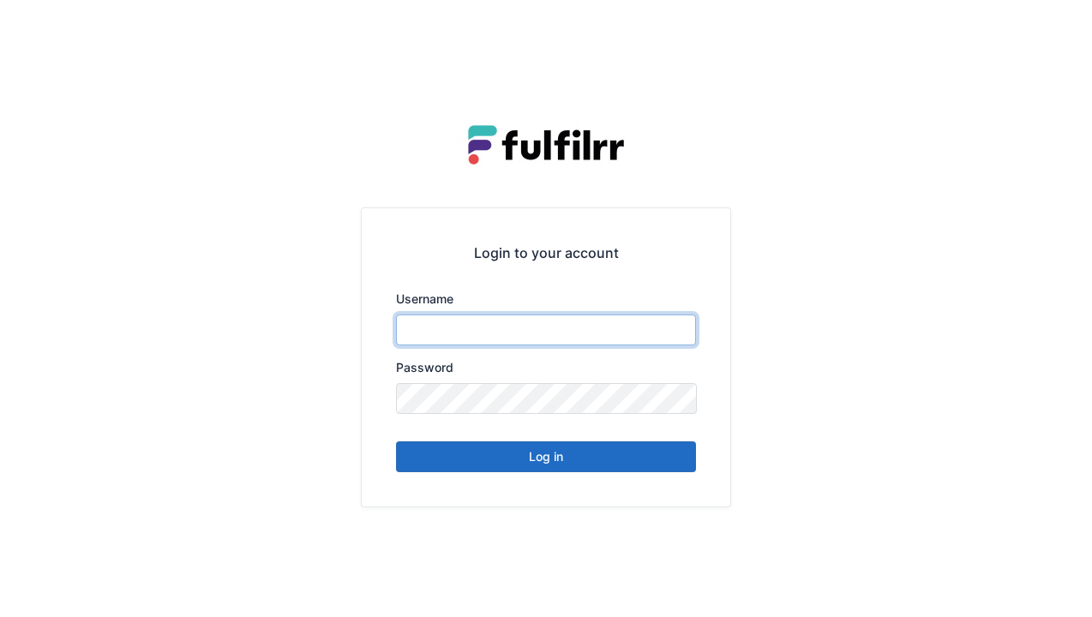
type input "******"
click at [516, 456] on button "Log in" at bounding box center [546, 457] width 300 height 31
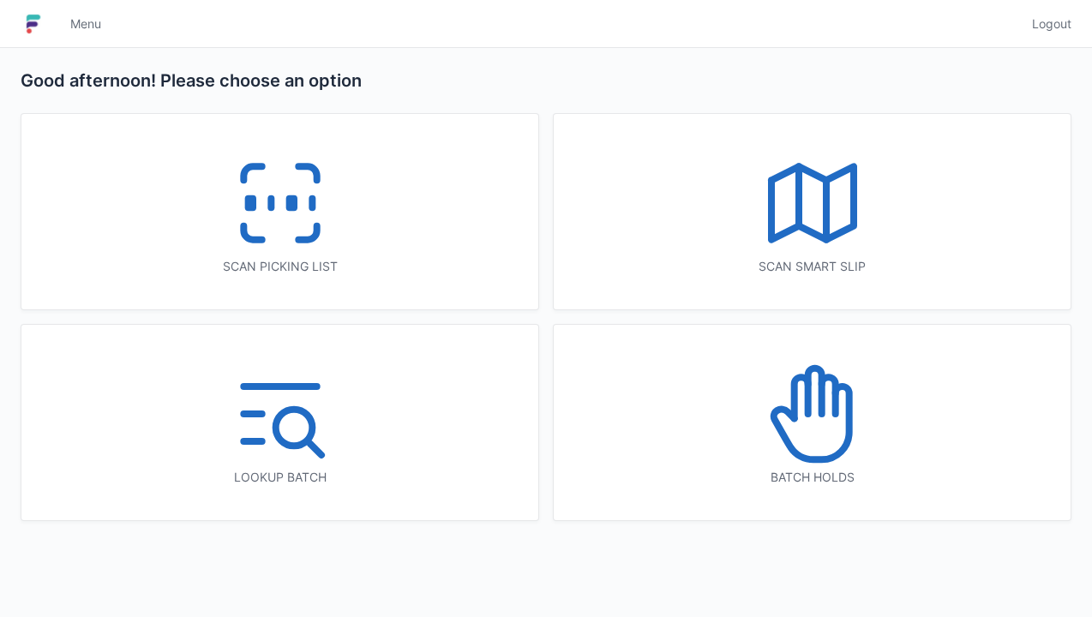
click at [266, 224] on icon at bounding box center [281, 203] width 110 height 110
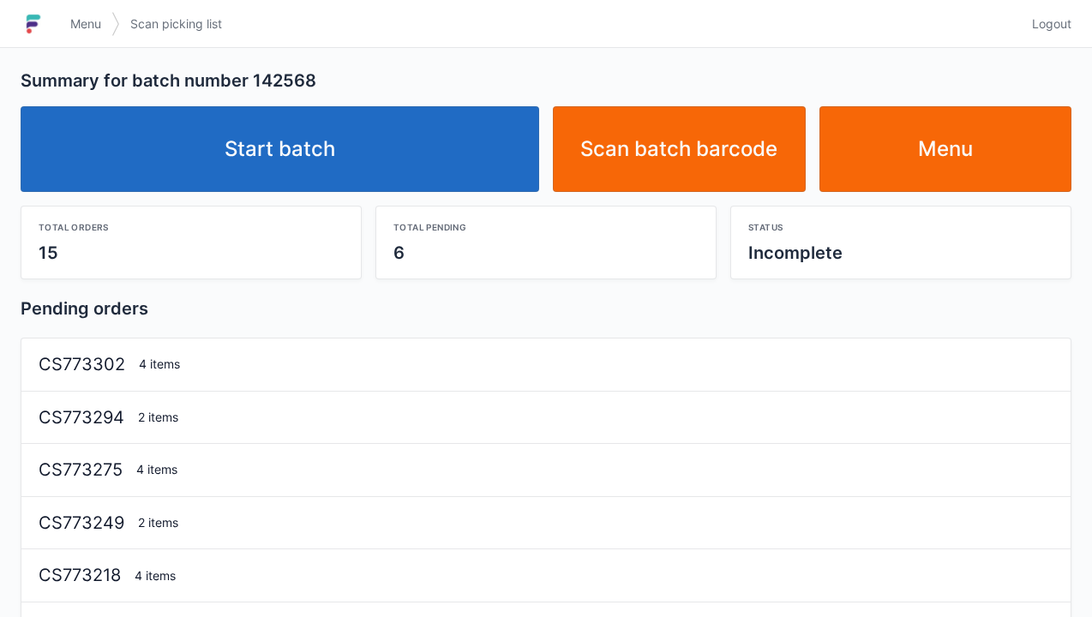
click at [302, 165] on link "Start batch" at bounding box center [280, 149] width 519 height 86
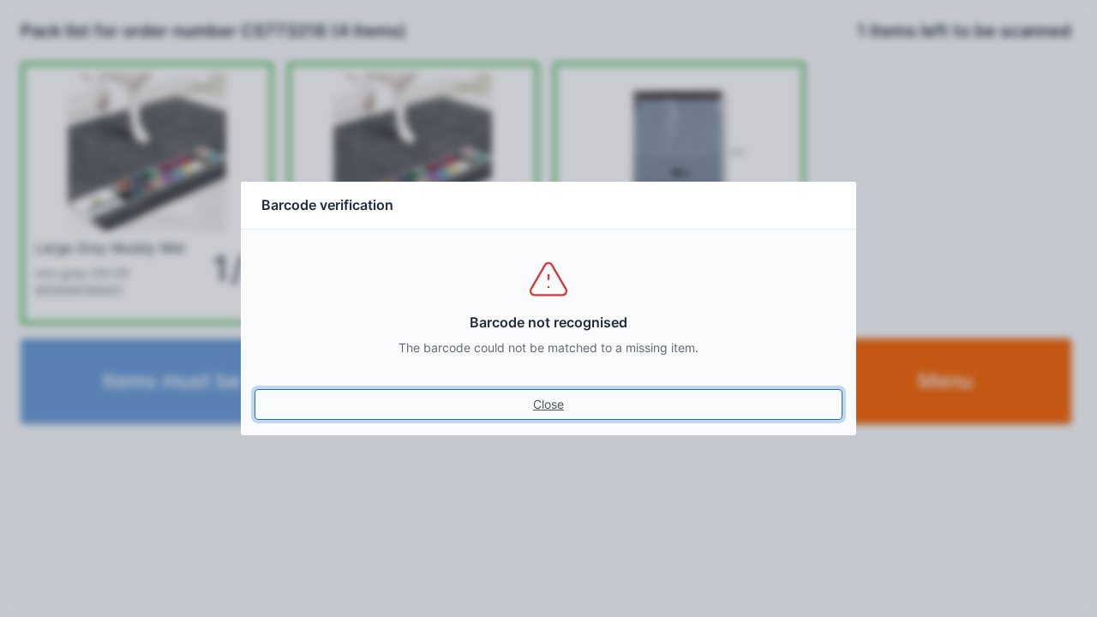
click at [537, 400] on link "Close" at bounding box center [549, 404] width 588 height 31
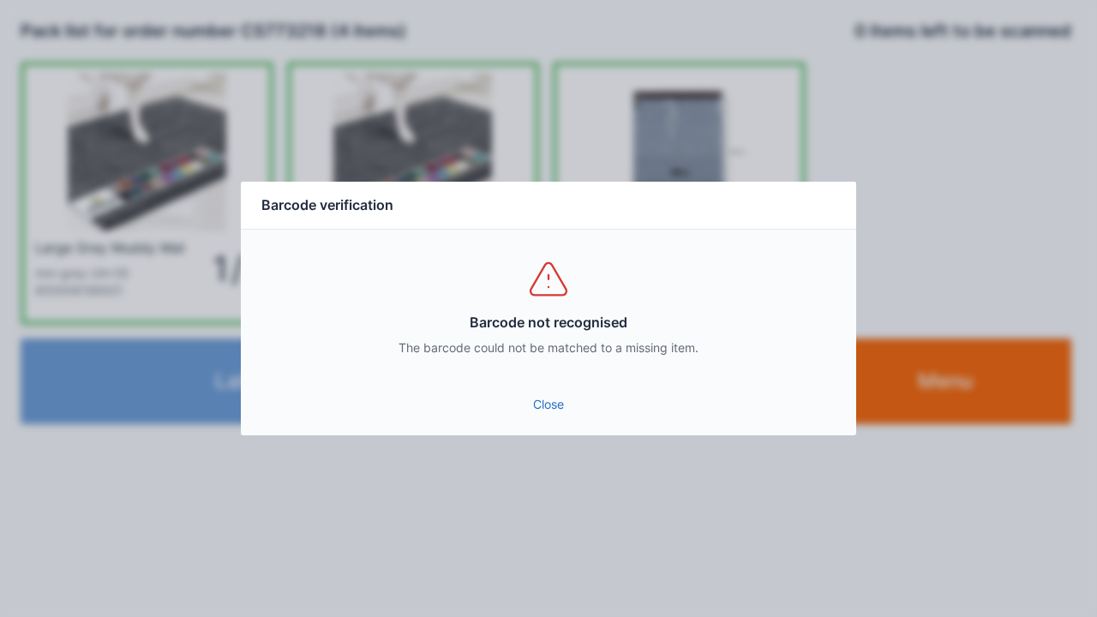
click at [525, 412] on link "Close" at bounding box center [549, 404] width 588 height 31
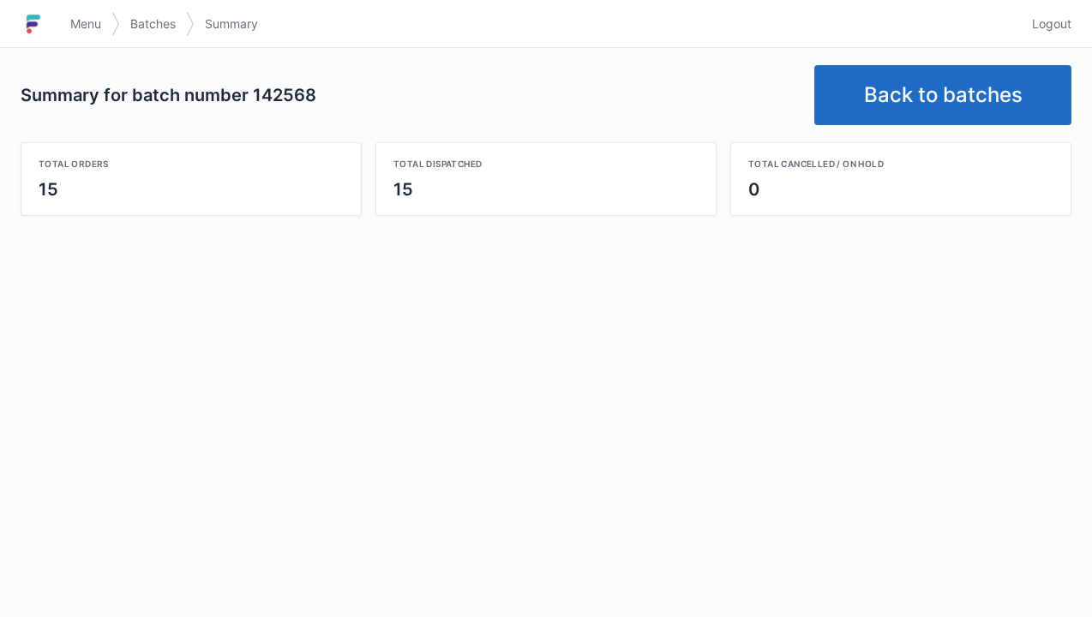
click at [934, 84] on link "Back to batches" at bounding box center [943, 95] width 257 height 60
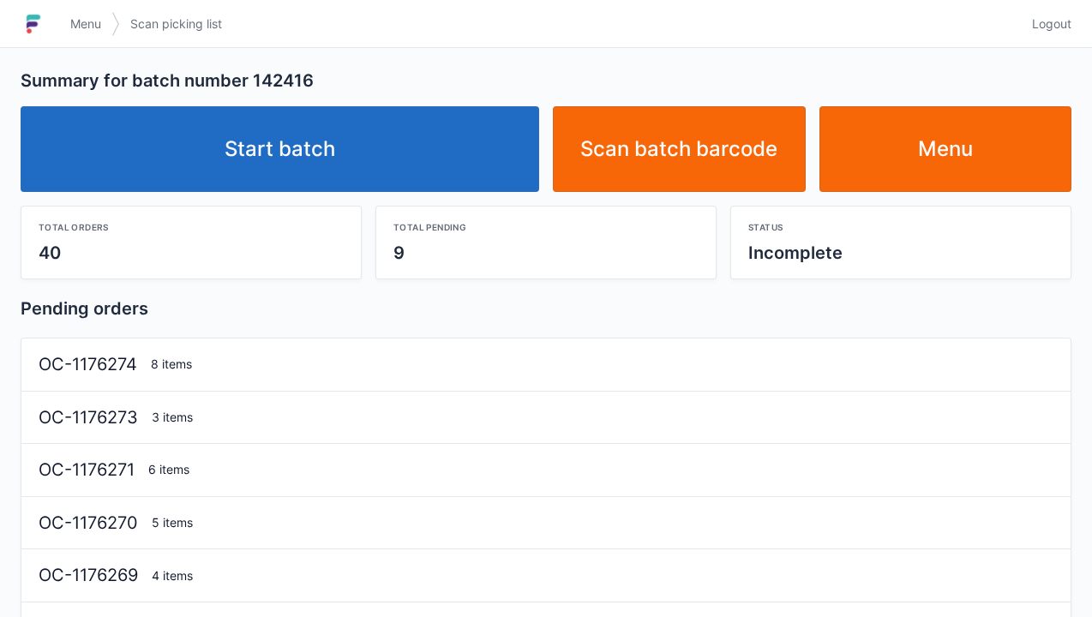
scroll to position [34, 0]
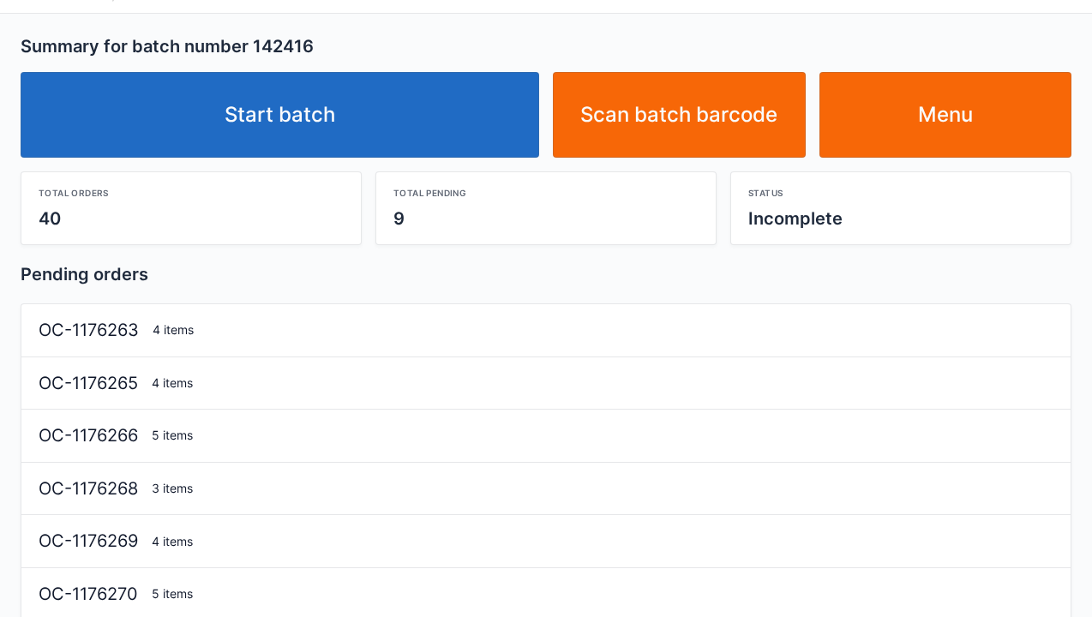
click at [321, 127] on link "Start batch" at bounding box center [280, 115] width 519 height 86
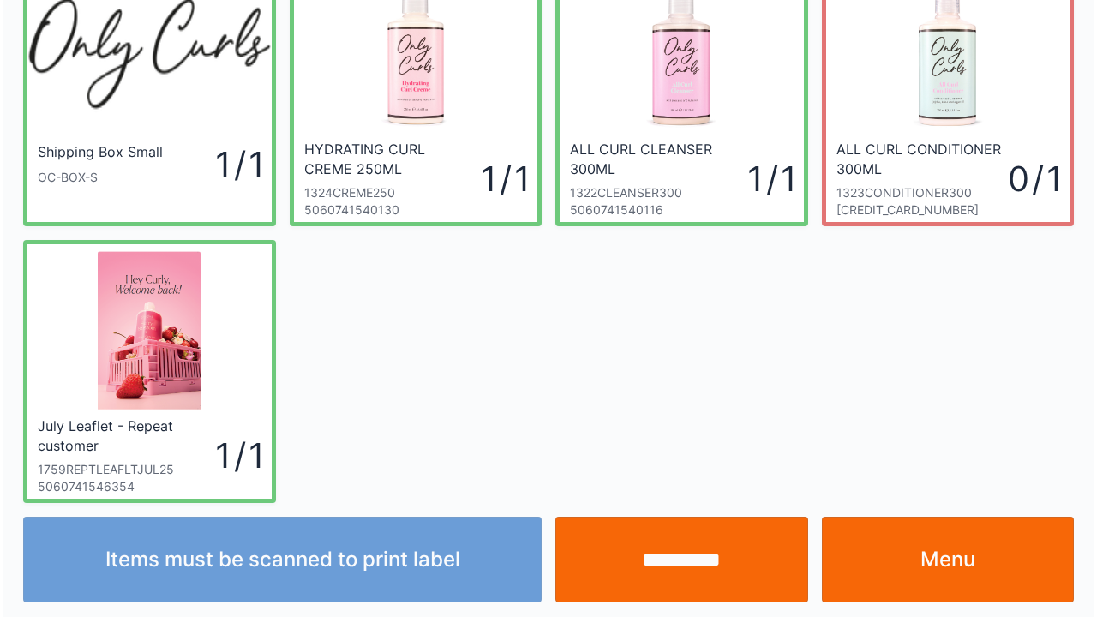
scroll to position [99, 0]
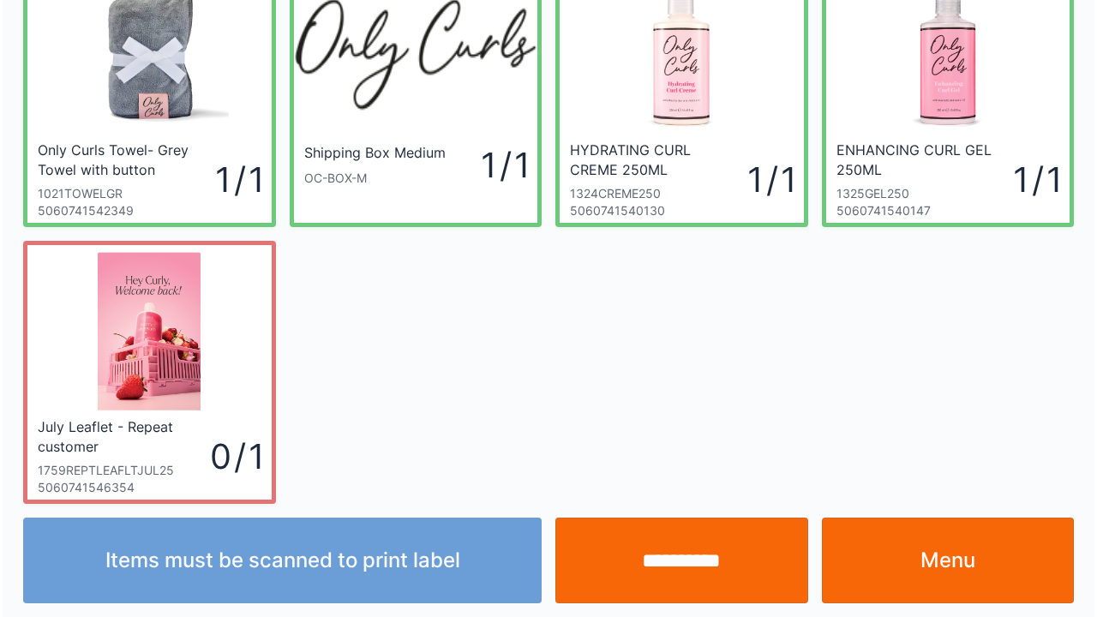
scroll to position [99, 0]
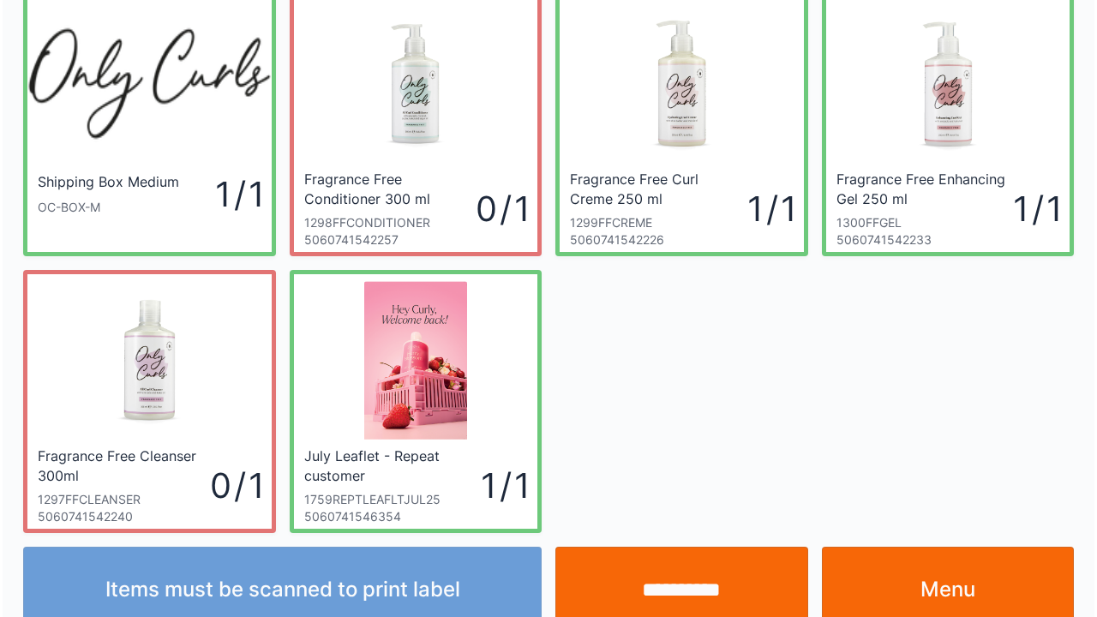
scroll to position [99, 0]
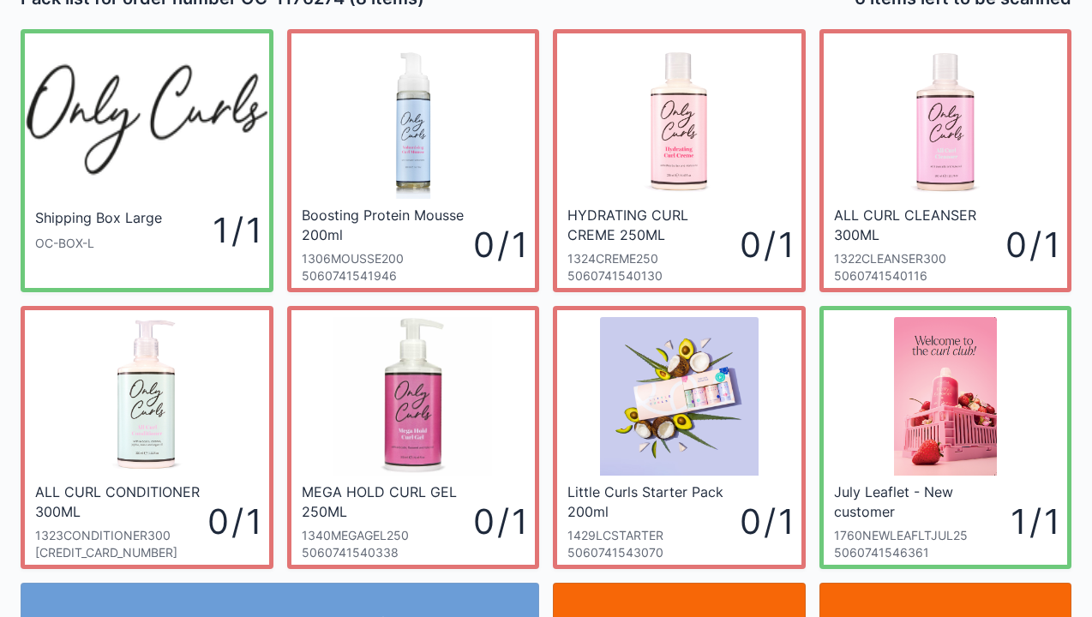
scroll to position [34, 0]
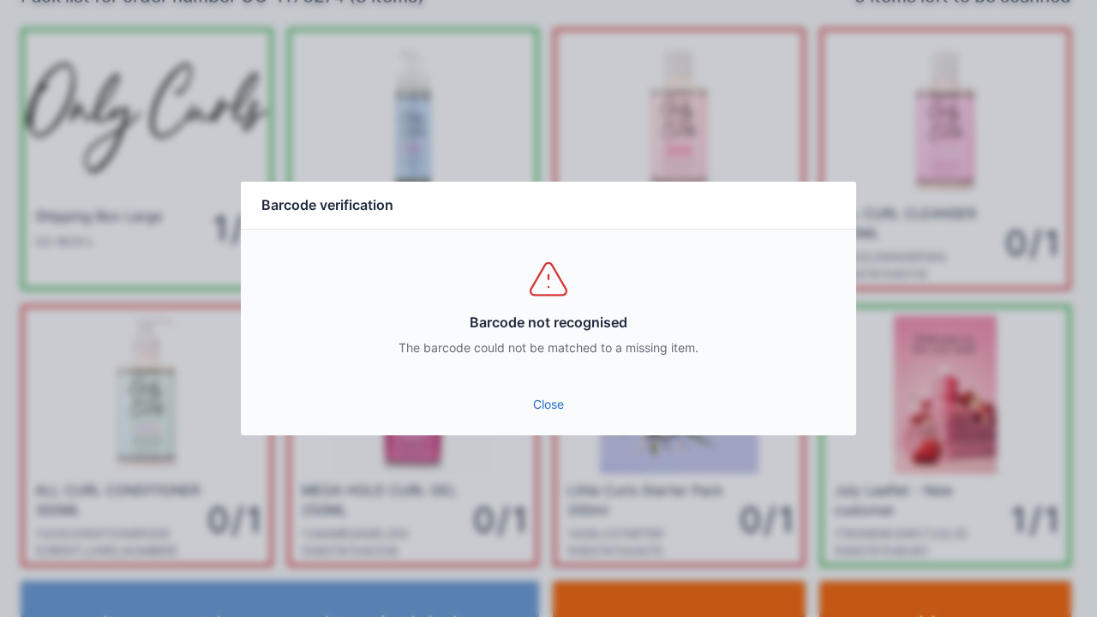
click at [554, 414] on link "Close" at bounding box center [549, 404] width 588 height 31
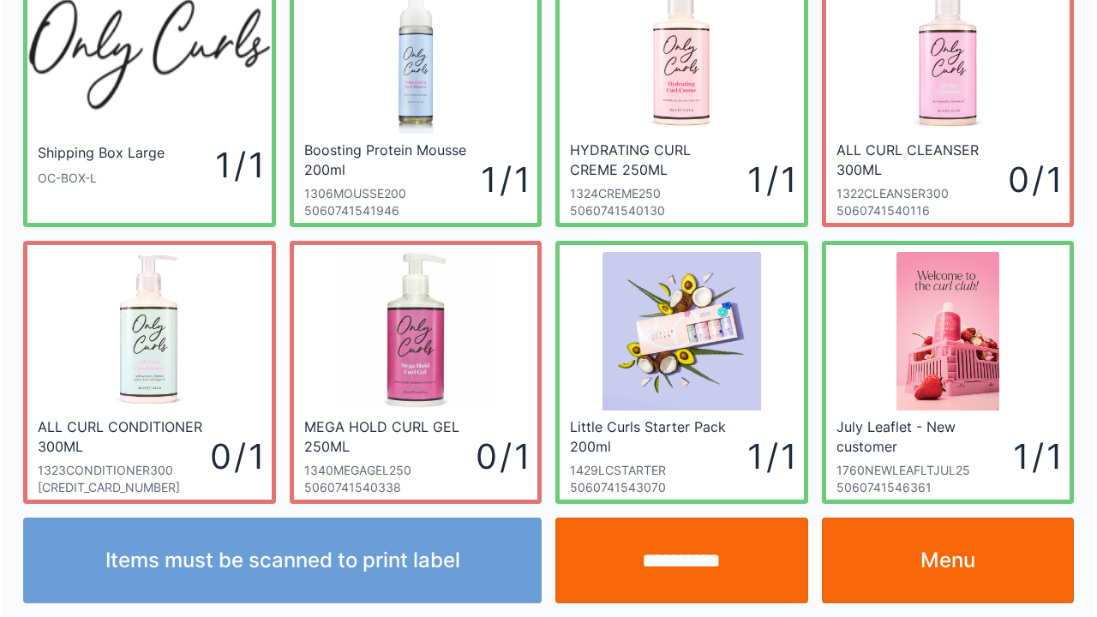
scroll to position [99, 0]
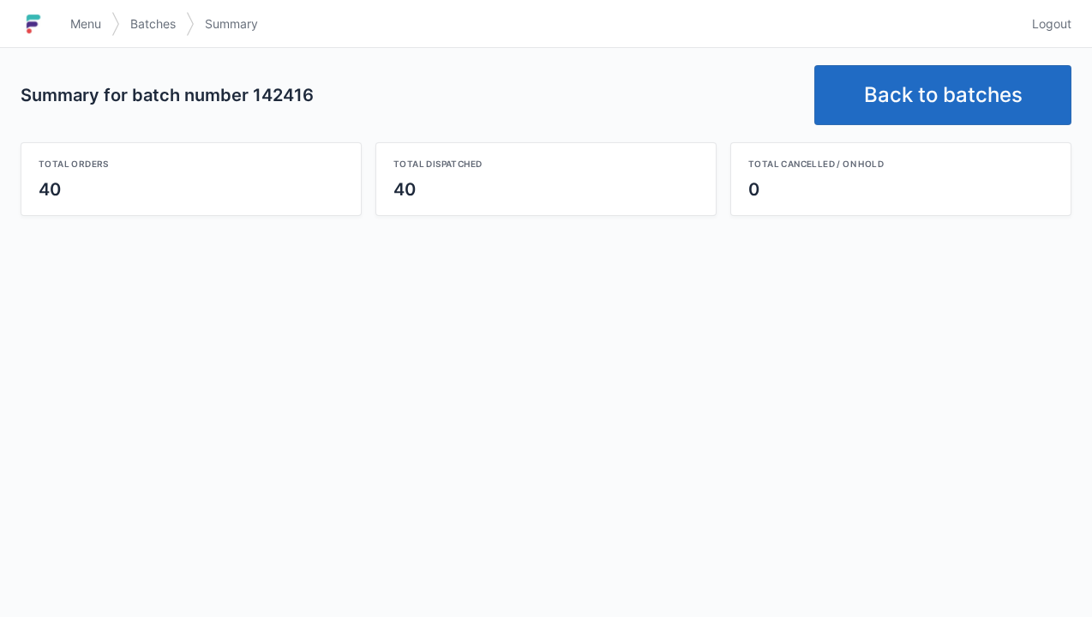
click at [912, 89] on link "Back to batches" at bounding box center [943, 95] width 257 height 60
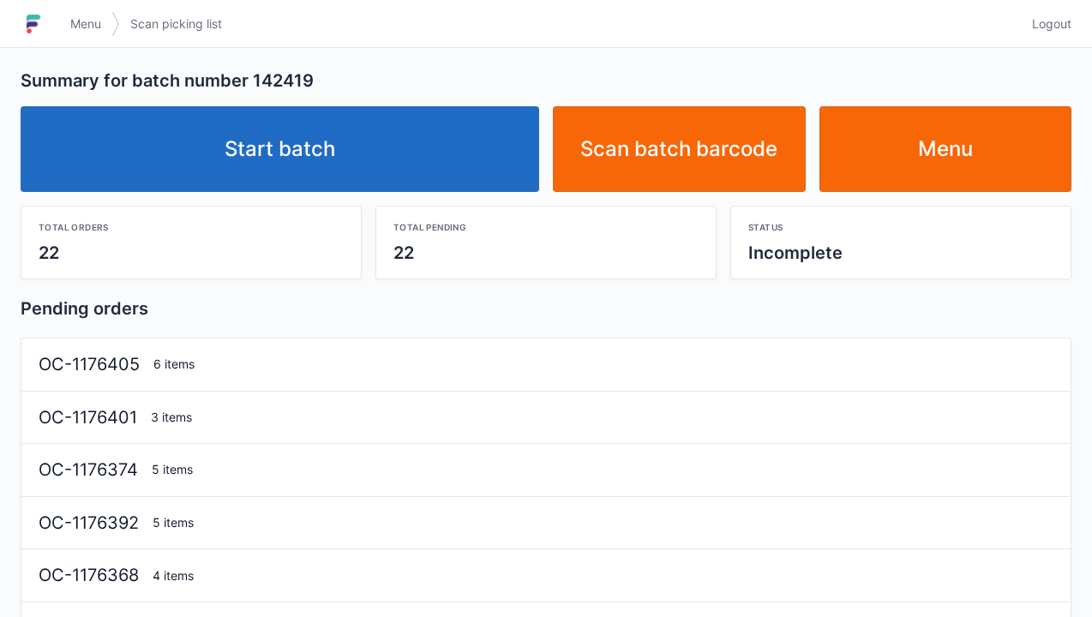
click at [352, 149] on link "Start batch" at bounding box center [280, 149] width 519 height 86
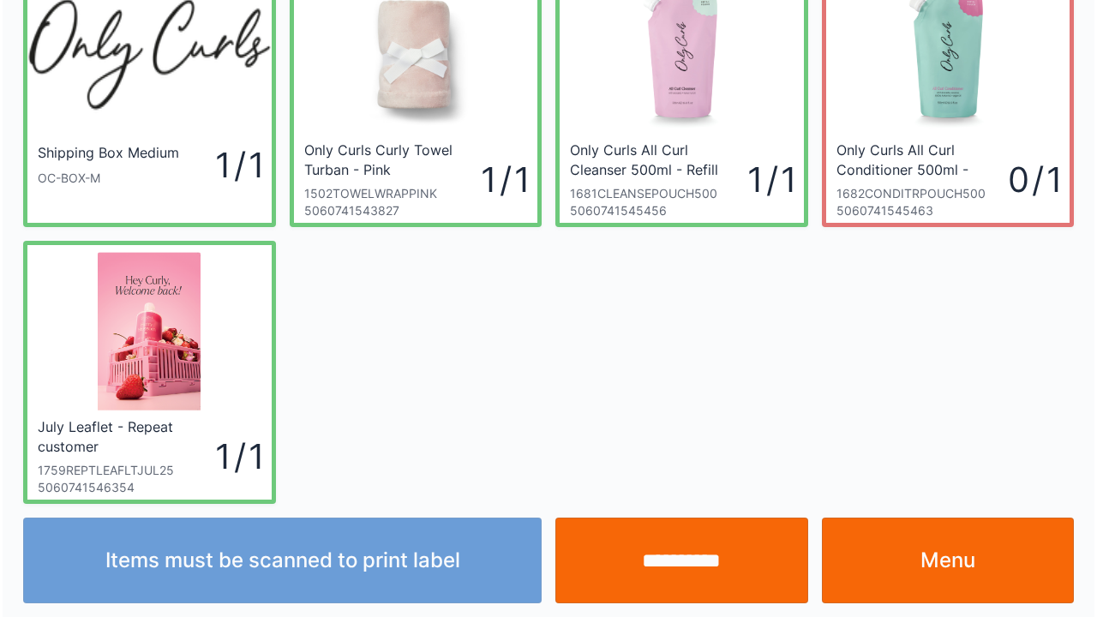
scroll to position [99, 0]
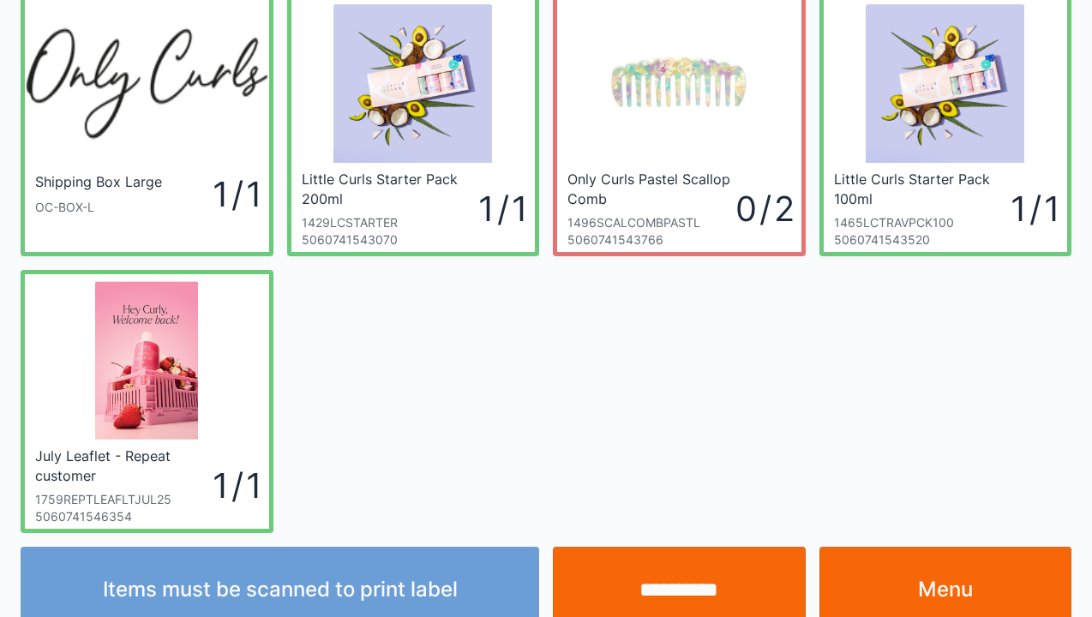
scroll to position [99, 0]
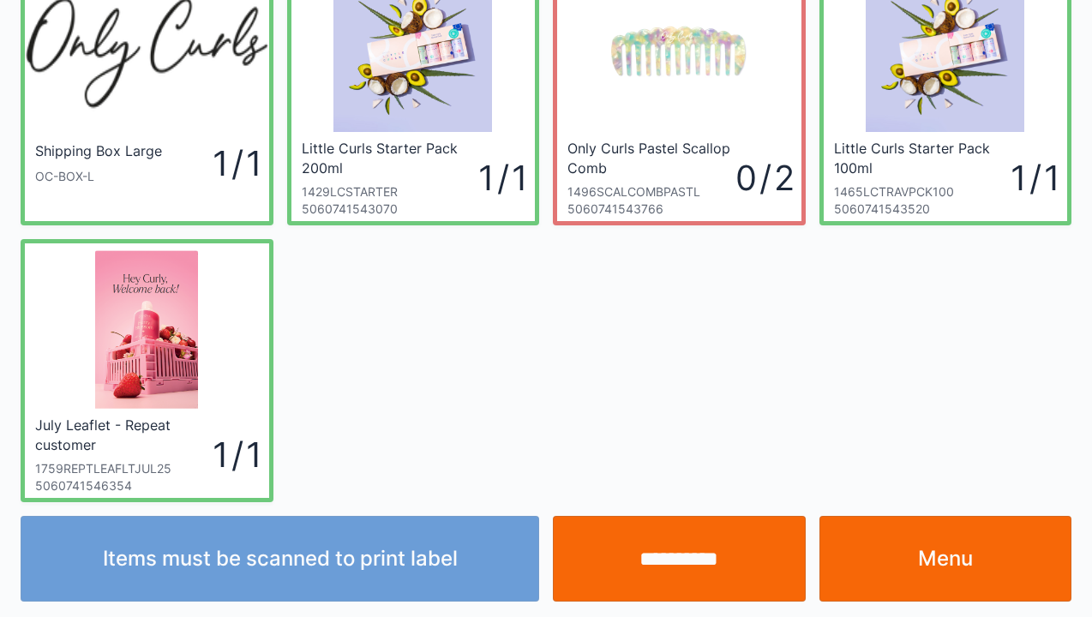
click at [82, 359] on div at bounding box center [147, 330] width 244 height 172
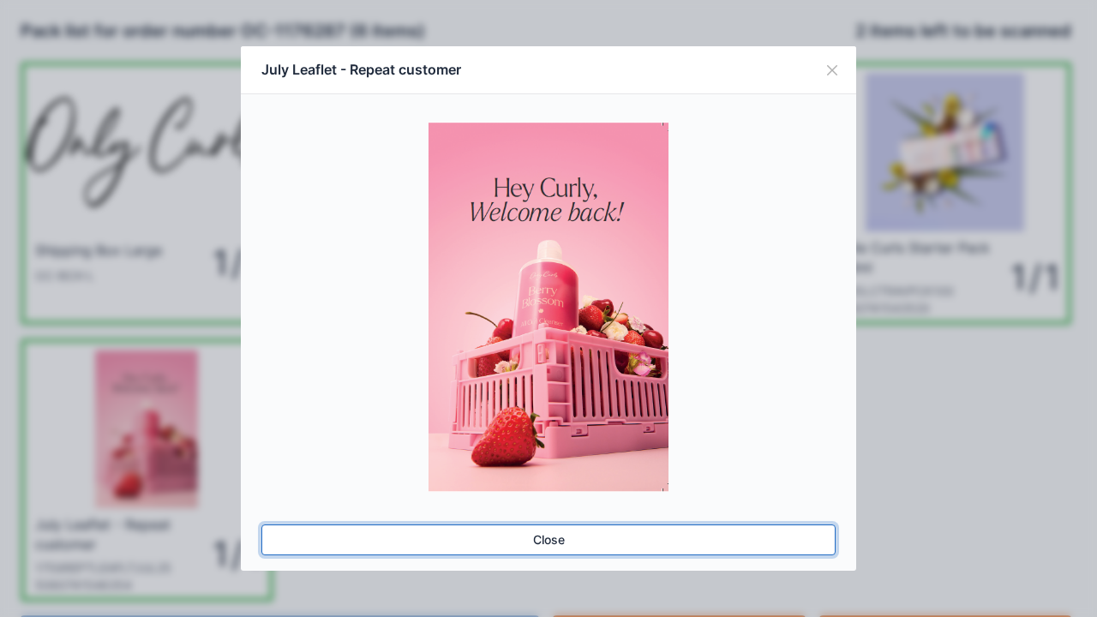
click at [534, 549] on link "Close" at bounding box center [549, 540] width 574 height 31
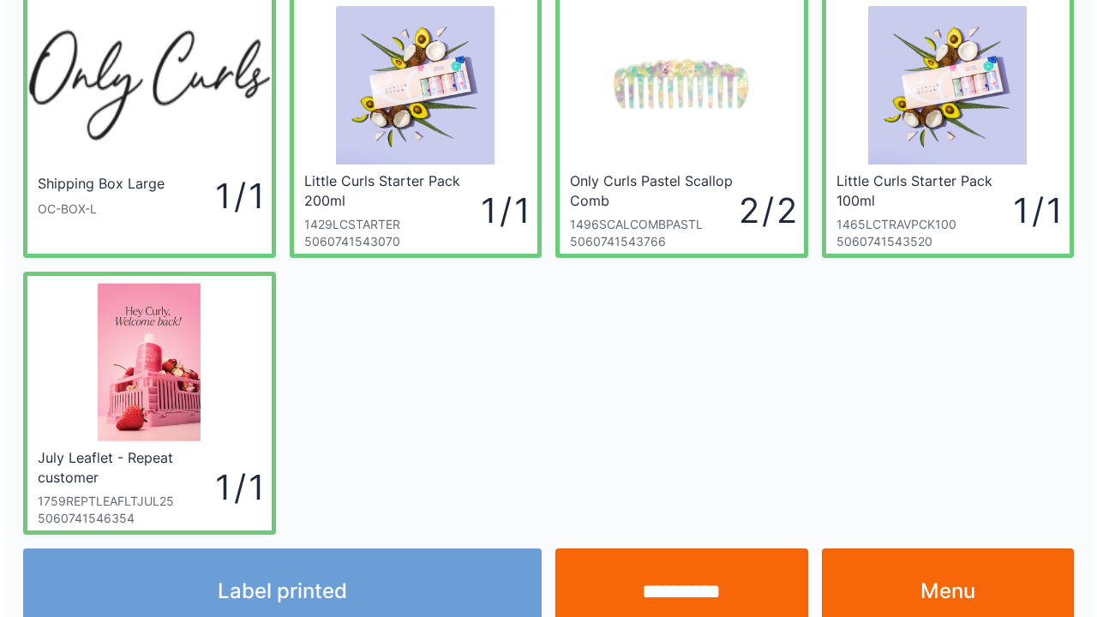
scroll to position [69, 0]
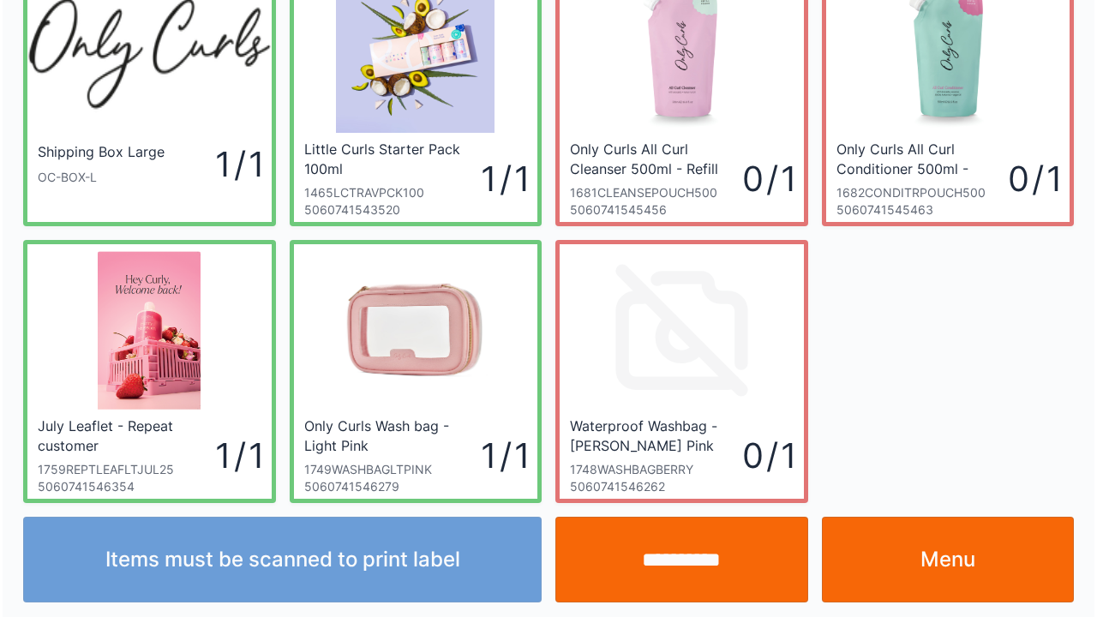
scroll to position [99, 0]
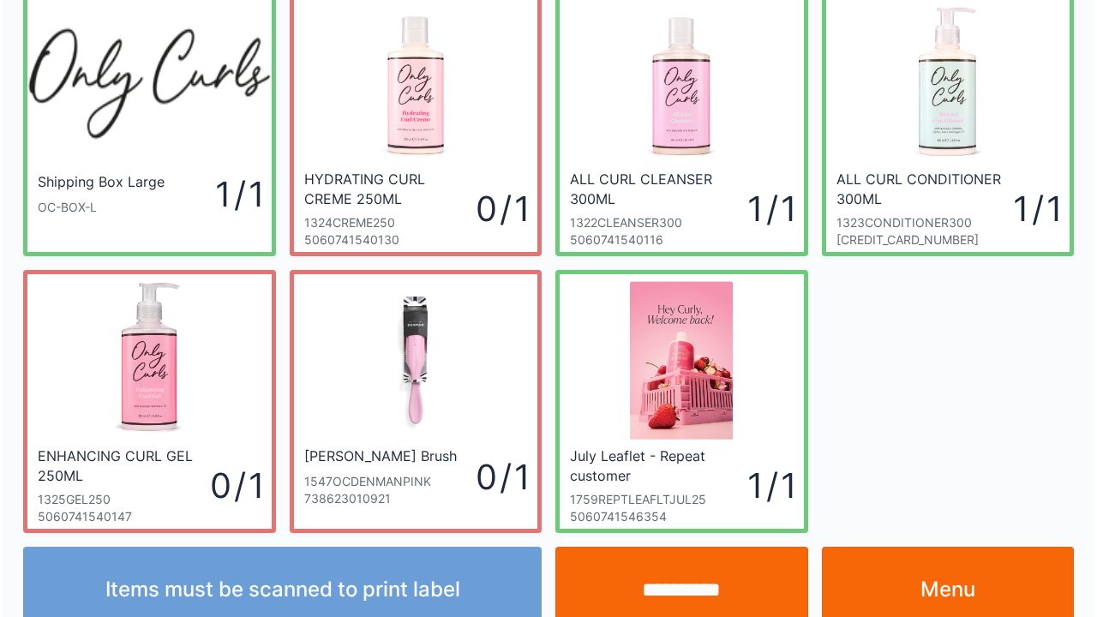
scroll to position [99, 0]
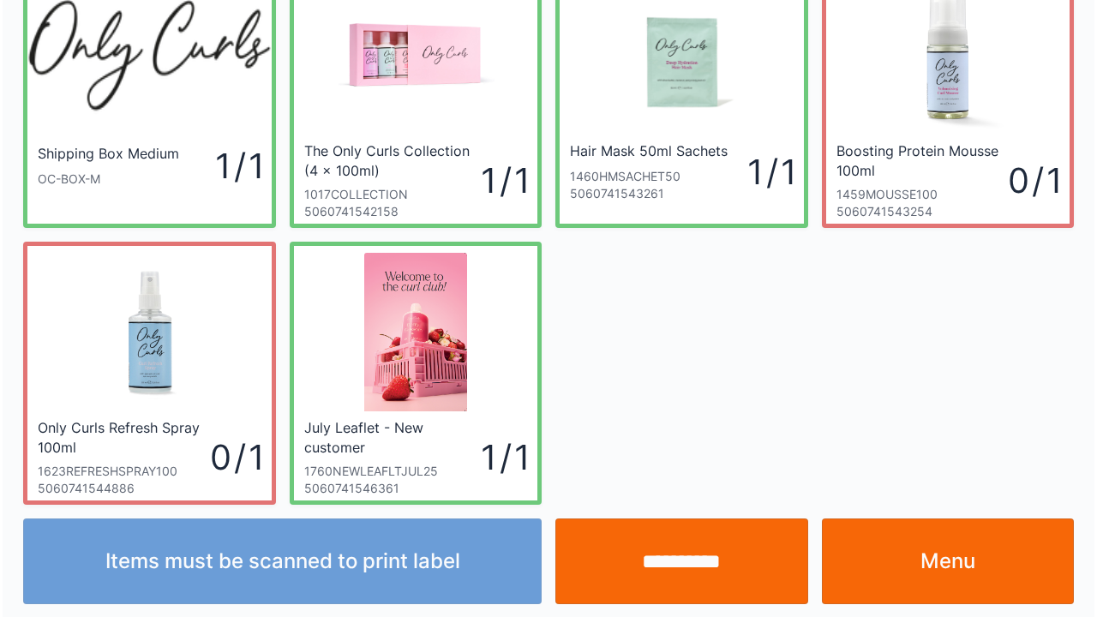
scroll to position [99, 0]
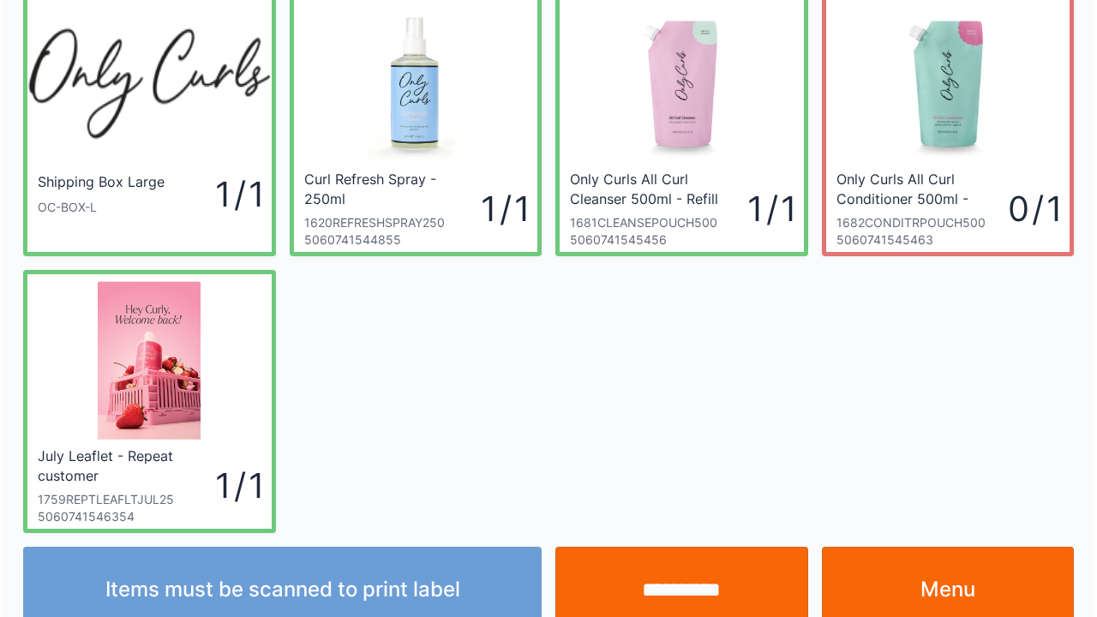
scroll to position [99, 0]
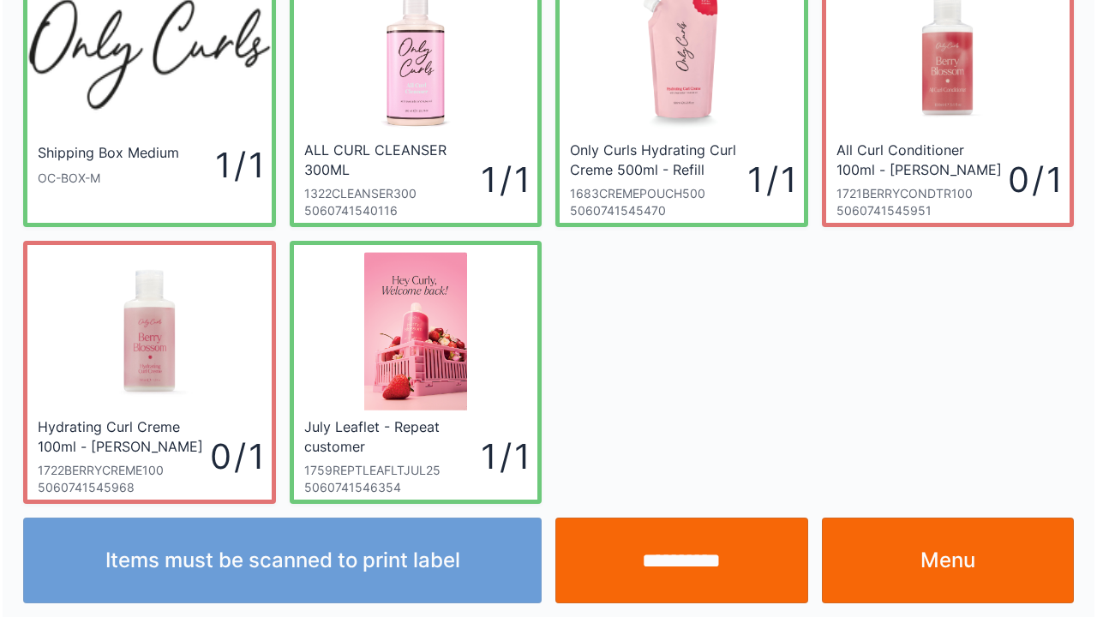
scroll to position [99, 0]
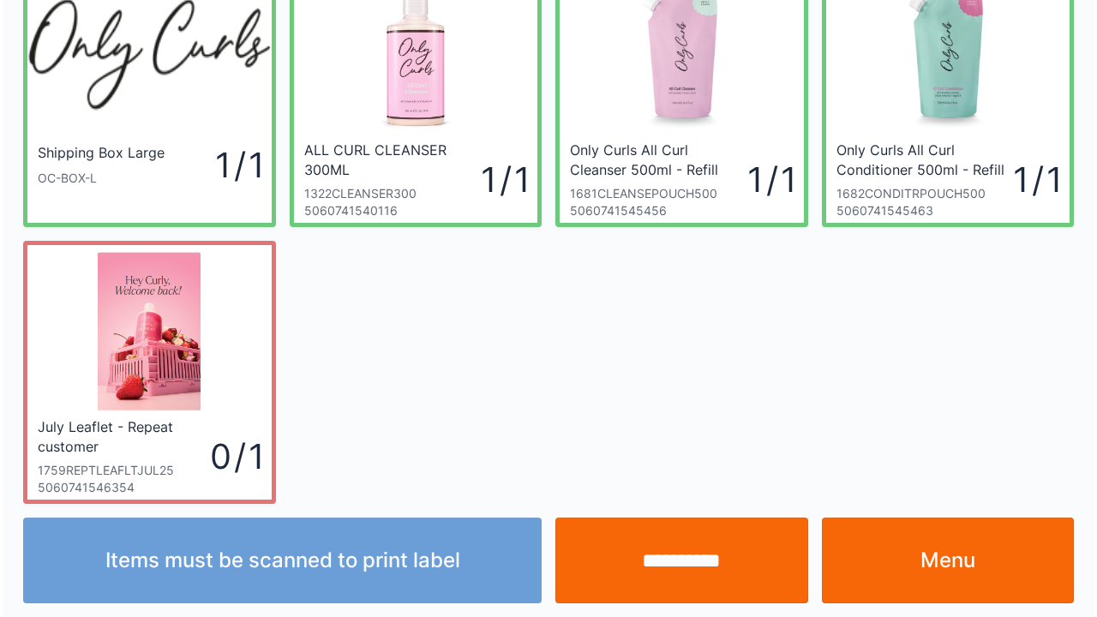
scroll to position [99, 0]
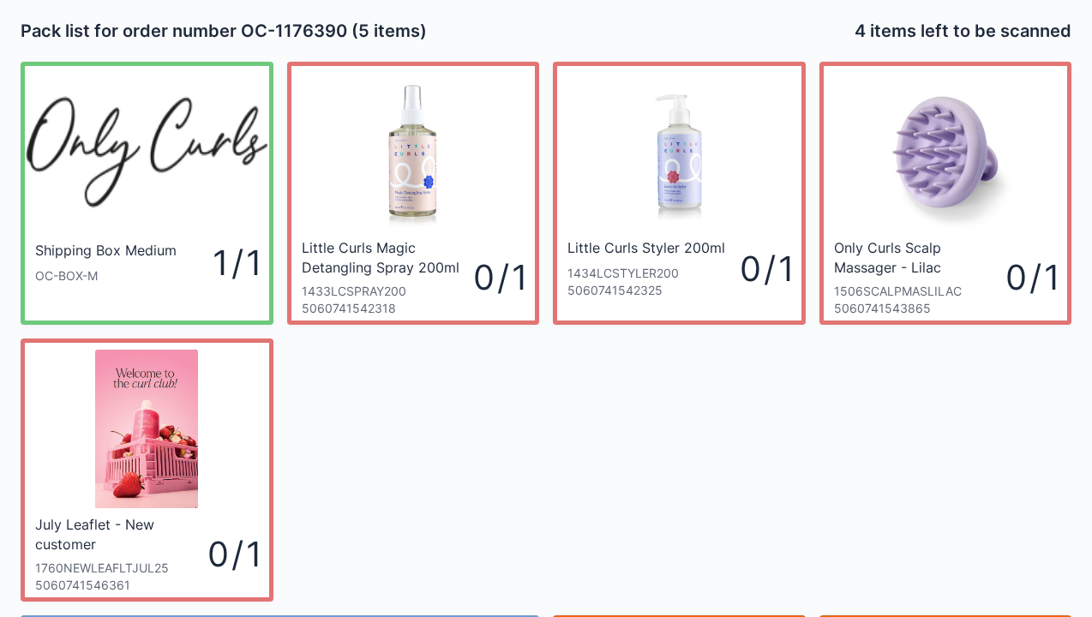
scroll to position [99, 0]
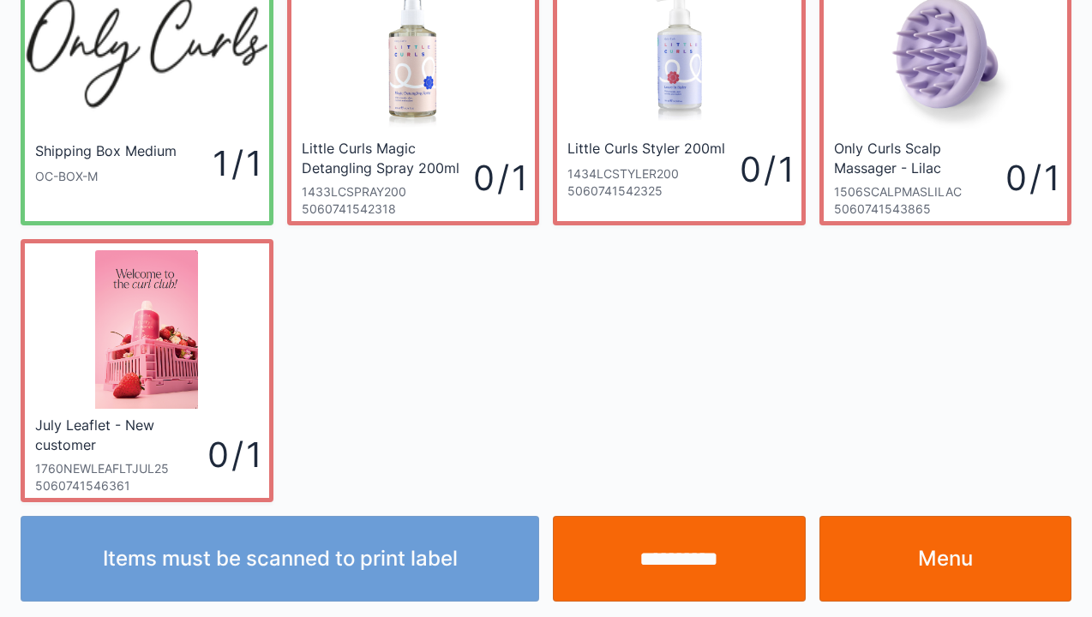
click at [905, 571] on link "Menu" at bounding box center [946, 559] width 253 height 86
